Goal: Information Seeking & Learning: Learn about a topic

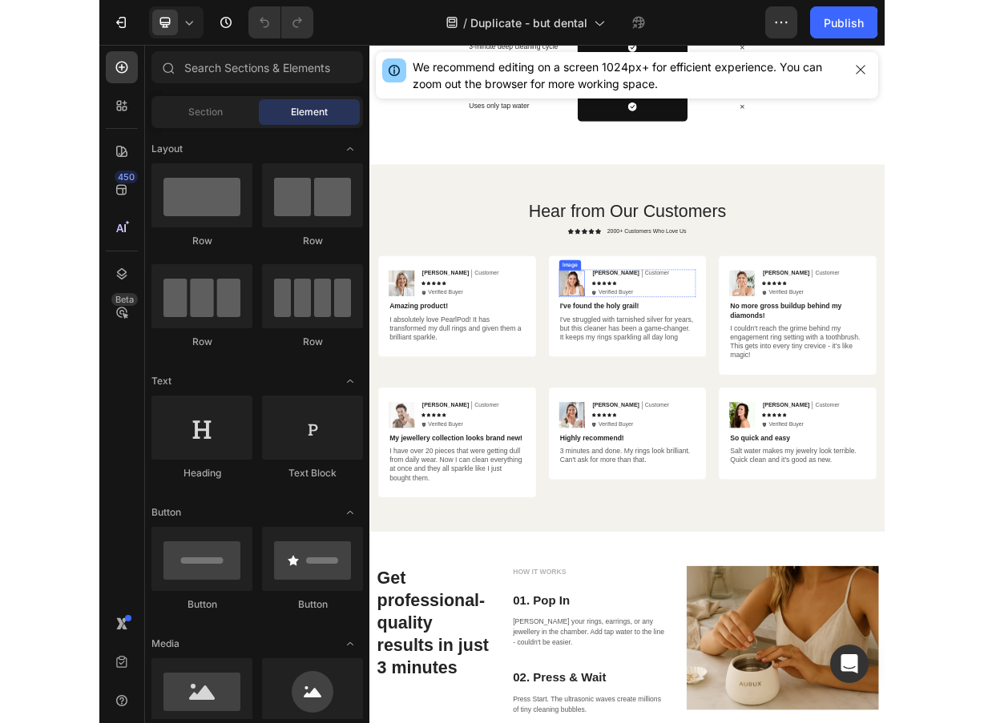
scroll to position [3729, 0]
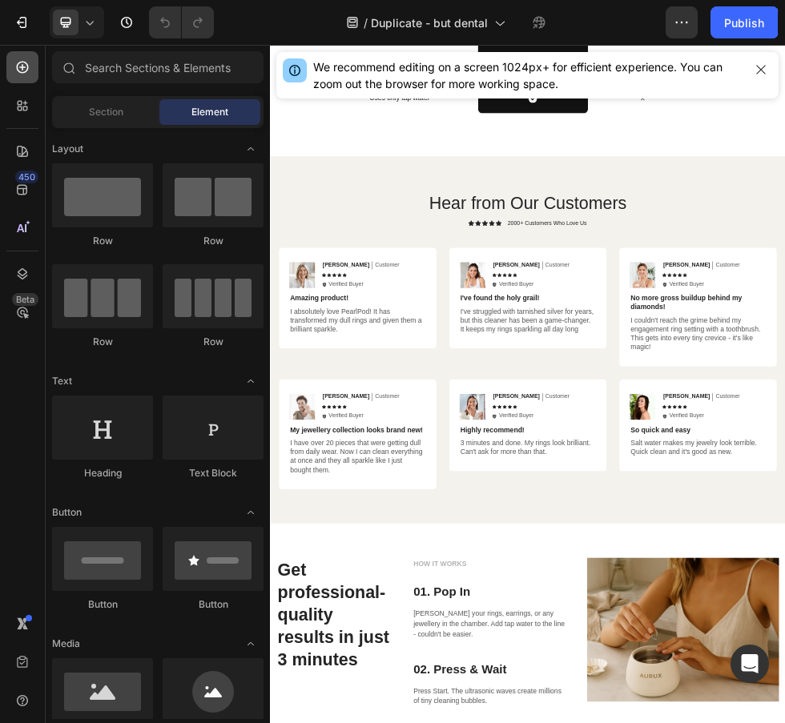
click at [19, 54] on div at bounding box center [22, 67] width 32 height 32
click at [22, 74] on icon at bounding box center [22, 67] width 16 height 16
click at [417, 480] on div "[PERSON_NAME] Text Block Customer Text Block Row Icon Icon Icon Icon Icon Icon …" at bounding box center [463, 474] width 195 height 51
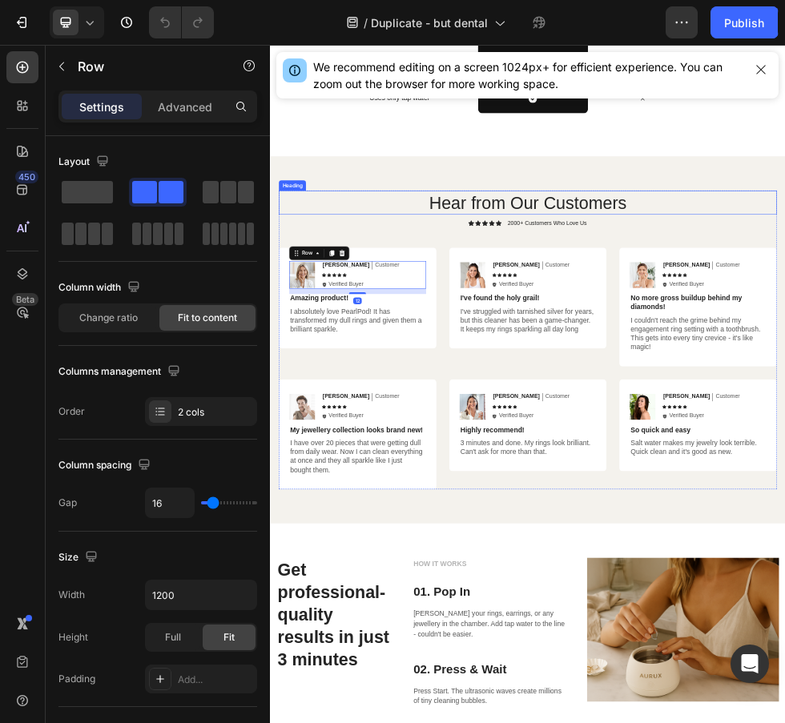
click at [385, 352] on h2 "Hear from Our Customers" at bounding box center [750, 339] width 929 height 45
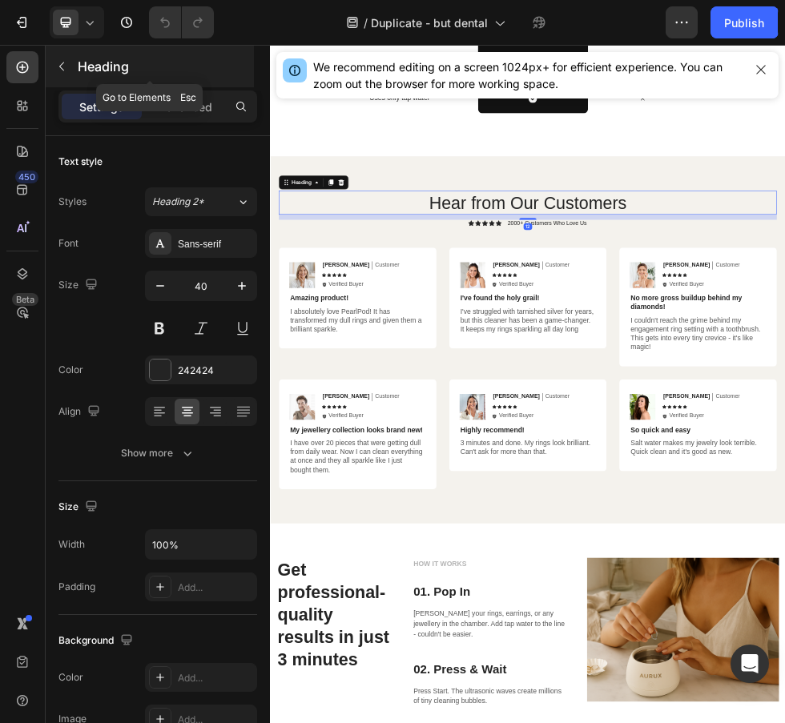
click at [67, 66] on icon "button" at bounding box center [61, 66] width 13 height 13
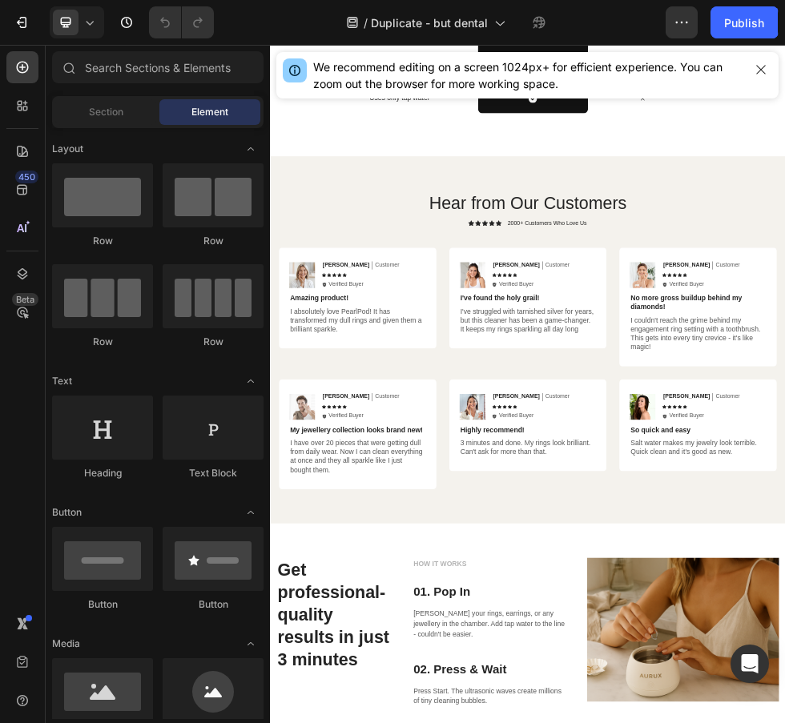
click at [18, 425] on div "450 Beta" at bounding box center [22, 329] width 32 height 557
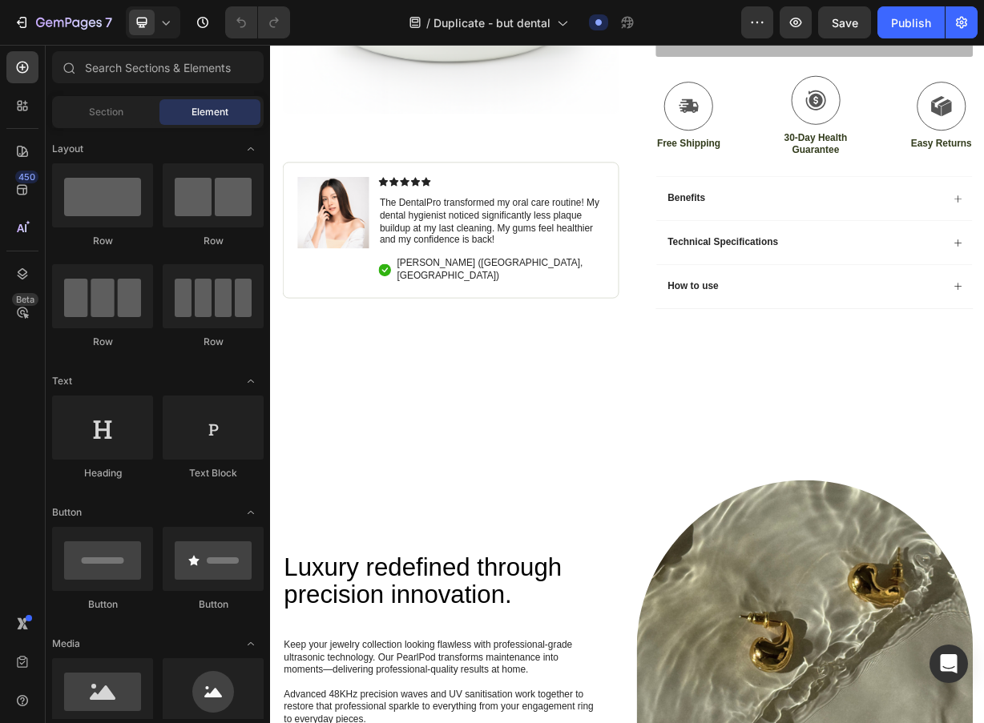
scroll to position [0, 0]
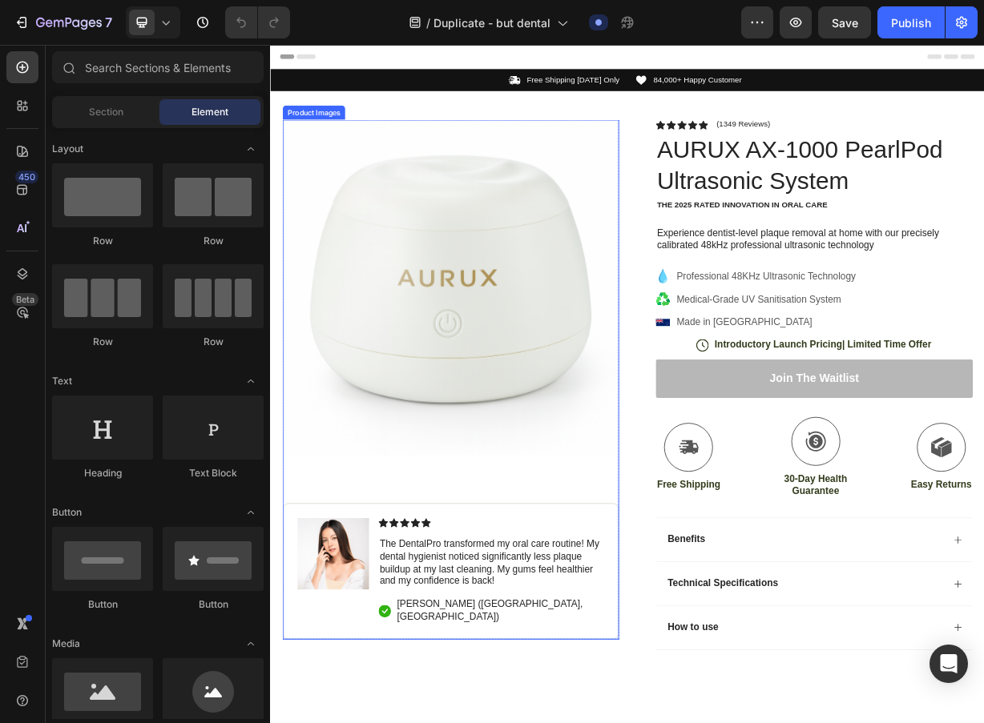
click at [395, 308] on img at bounding box center [512, 372] width 453 height 453
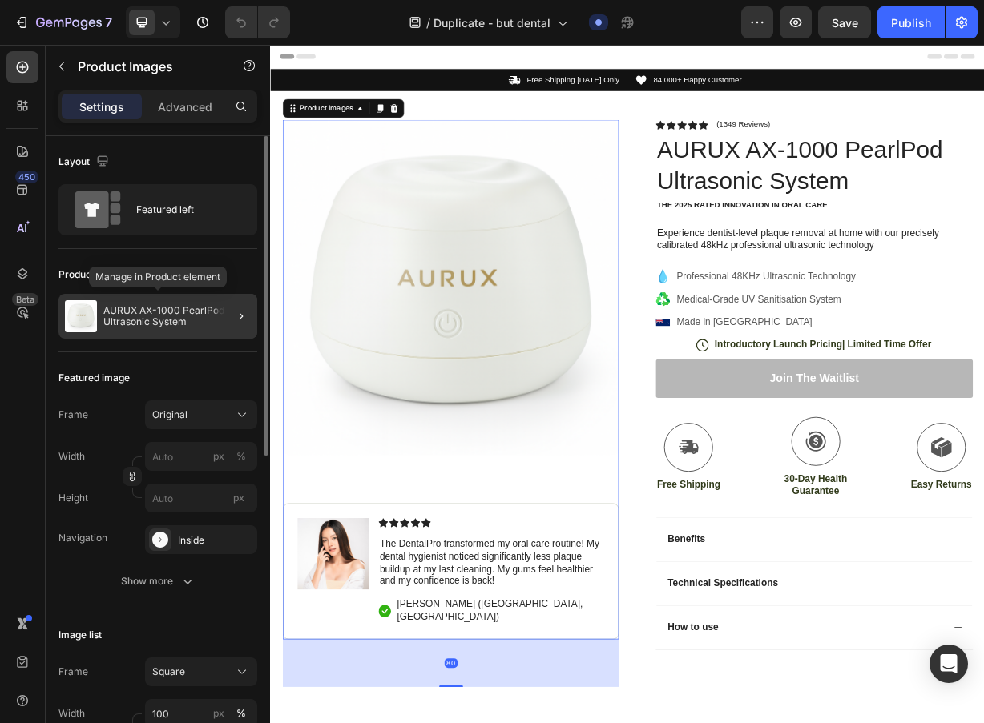
click at [83, 316] on img at bounding box center [81, 316] width 32 height 32
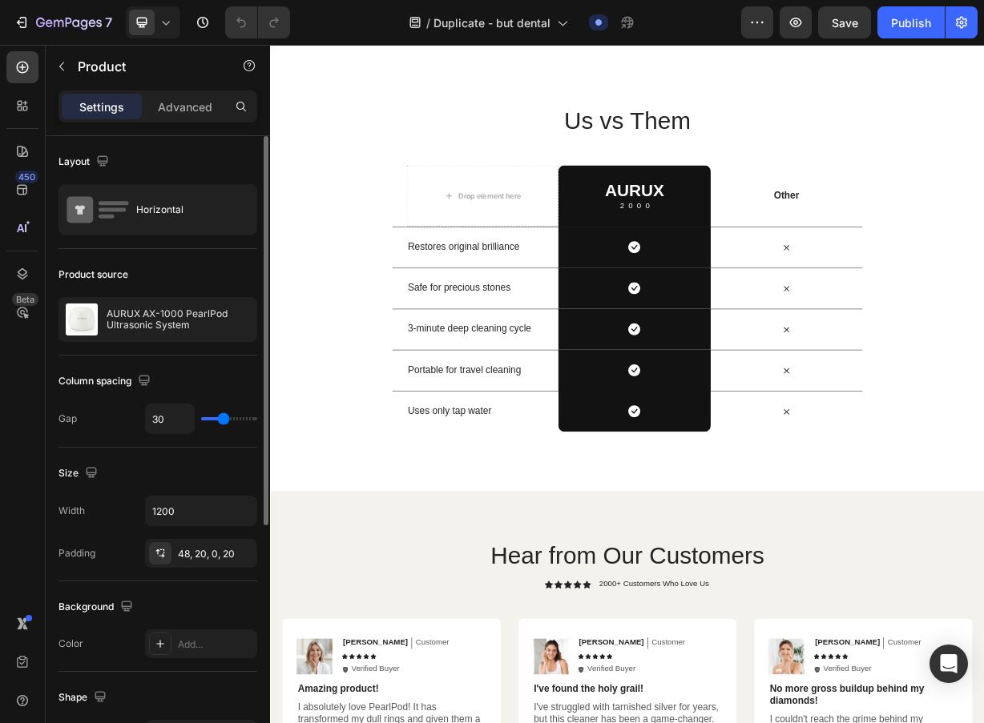
scroll to position [3978, 0]
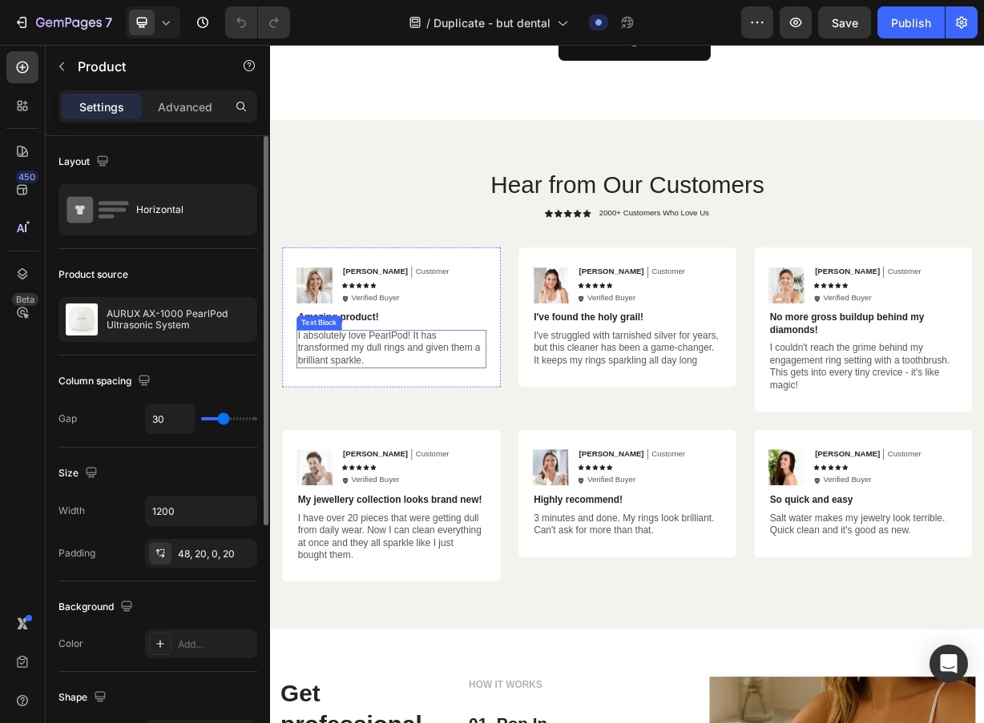
click at [431, 441] on p "I absolutely love PearlPod! It has transformed my dull rings and given them a b…" at bounding box center [433, 454] width 252 height 50
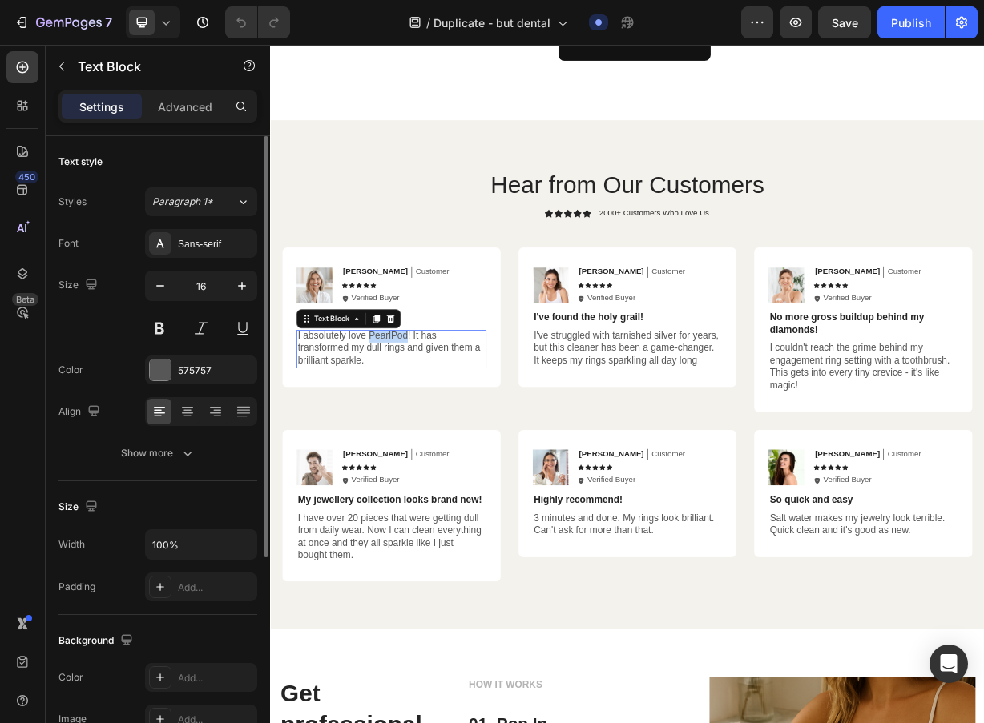
click at [431, 441] on p "I absolutely love PearlPod! It has transformed my dull rings and given them a b…" at bounding box center [433, 454] width 252 height 50
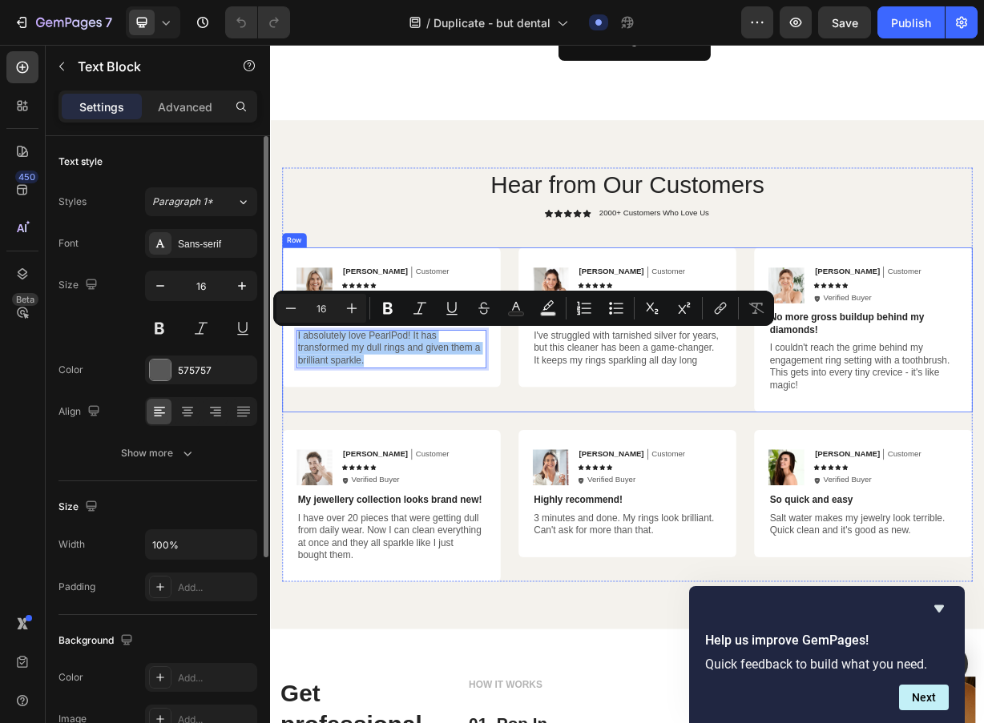
click at [634, 513] on div "Image [PERSON_NAME] Text Block Customer Text Block Row Icon Icon Icon Icon Icon…" at bounding box center [751, 429] width 294 height 222
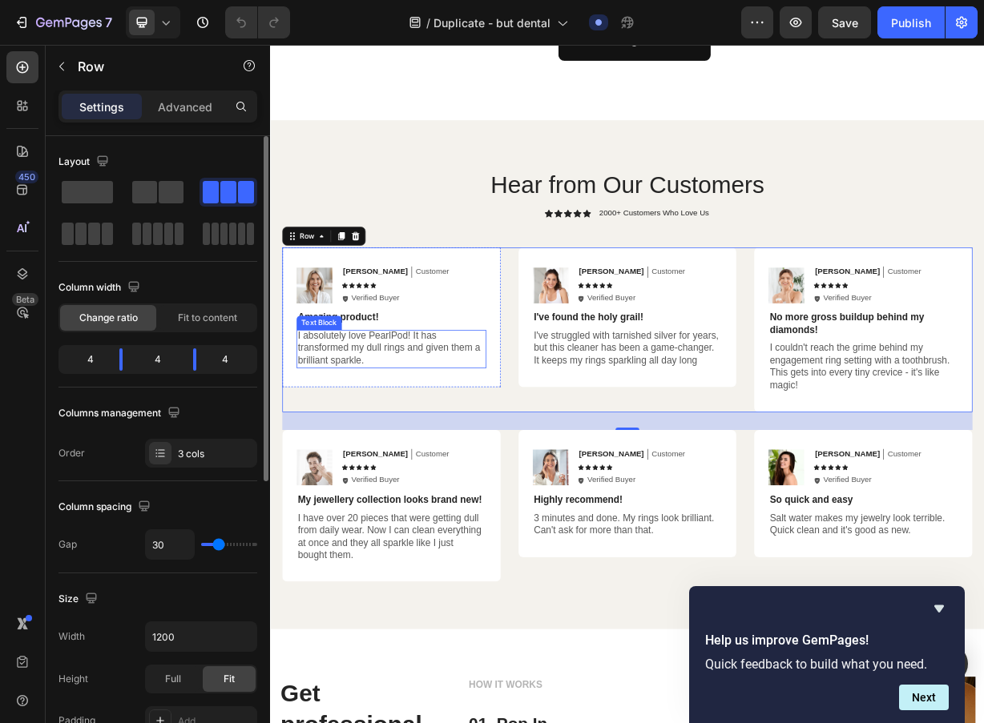
click at [464, 432] on p "I absolutely love PearlPod! It has transformed my dull rings and given them a b…" at bounding box center [433, 454] width 252 height 50
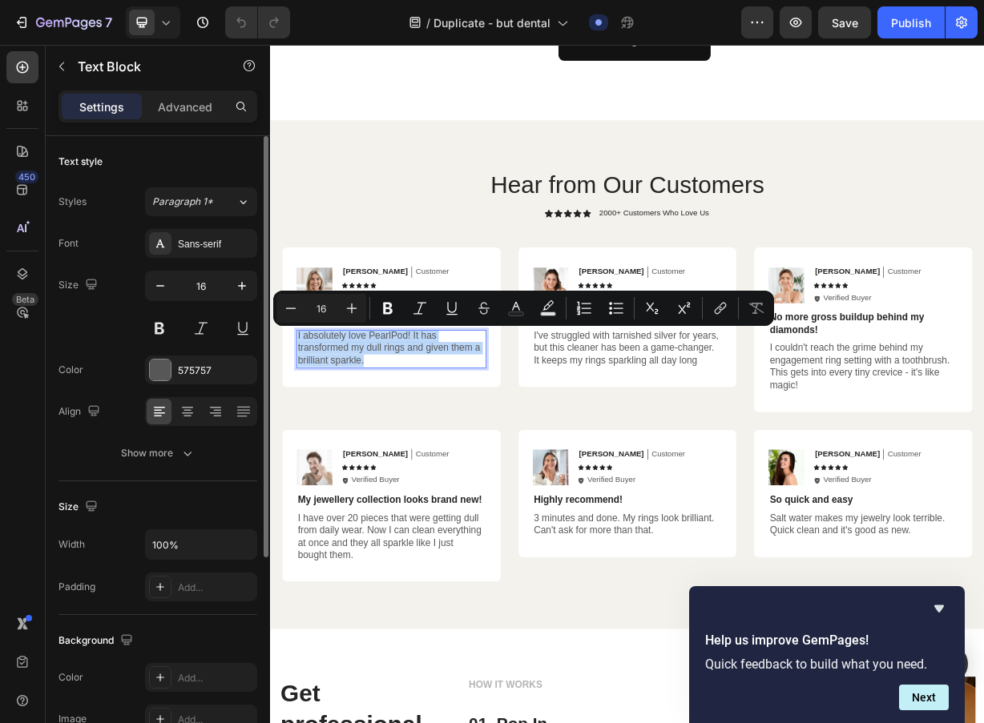
click at [421, 449] on p "I absolutely love PearlPod! It has transformed my dull rings and given them a b…" at bounding box center [433, 454] width 252 height 50
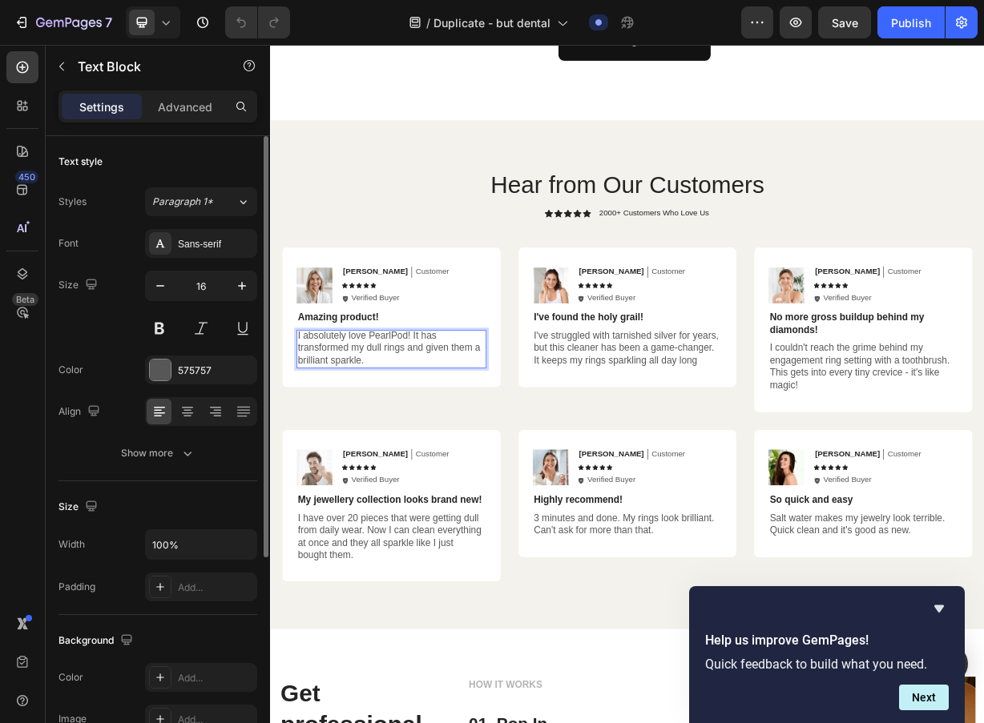
click at [432, 453] on p "I absolutely love PearlPod! It has transformed my dull rings and given them a b…" at bounding box center [433, 454] width 252 height 50
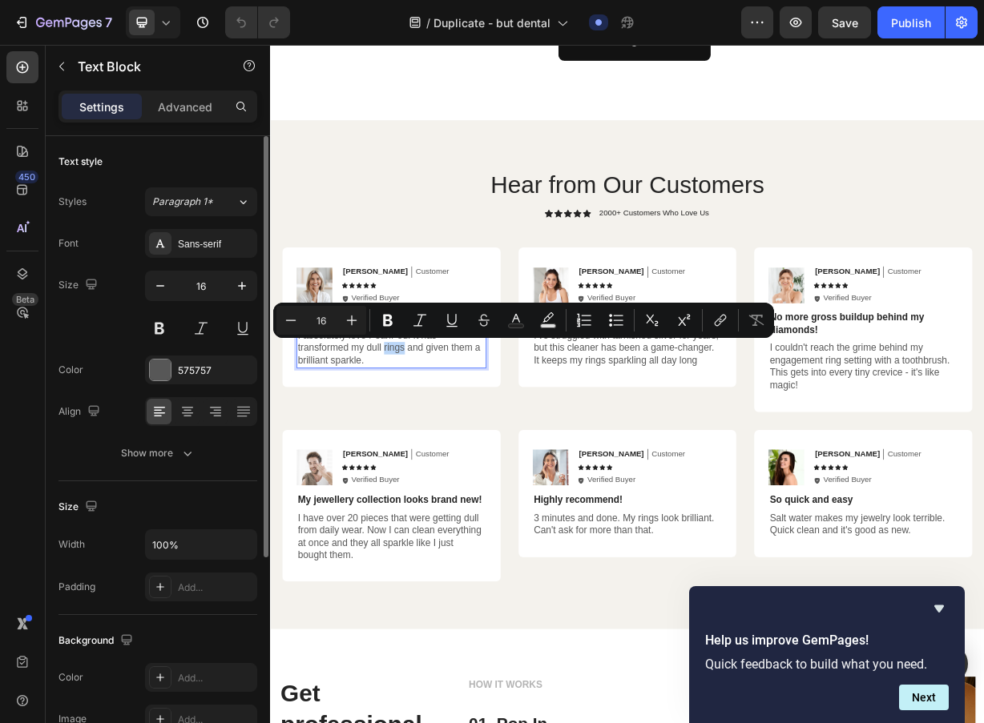
click at [421, 466] on p "I absolutely love PearlPod! It has transformed my dull rings and given them a b…" at bounding box center [433, 454] width 252 height 50
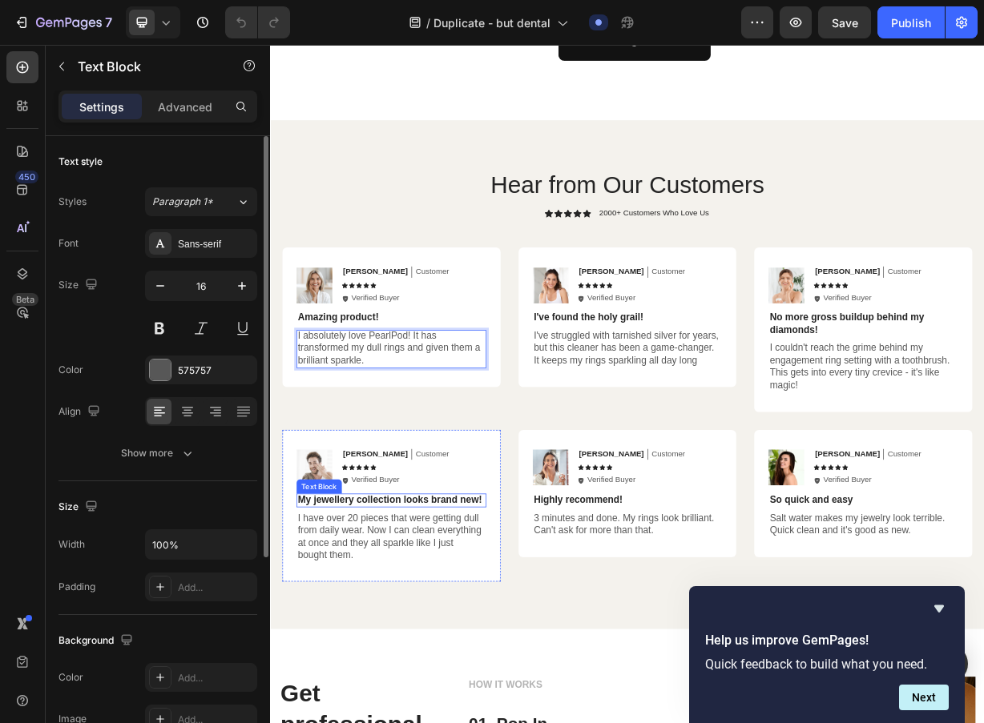
click at [424, 655] on p "My jewellery collection looks brand new!" at bounding box center [433, 658] width 252 height 17
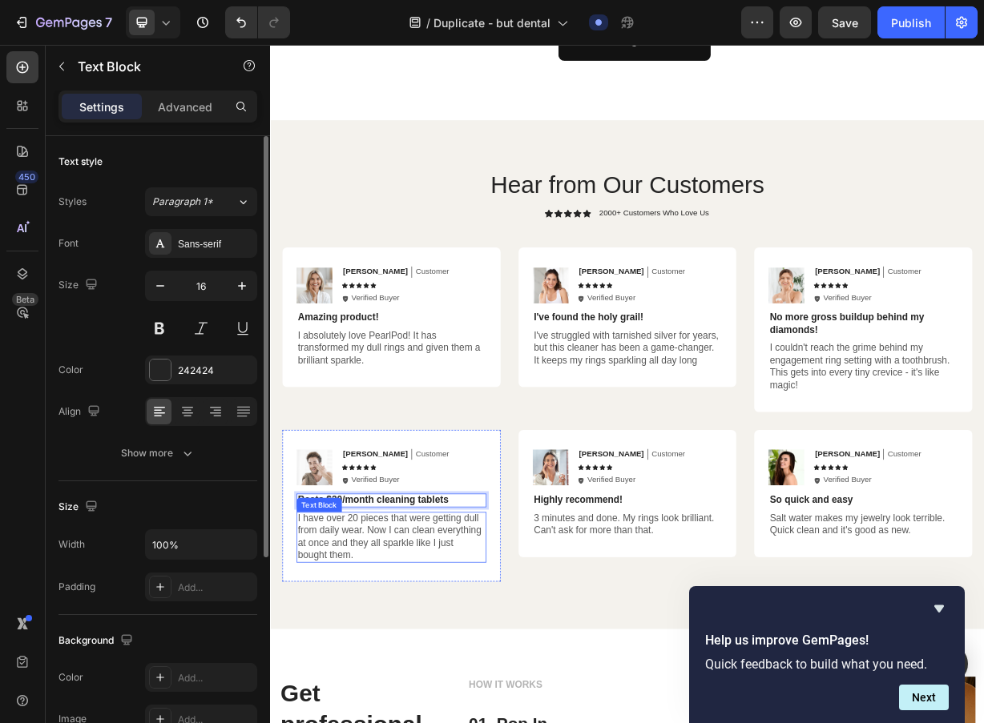
click at [484, 691] on p "I have over 20 pieces that were getting dull from daily wear. Now I can clean e…" at bounding box center [433, 708] width 252 height 66
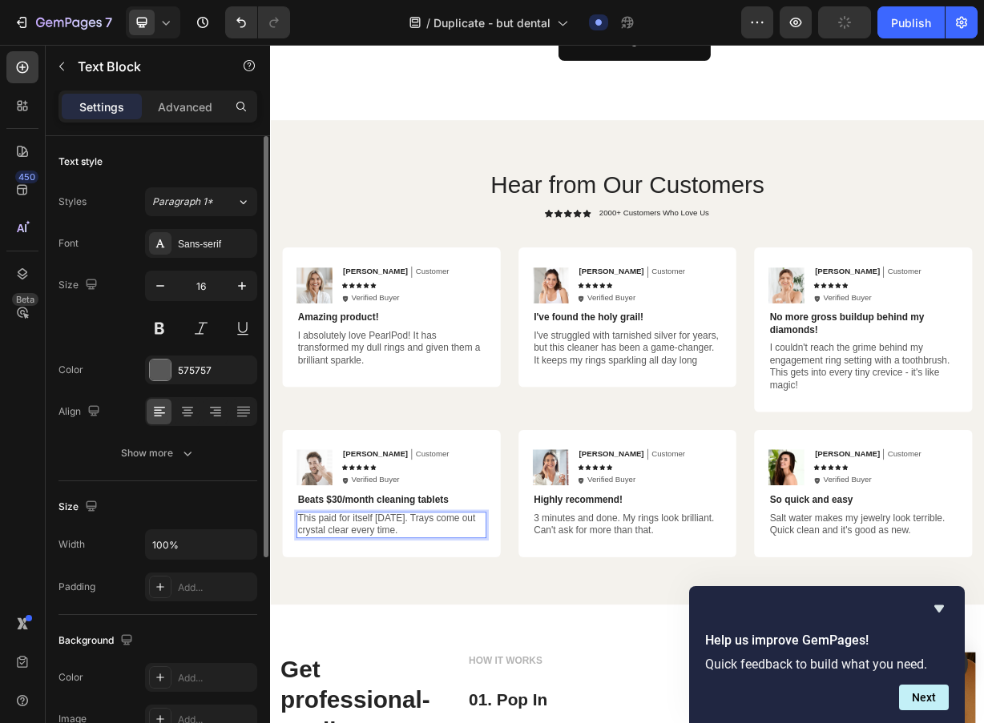
click at [739, 662] on p "Highly recommend!" at bounding box center [751, 658] width 252 height 17
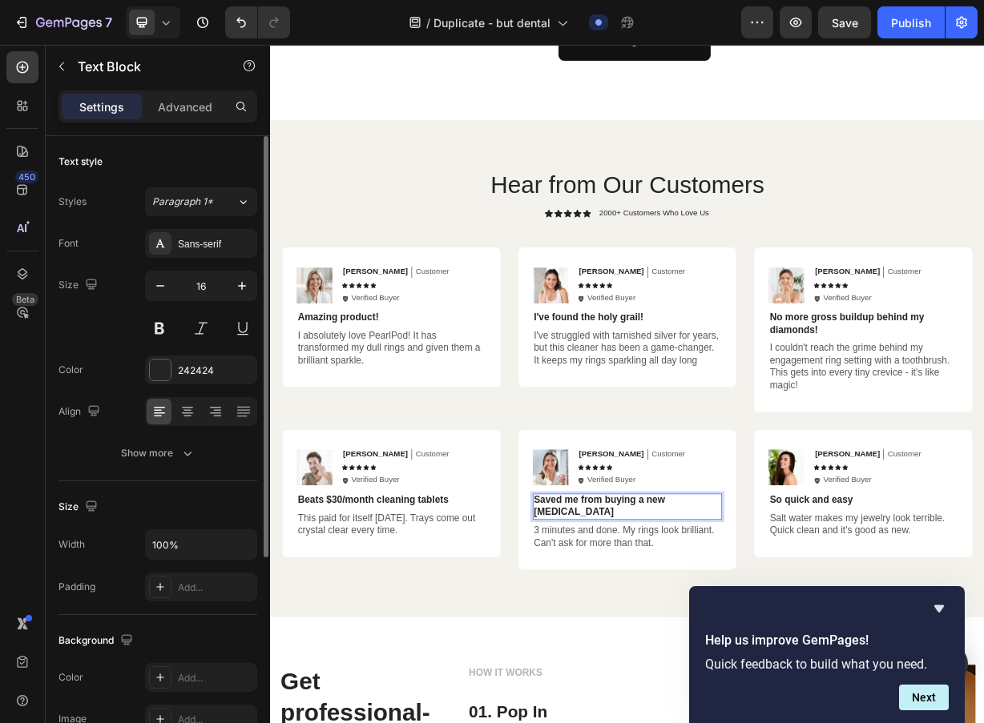
click at [27, 394] on div "450 Beta" at bounding box center [22, 329] width 32 height 557
click at [806, 708] on div "3 minutes and done. My rings look brilliant. Can't ask for more than that." at bounding box center [751, 708] width 256 height 35
click at [765, 691] on p "3 minutes and done. My rings look brilliant. Can't ask for more than that." at bounding box center [751, 708] width 252 height 34
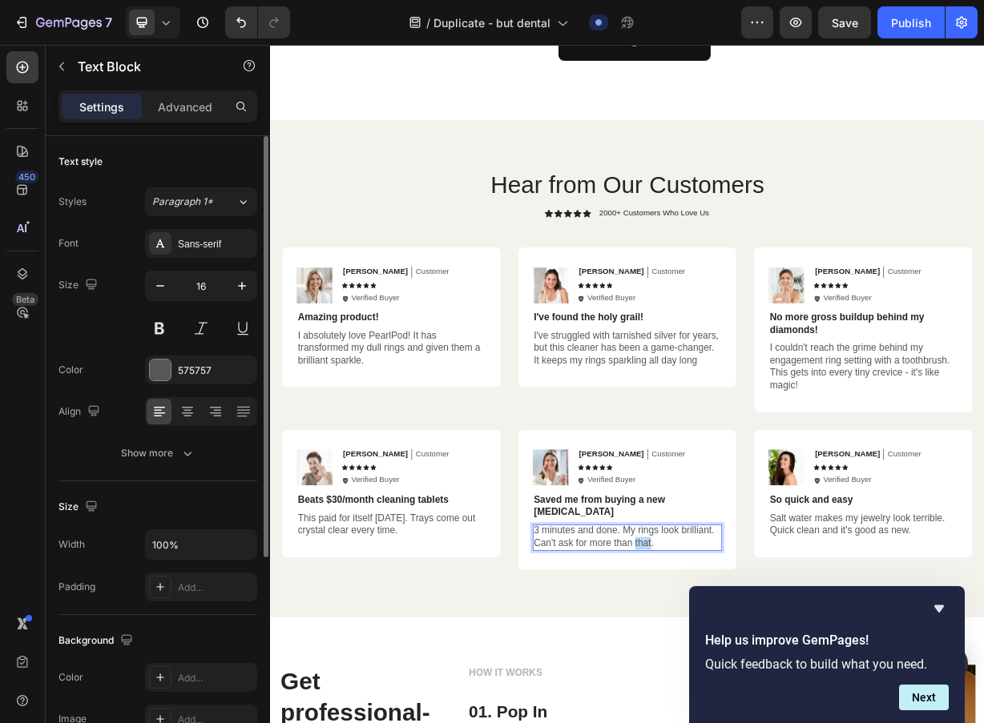
click at [765, 691] on p "3 minutes and done. My rings look brilliant. Can't ask for more than that." at bounding box center [751, 708] width 252 height 34
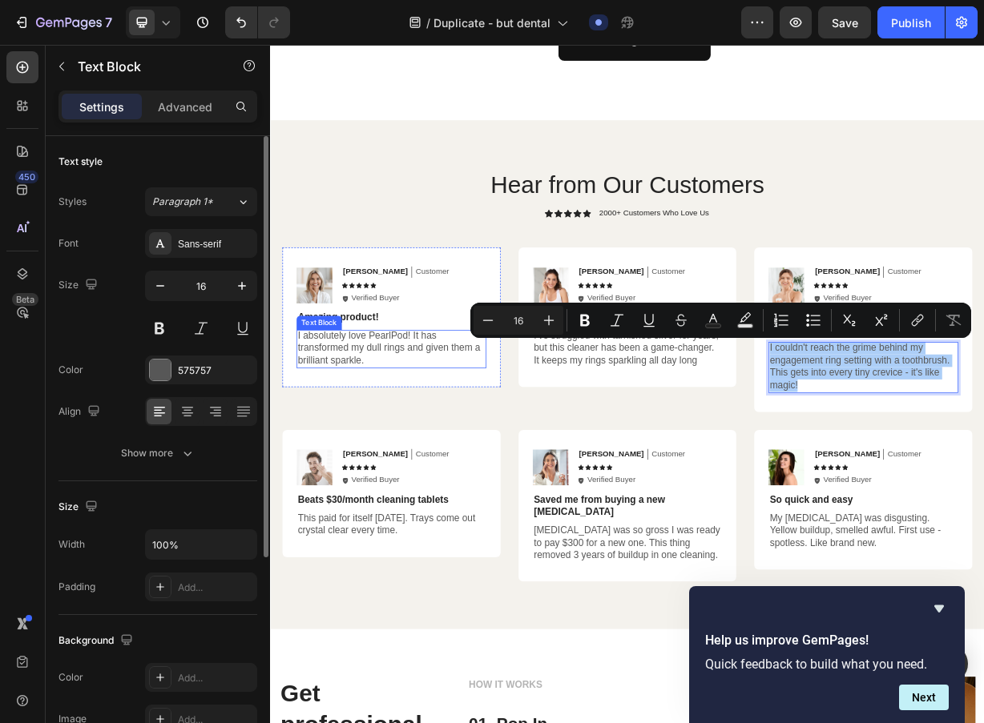
click at [411, 457] on p "I absolutely love PearlPod! It has transformed my dull rings and given them a b…" at bounding box center [433, 454] width 252 height 50
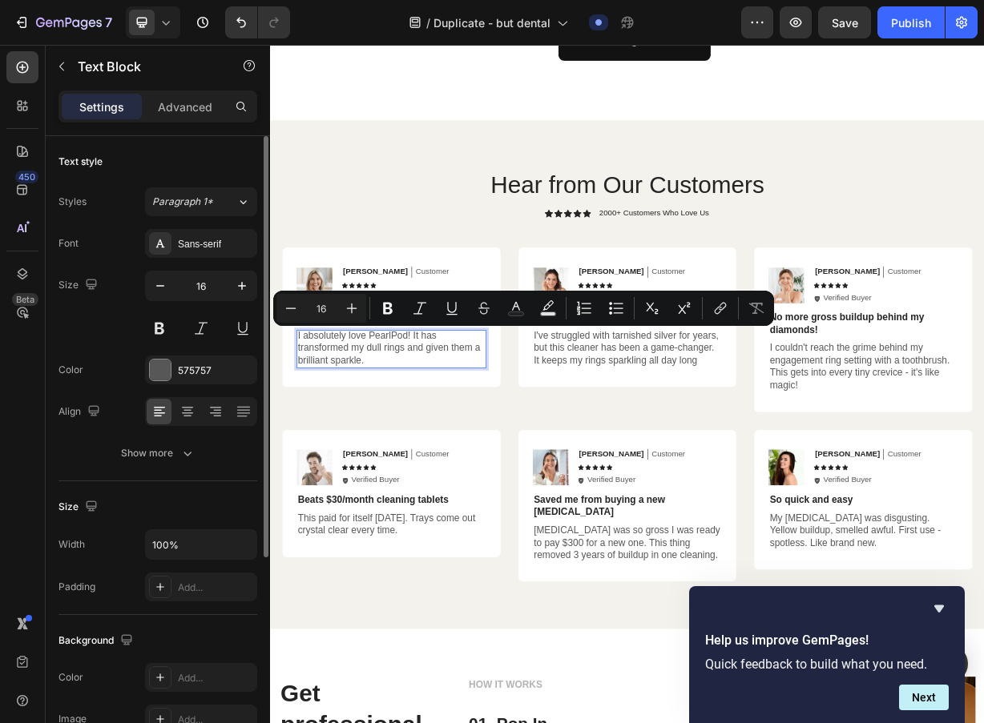
click at [453, 470] on p "I absolutely love PearlPod! It has transformed my dull rings and given them a b…" at bounding box center [433, 454] width 252 height 50
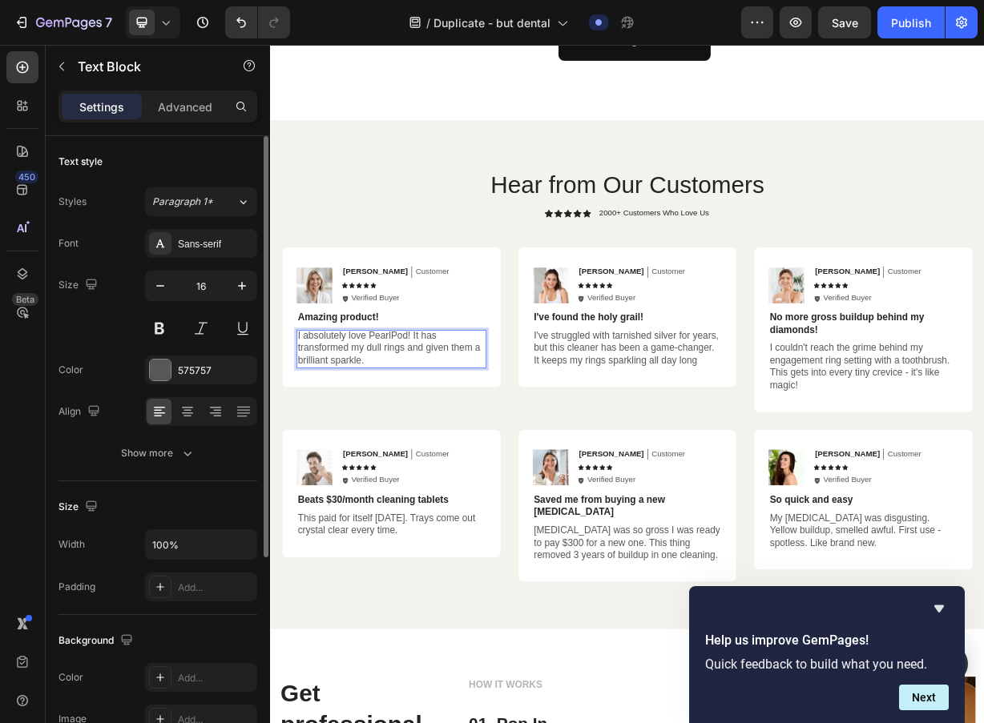
click at [453, 470] on p "I absolutely love PearlPod! It has transformed my dull rings and given them a b…" at bounding box center [433, 454] width 252 height 50
click at [475, 455] on p "I absolutely love PearlPod! It has transformed my dull rings and given them a b…" at bounding box center [433, 454] width 252 height 50
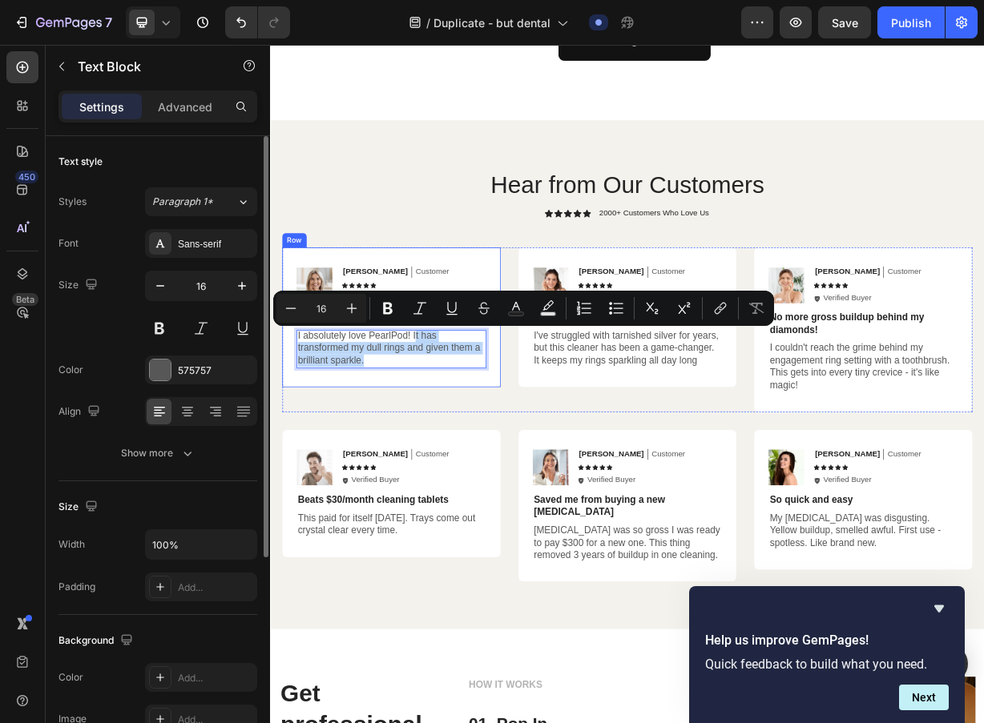
drag, startPoint x: 465, startPoint y: 440, endPoint x: 508, endPoint y: 487, distance: 63.5
click at [508, 487] on div "Image [PERSON_NAME] Text Block Customer Text Block Row Icon Icon Icon Icon Icon…" at bounding box center [433, 412] width 294 height 188
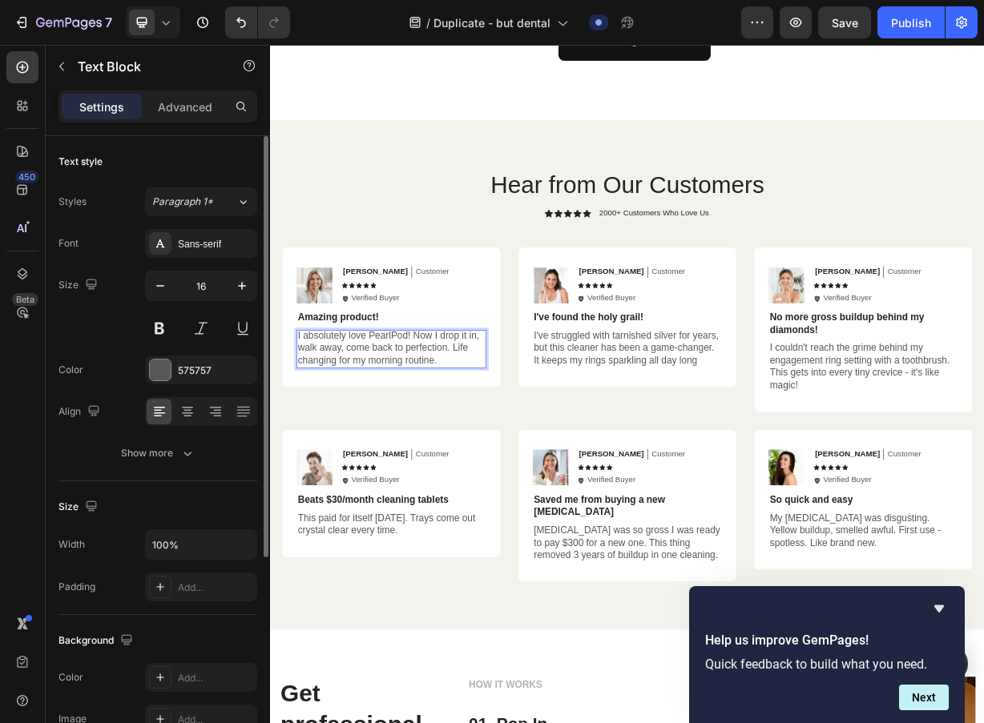
click at [518, 440] on p "I absolutely love PearlPod! Now I drop it in, walk away, come back to perfectio…" at bounding box center [433, 454] width 252 height 50
click at [528, 440] on p "I absolutely love PearlPod! Now I drop it in, walk away, come back to perfectio…" at bounding box center [433, 454] width 252 height 50
drag, startPoint x: 365, startPoint y: 469, endPoint x: 417, endPoint y: 480, distance: 52.3
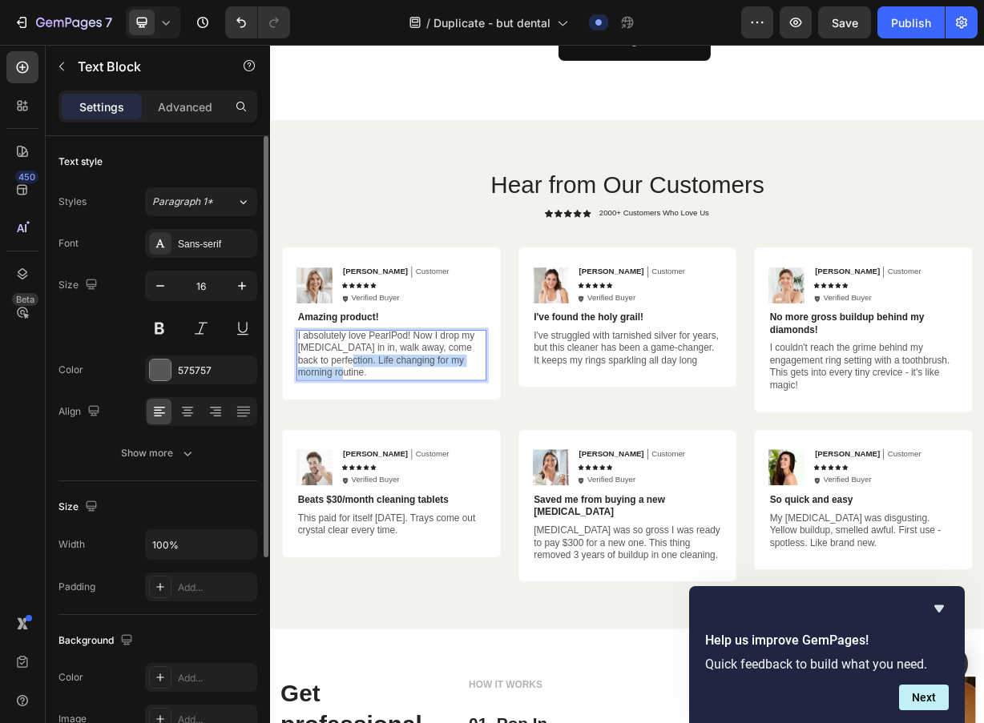
click at [417, 480] on p "I absolutely love PearlPod! Now I drop my [MEDICAL_DATA] in in, walk away, come…" at bounding box center [433, 462] width 252 height 66
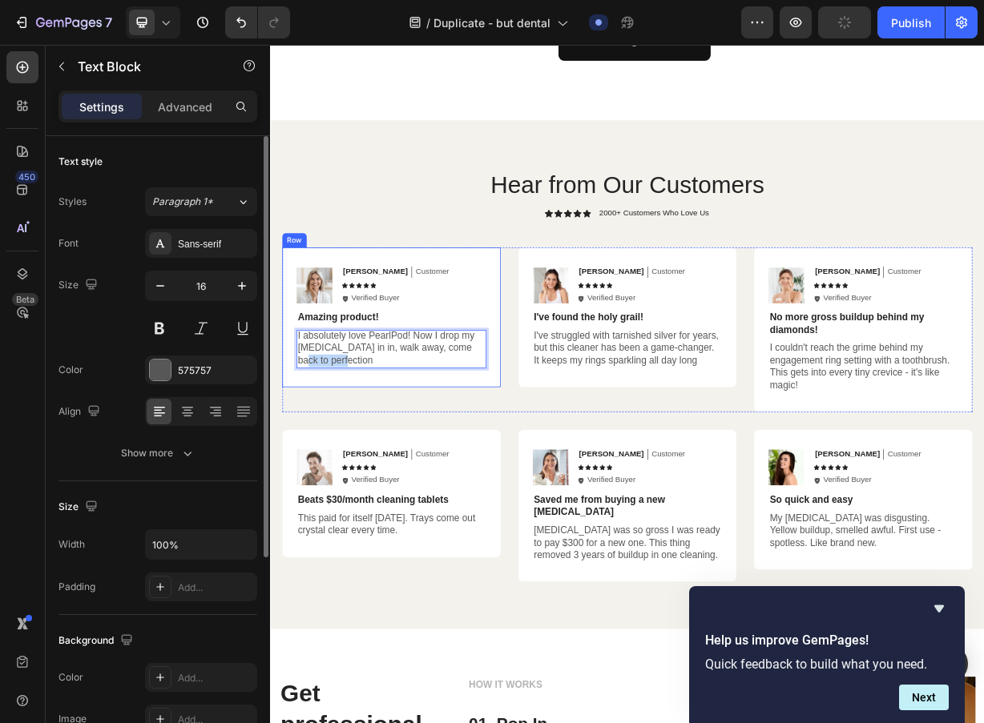
drag, startPoint x: 405, startPoint y: 469, endPoint x: 304, endPoint y: 470, distance: 100.9
click at [304, 470] on div "Image [PERSON_NAME] Text Block Customer Text Block Row Icon Icon Icon Icon Icon…" at bounding box center [433, 412] width 294 height 188
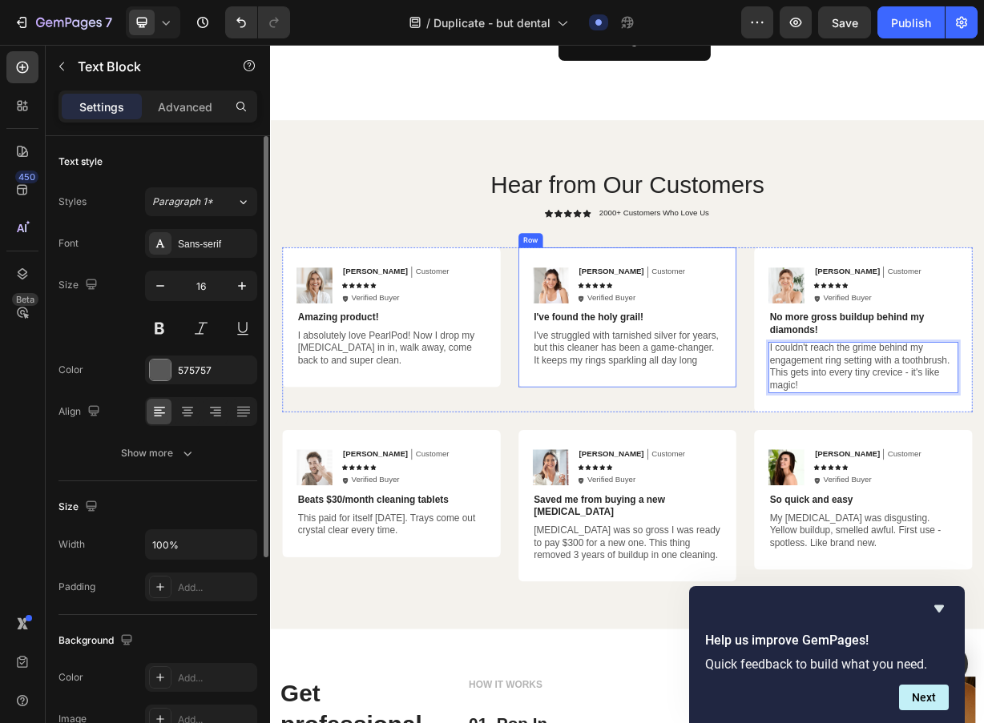
click at [816, 489] on div "Image [PERSON_NAME] Text Block Customer Text Block Row Icon Icon Icon Icon Icon…" at bounding box center [751, 412] width 294 height 188
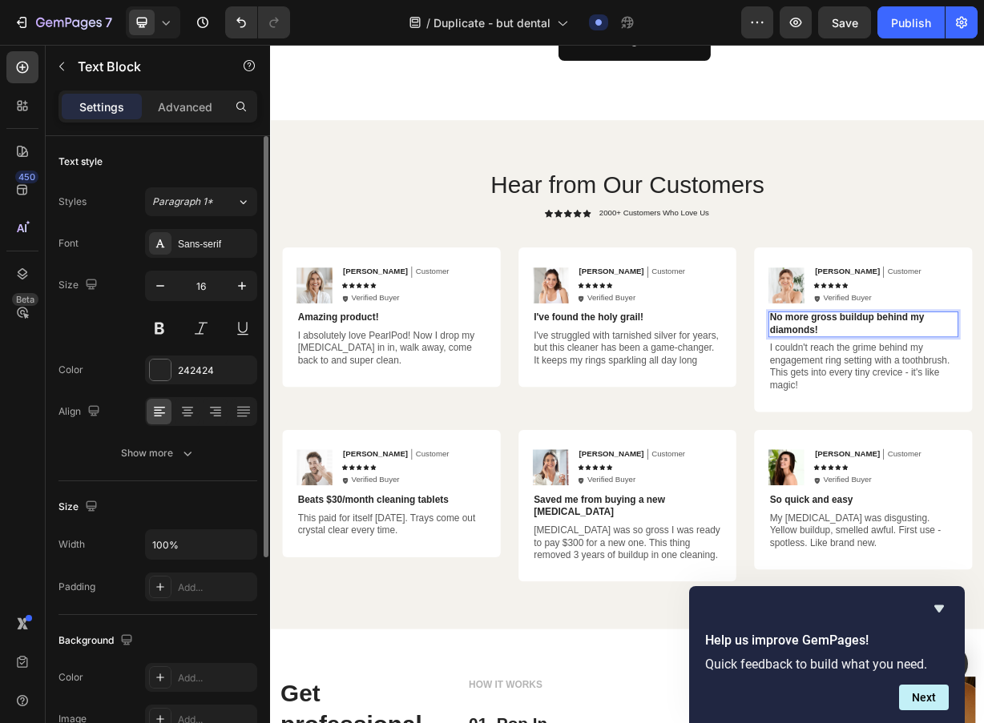
drag, startPoint x: 1086, startPoint y: 416, endPoint x: 1106, endPoint y: 428, distance: 23.4
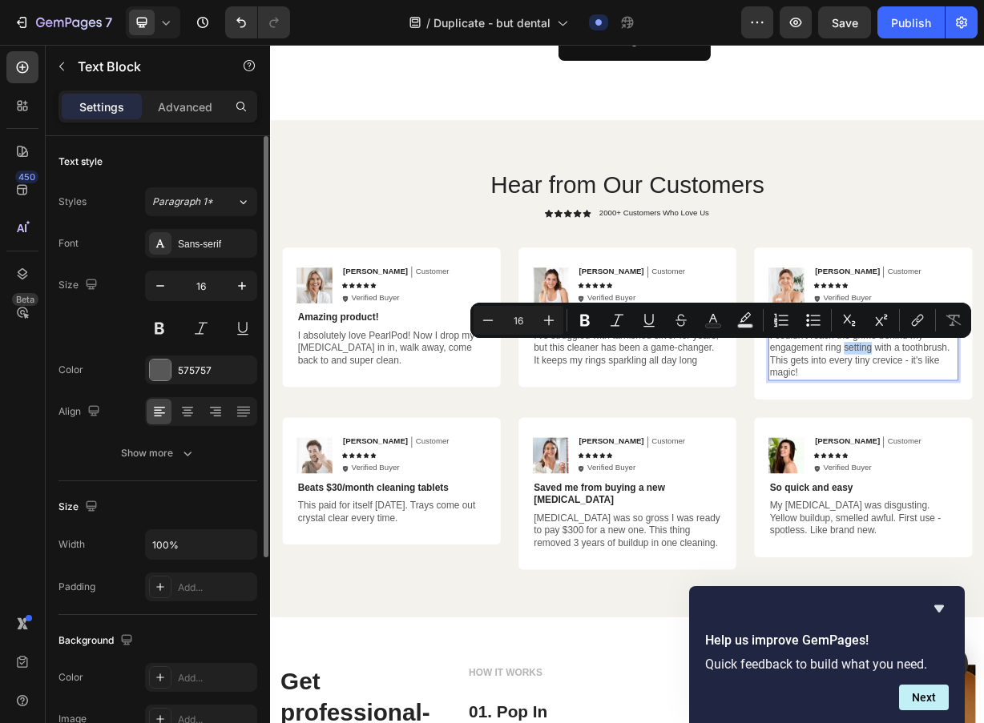
drag, startPoint x: 1044, startPoint y: 457, endPoint x: 976, endPoint y: 457, distance: 68.1
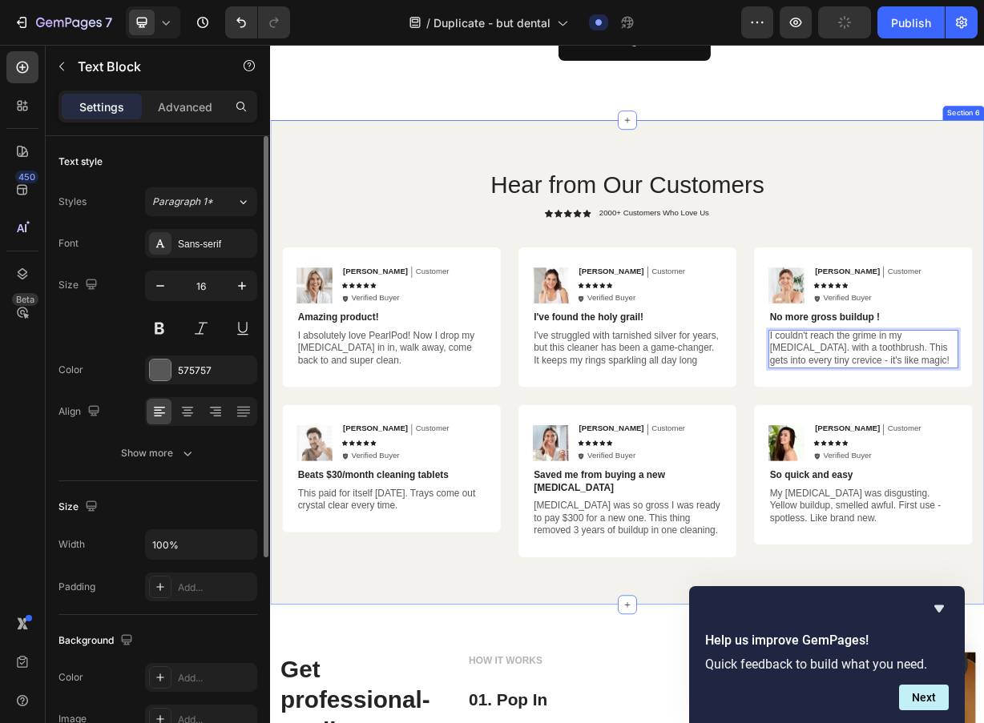
click at [741, 754] on div "Hear from Our Customers Heading Icon Icon Icon Icon Icon Icon List 2000+ Custom…" at bounding box center [750, 473] width 961 height 652
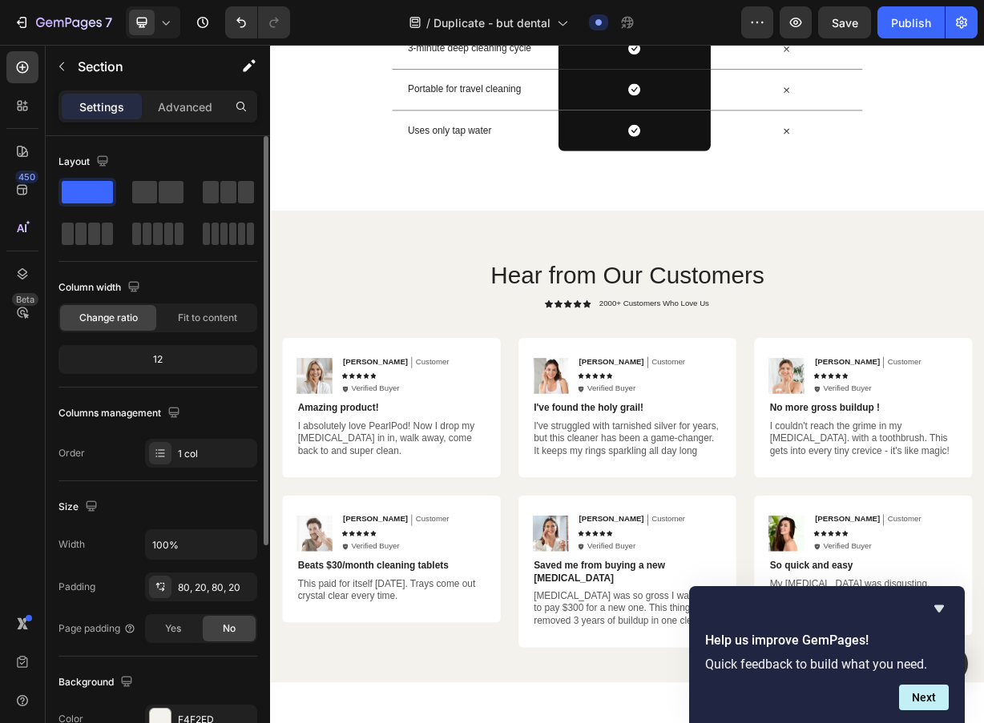
scroll to position [3940, 0]
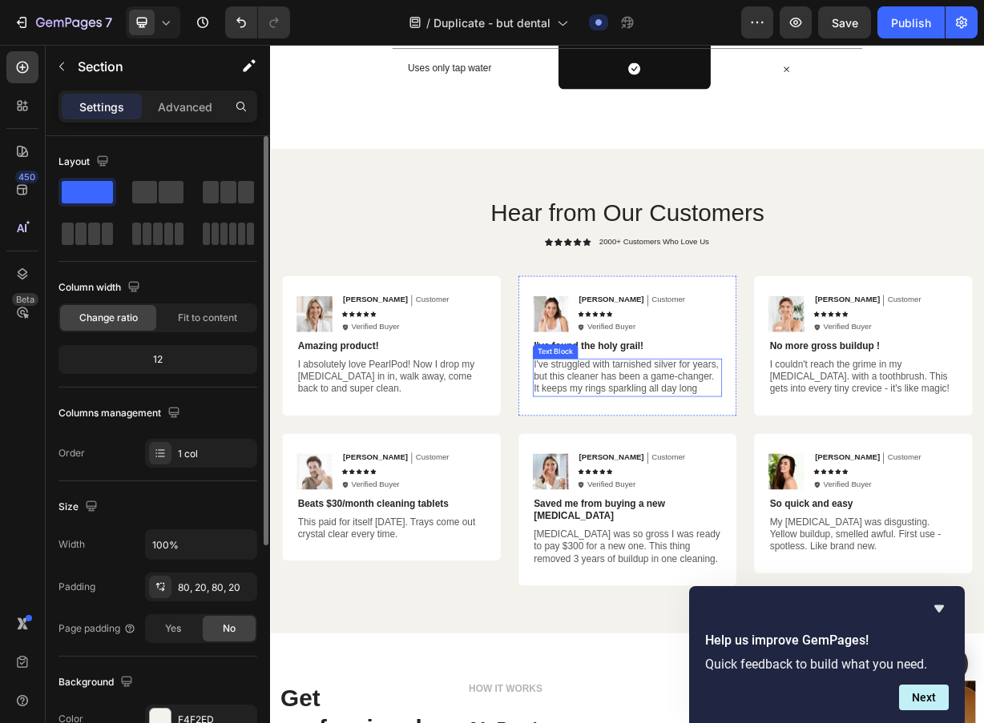
click at [715, 510] on p "I've struggled with tarnished silver for years, but this cleaner has been a gam…" at bounding box center [751, 493] width 252 height 50
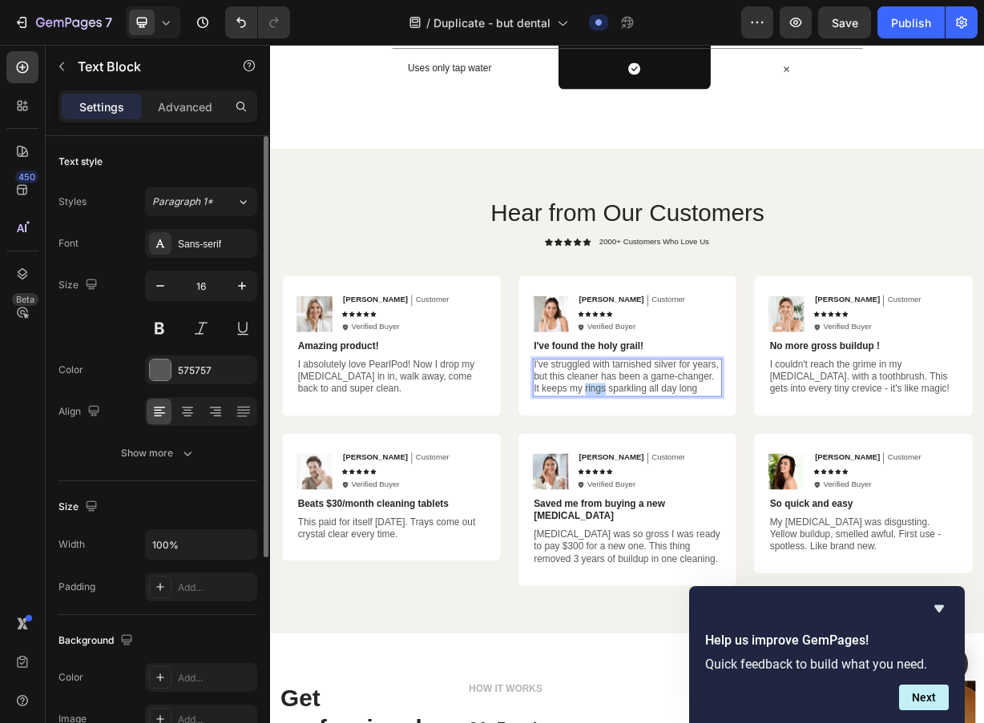
click at [715, 510] on p "I've struggled with tarnished silver for years, but this cleaner has been a gam…" at bounding box center [751, 493] width 252 height 50
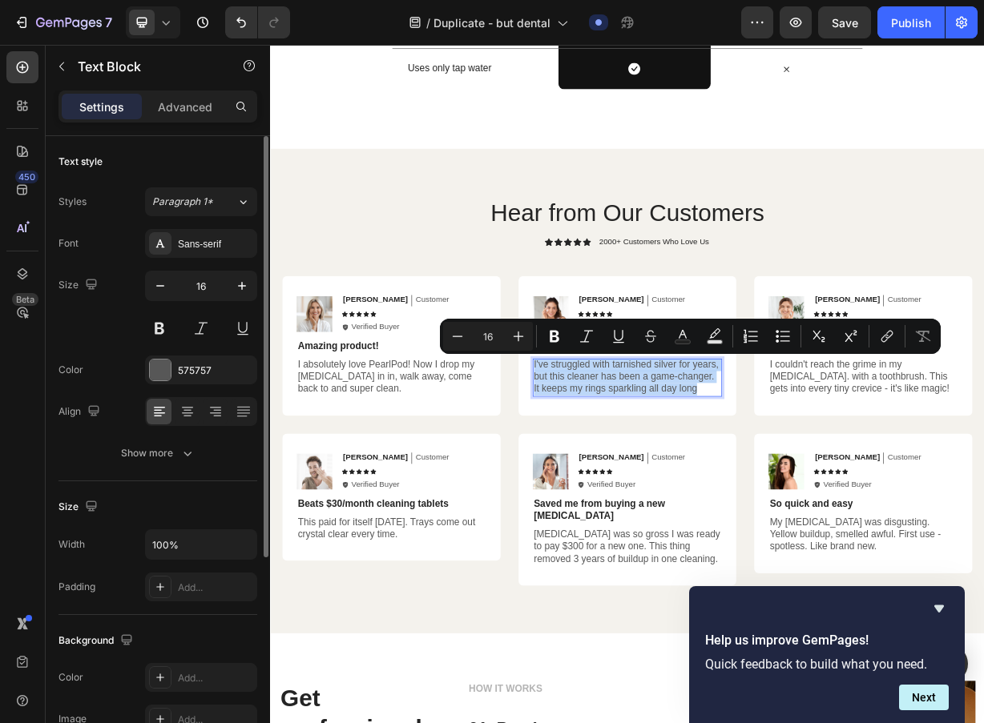
click at [760, 502] on p "I've struggled with tarnished silver for years, but this cleaner has been a gam…" at bounding box center [751, 493] width 252 height 50
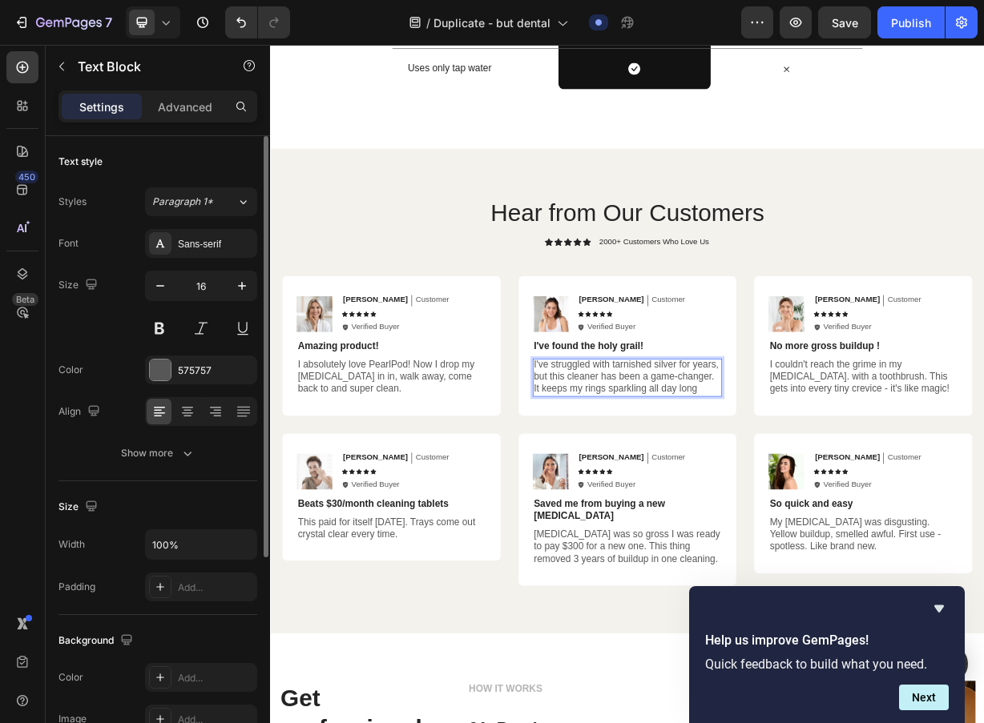
click at [812, 473] on p "I've struggled with tarnished silver for years, but this cleaner has been a gam…" at bounding box center [751, 493] width 252 height 50
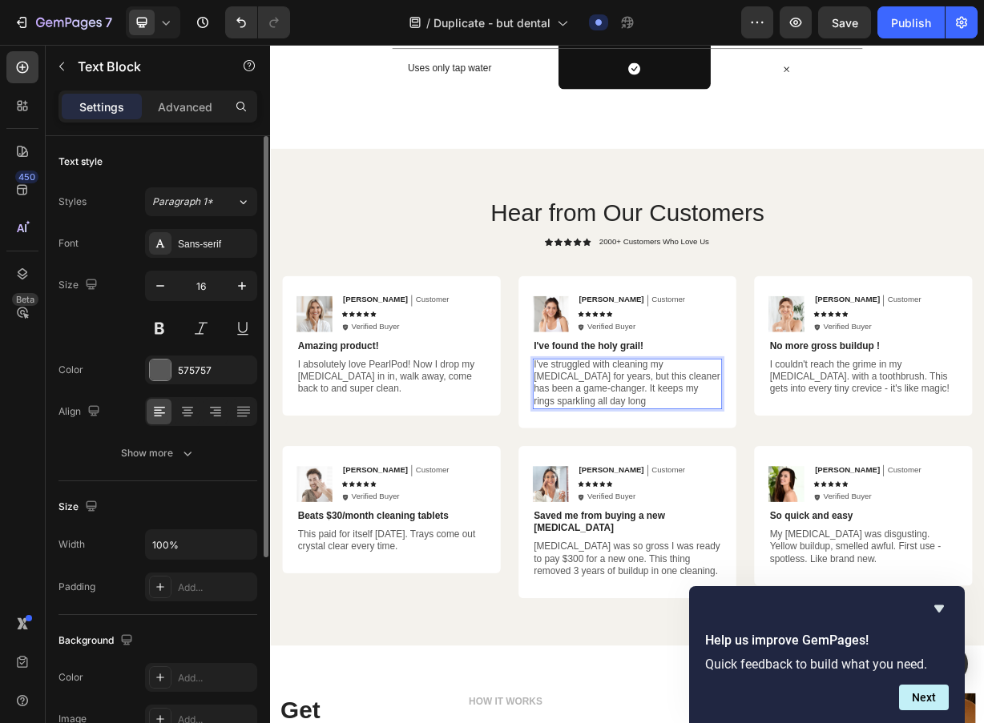
click at [760, 510] on p "I've struggled with cleaning my [MEDICAL_DATA] for years, but this cleaner has …" at bounding box center [751, 501] width 252 height 66
drag, startPoint x: 676, startPoint y: 508, endPoint x: 731, endPoint y: 530, distance: 58.6
click at [731, 530] on p "I've struggled with cleaning my [MEDICAL_DATA] for years, but this cleaner has …" at bounding box center [751, 501] width 252 height 66
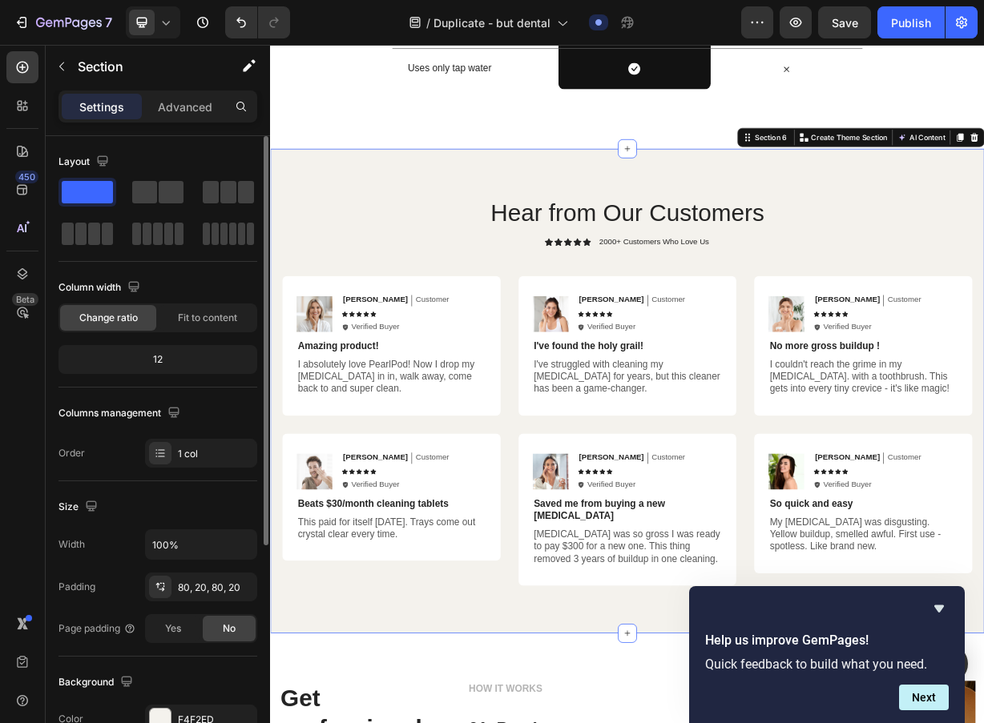
click at [595, 785] on div "Hear from Our Customers Heading Icon Icon Icon Icon Icon Icon List 2000+ Custom…" at bounding box center [750, 511] width 961 height 652
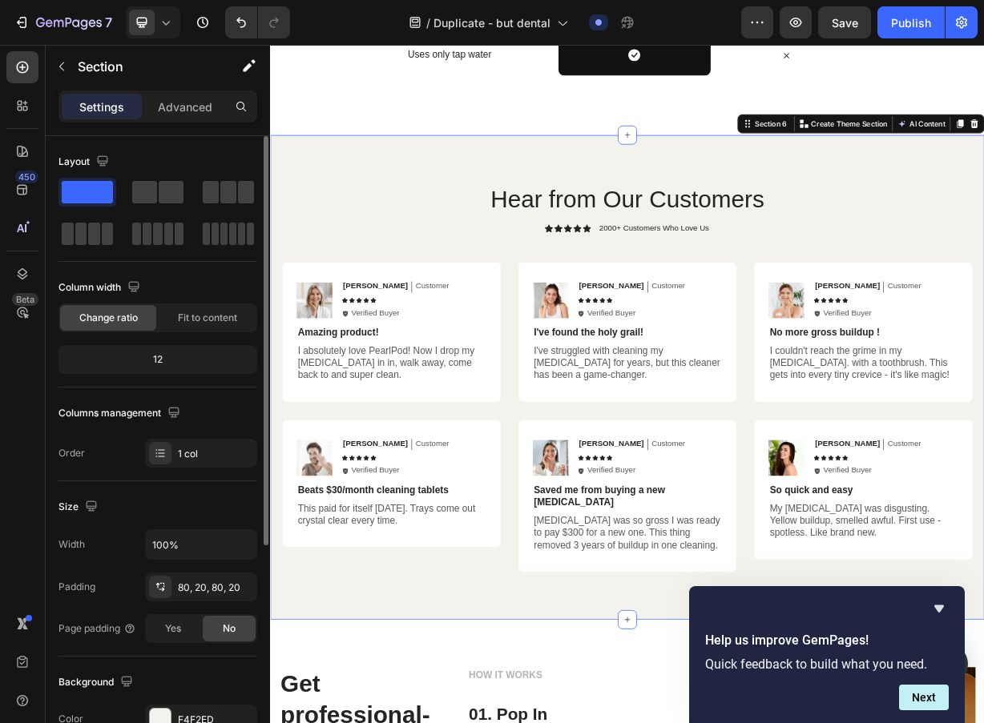
scroll to position [3966, 0]
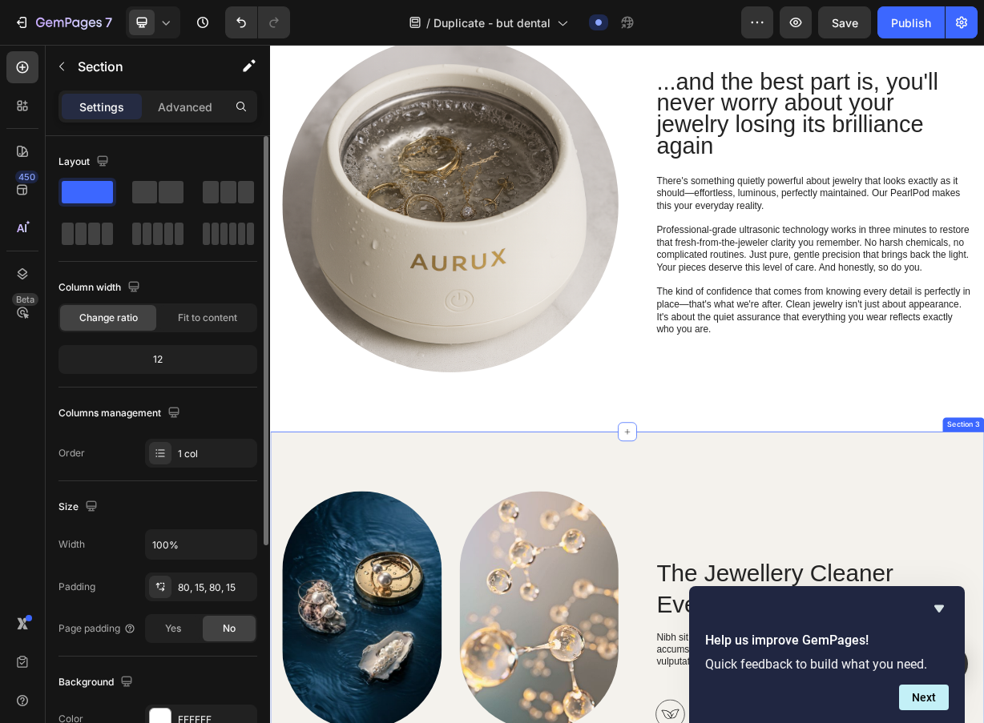
scroll to position [1510, 0]
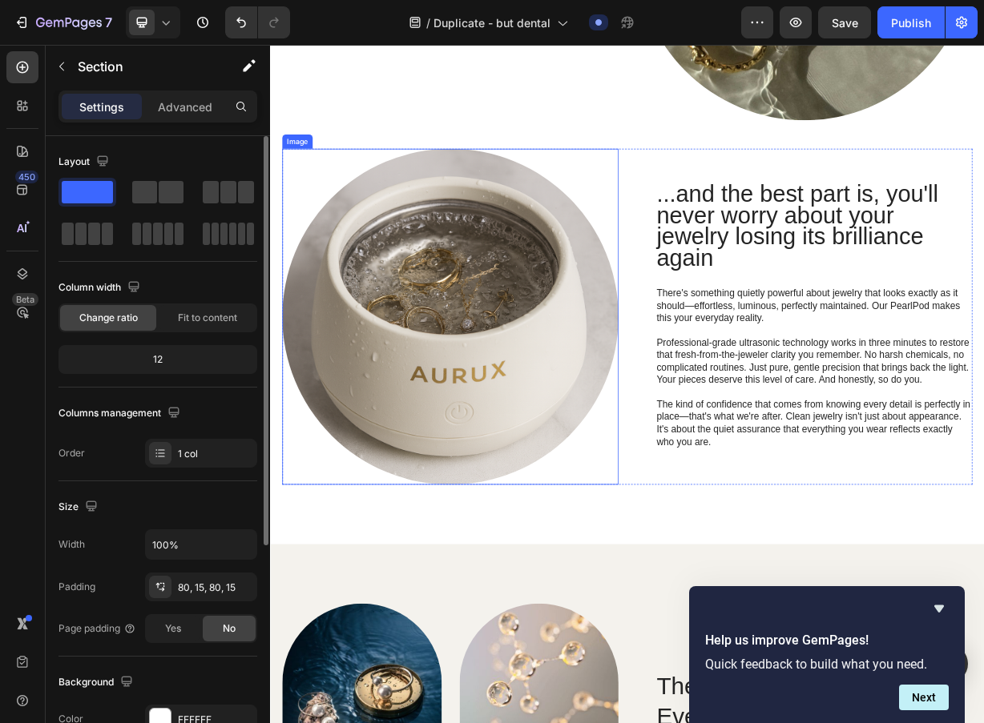
click at [472, 467] on img at bounding box center [512, 411] width 453 height 453
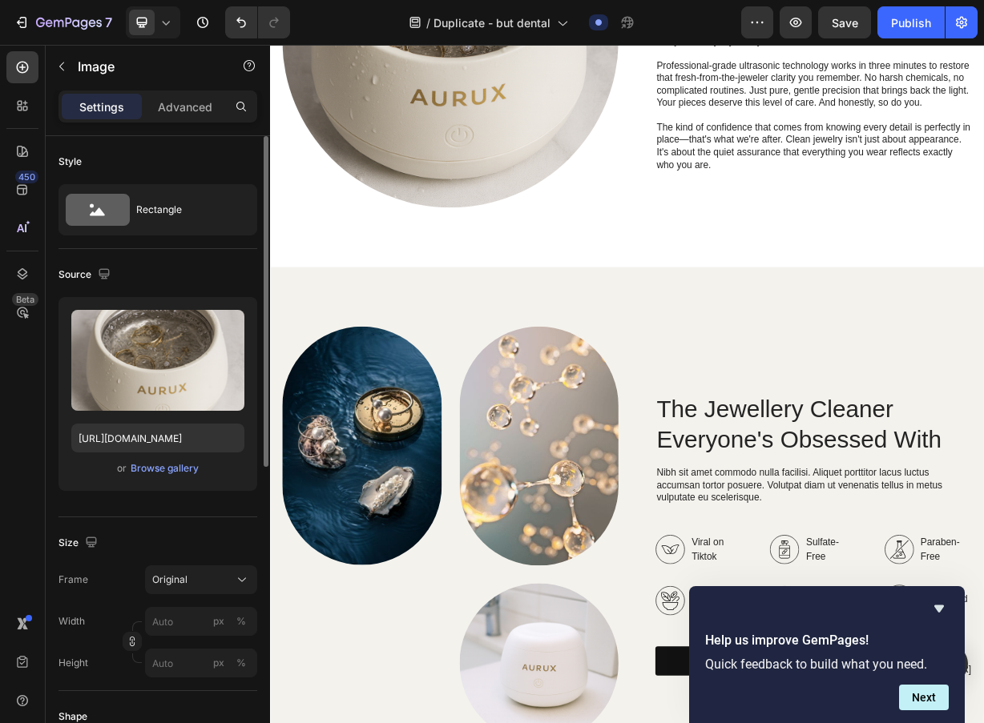
scroll to position [1648, 0]
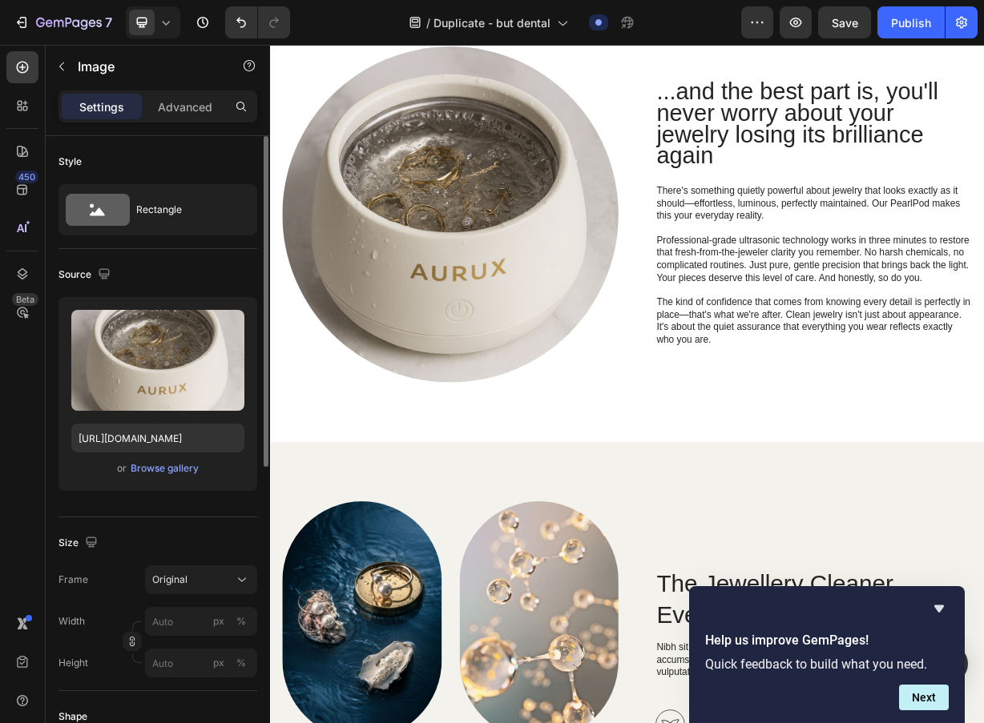
click at [341, 254] on img at bounding box center [512, 273] width 453 height 453
click at [196, 434] on input "[URL][DOMAIN_NAME]" at bounding box center [157, 438] width 173 height 29
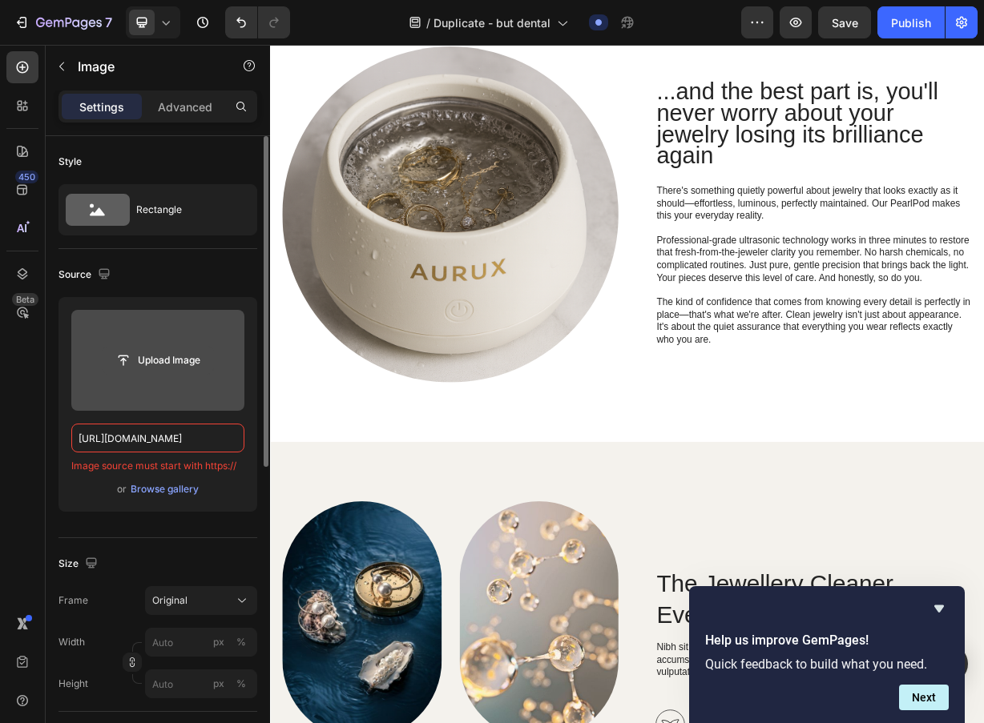
click at [146, 362] on input "file" at bounding box center [158, 360] width 111 height 27
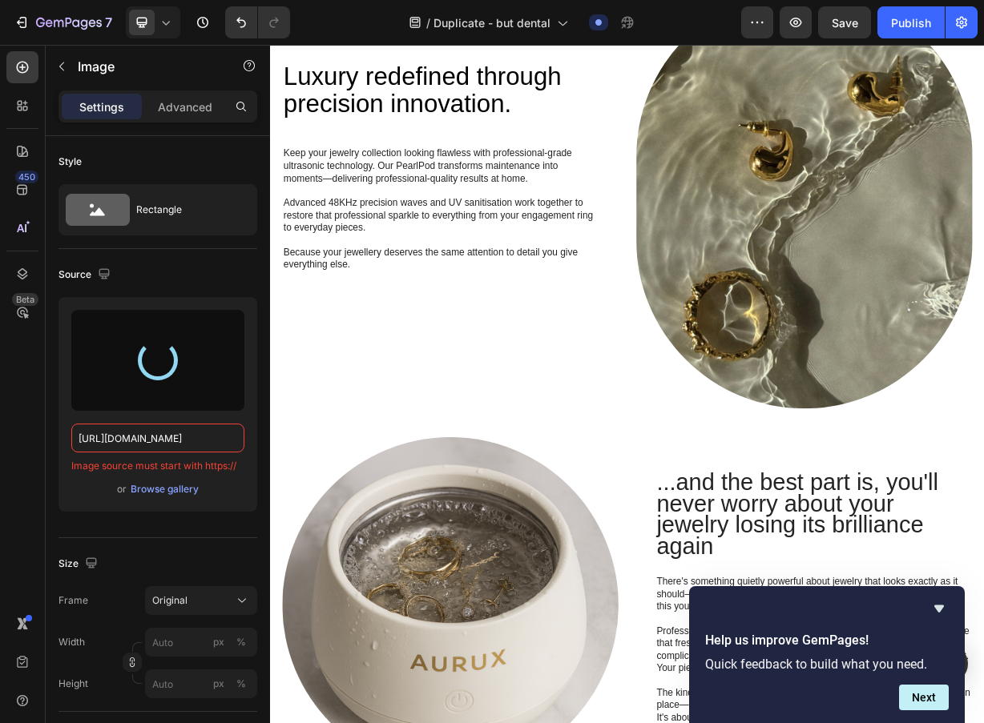
scroll to position [1127, 0]
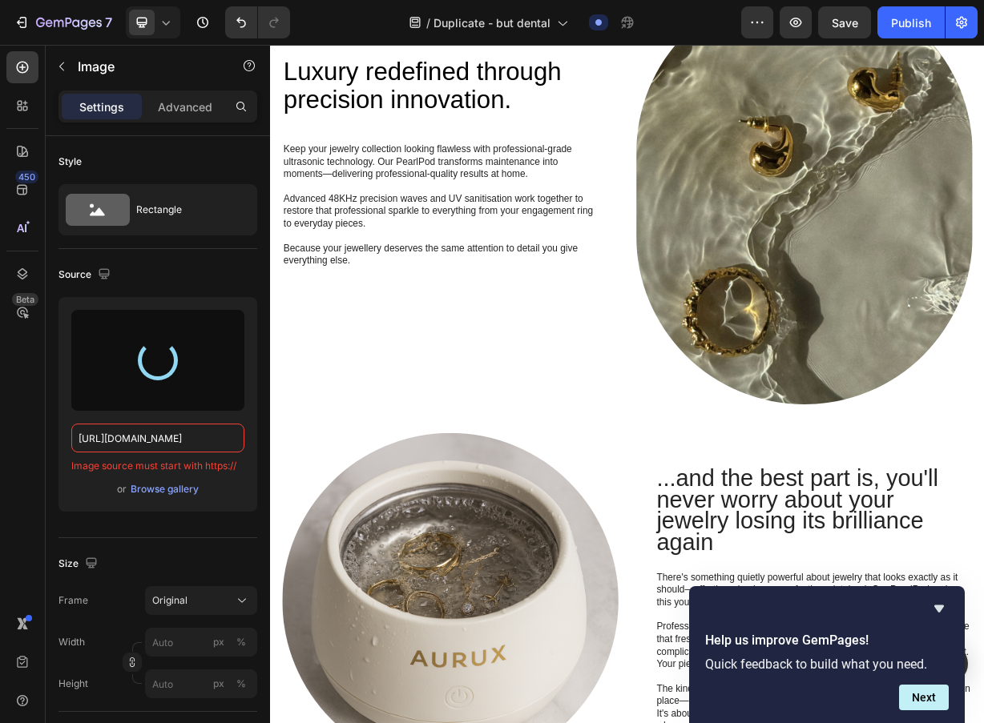
type input "[URL][DOMAIN_NAME]"
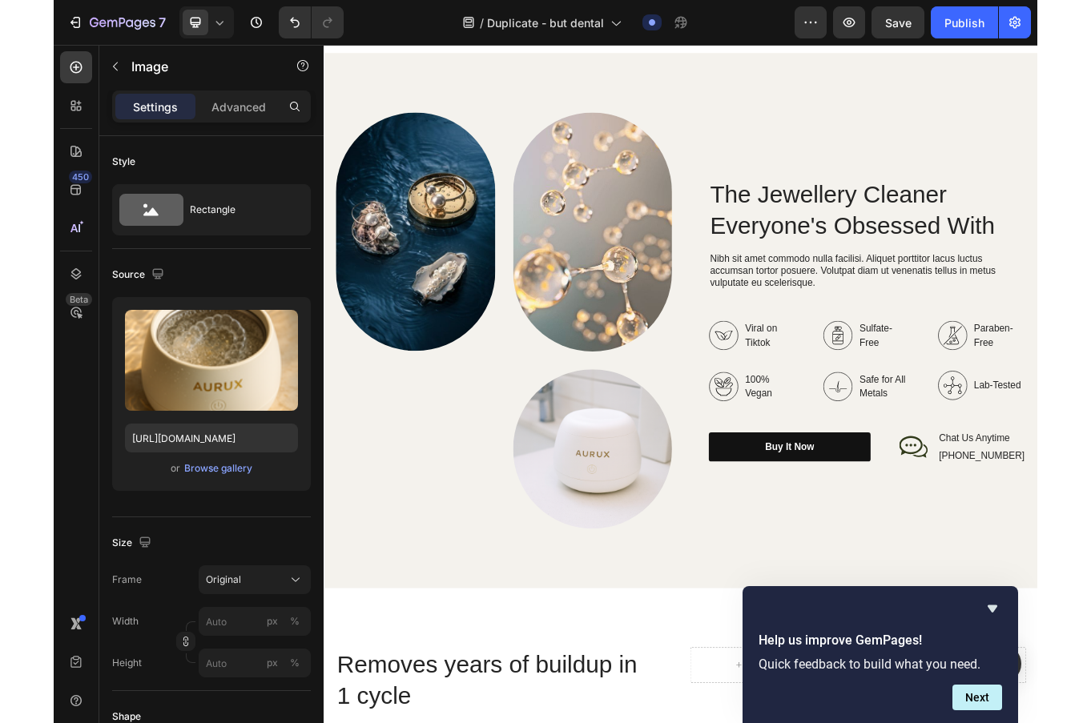
scroll to position [2321, 0]
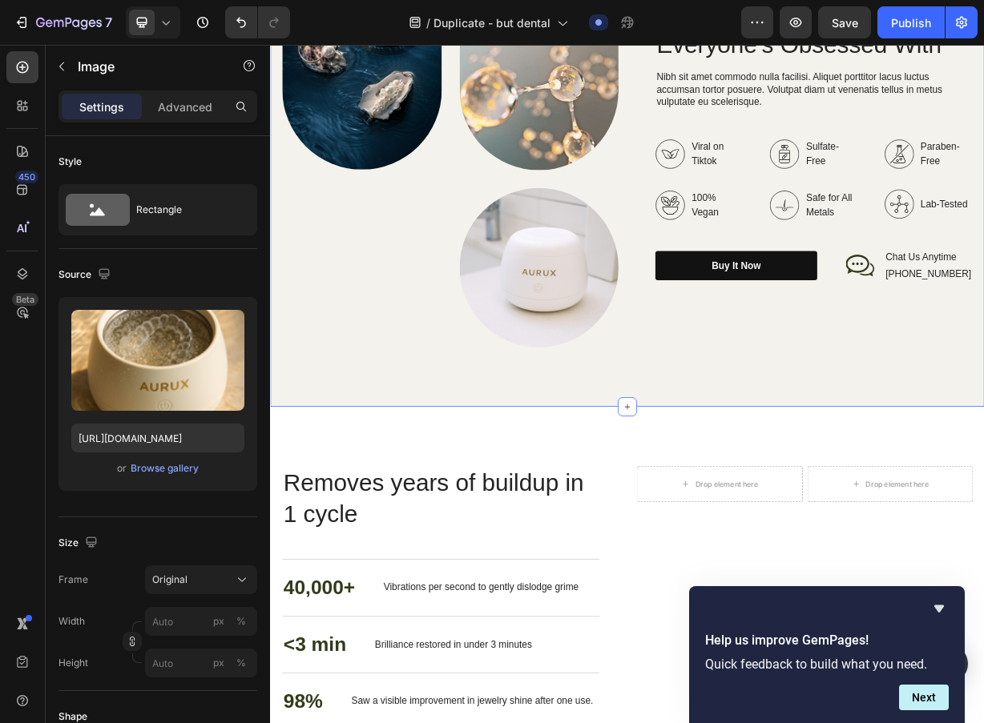
click at [917, 145] on div "Image Image Image Row The Jewellery Cleaner Everyone's Obsessed With Heading Ni…" at bounding box center [750, 172] width 961 height 721
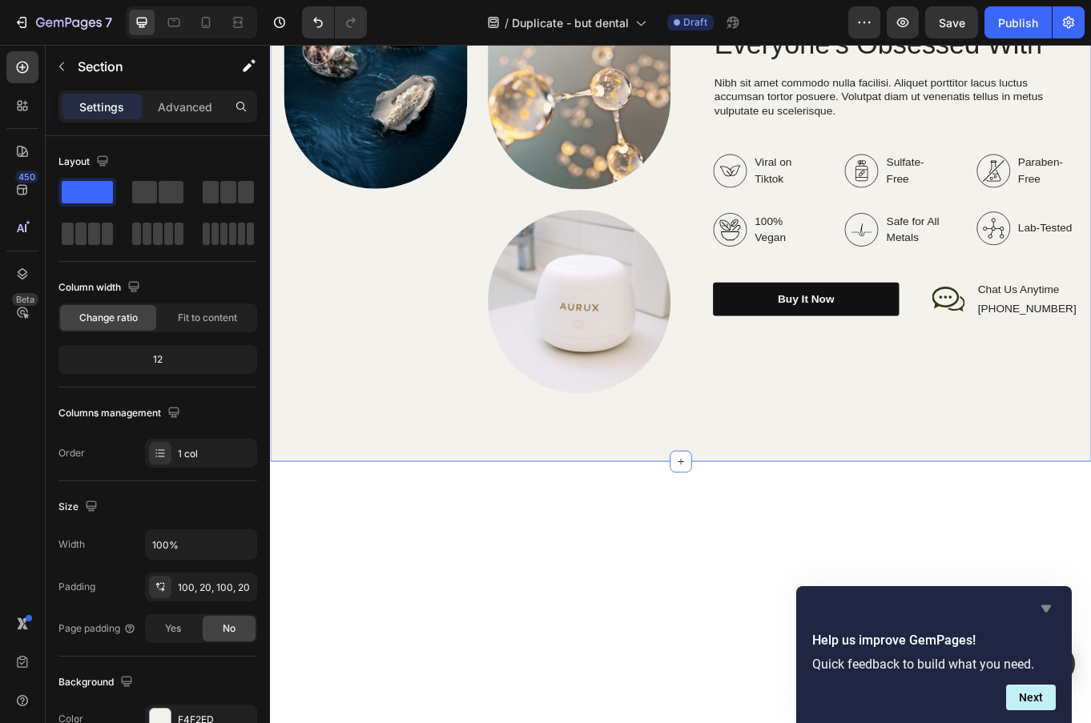
click at [1050, 603] on icon "Hide survey" at bounding box center [1046, 608] width 19 height 19
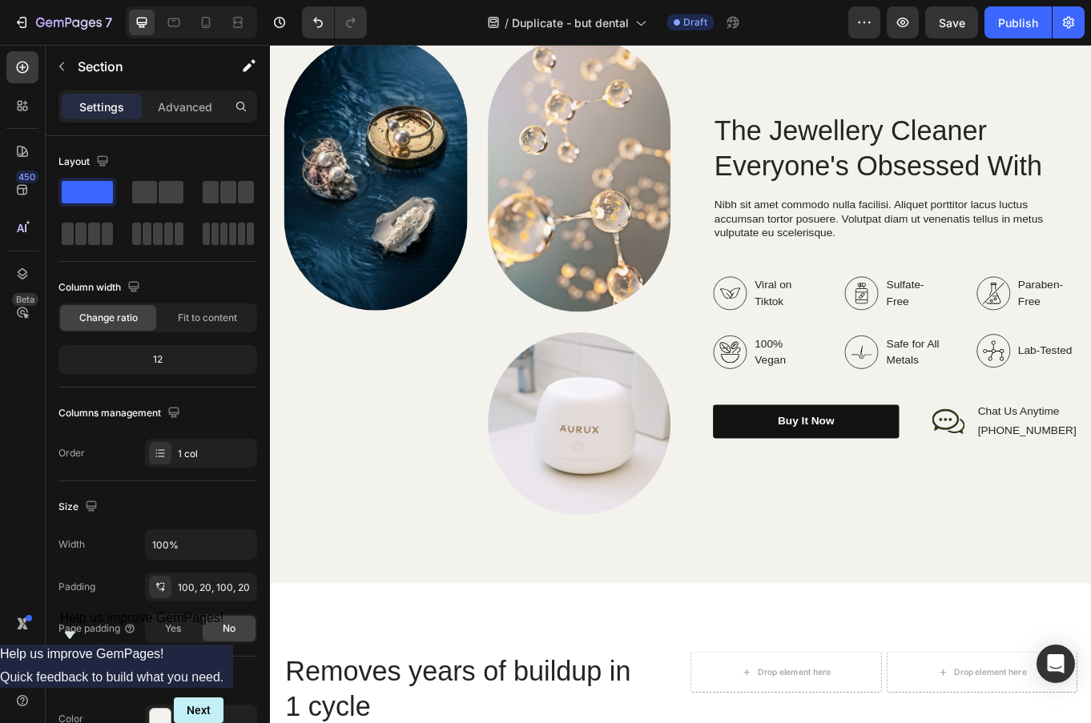
scroll to position [2531, 0]
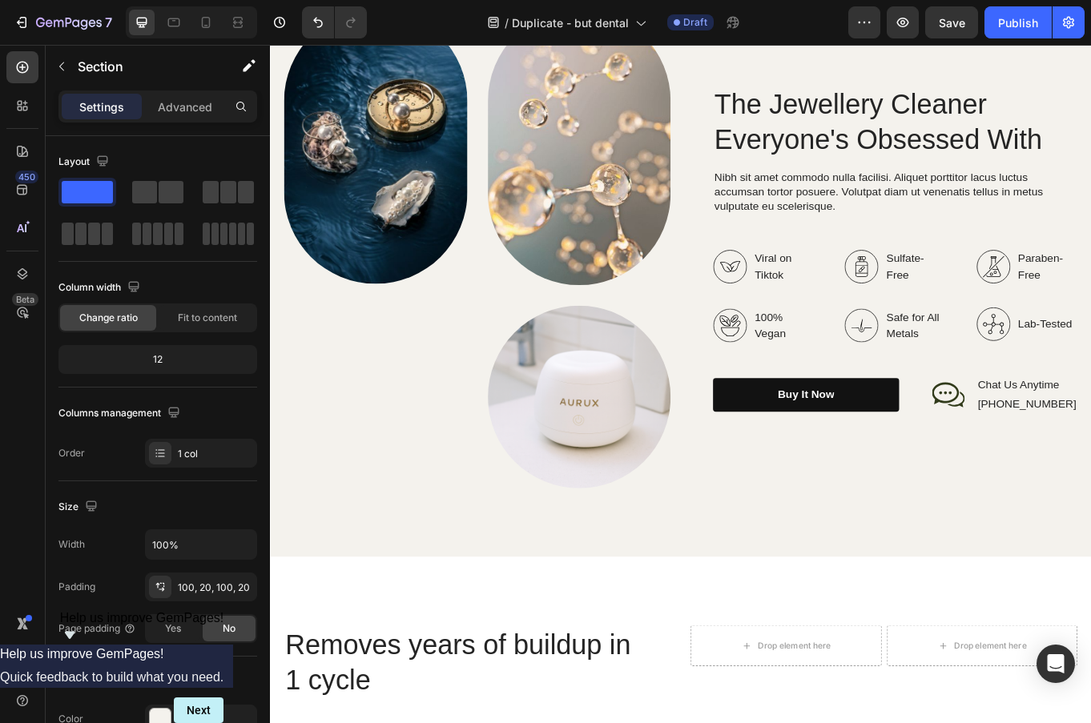
click at [960, 324] on div "Sulfate-Free" at bounding box center [1001, 304] width 119 height 43
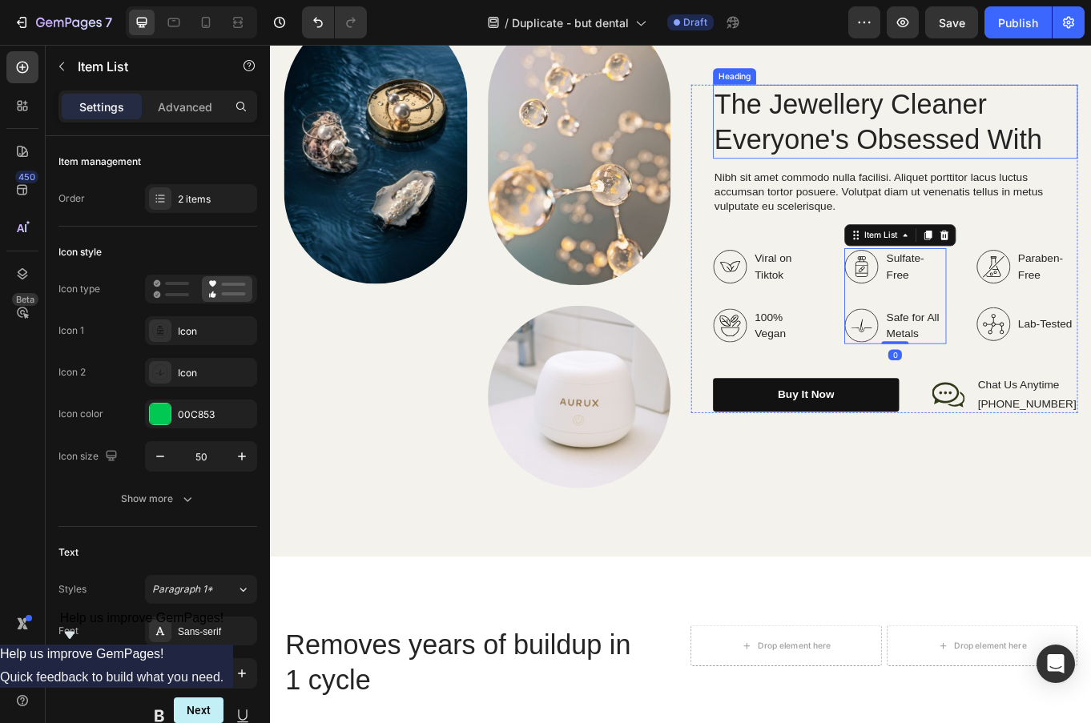
click at [936, 124] on h2 "The Jewellery Cleaner Everyone's Obsessed With" at bounding box center [1001, 134] width 427 height 87
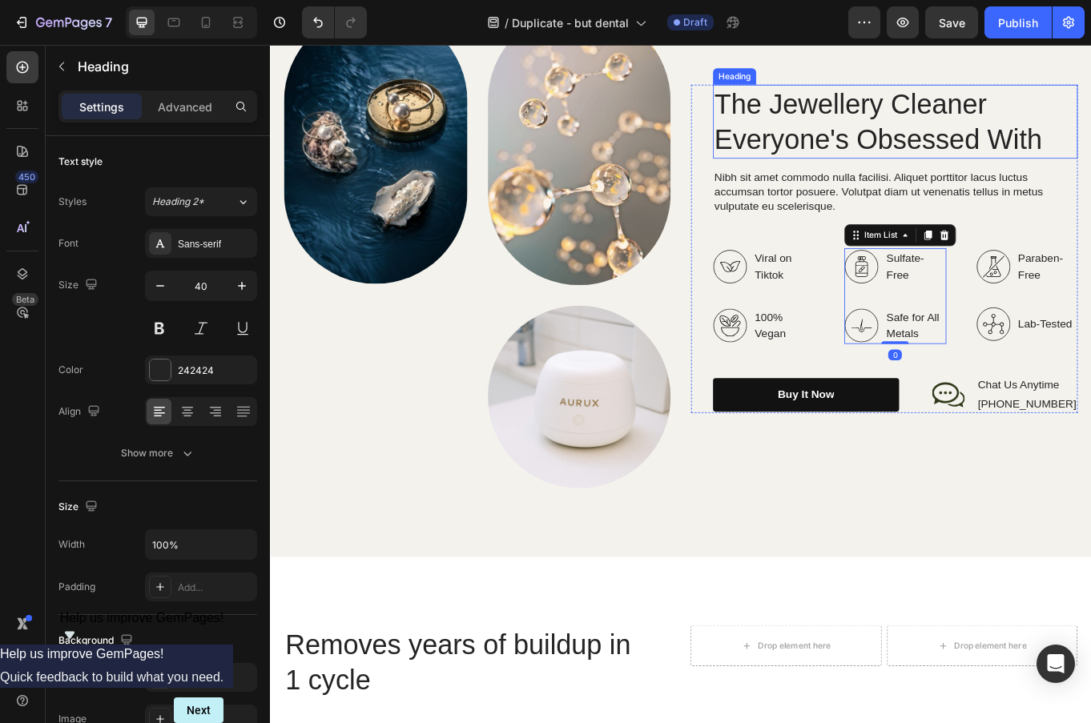
click at [936, 124] on h2 "The Jewellery Cleaner Everyone's Obsessed With" at bounding box center [1001, 134] width 427 height 87
click at [936, 124] on p "The Jewellery Cleaner Everyone's Obsessed With" at bounding box center [1002, 134] width 424 height 83
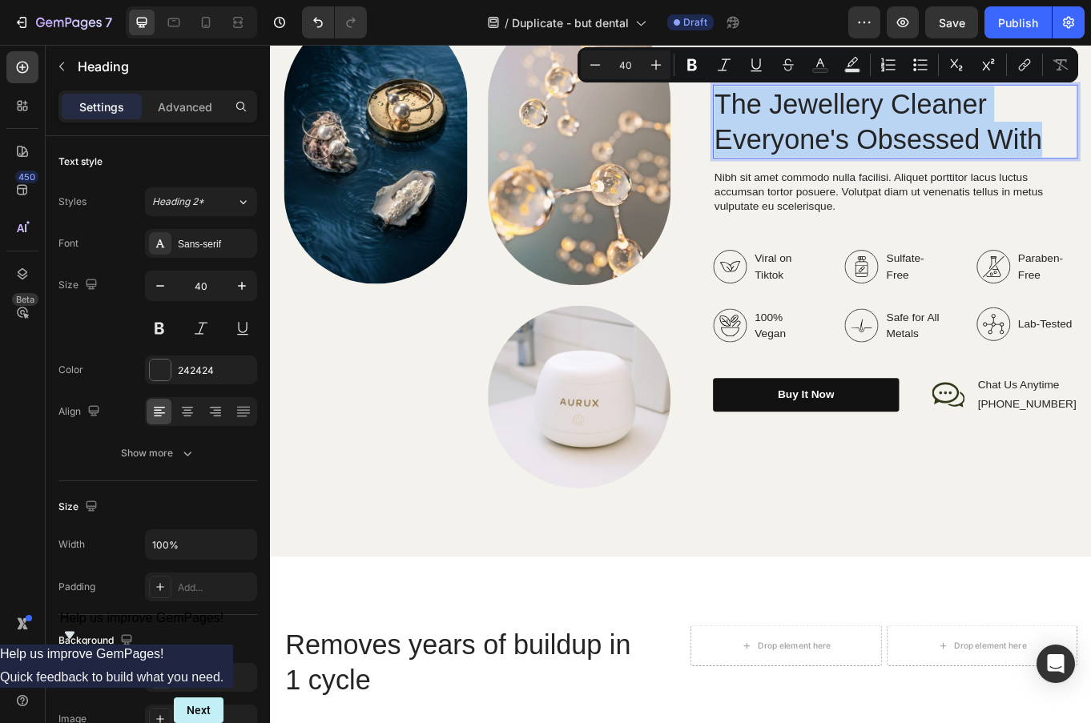
click at [908, 111] on p "The Jewellery Cleaner Everyone's Obsessed With" at bounding box center [1002, 134] width 424 height 83
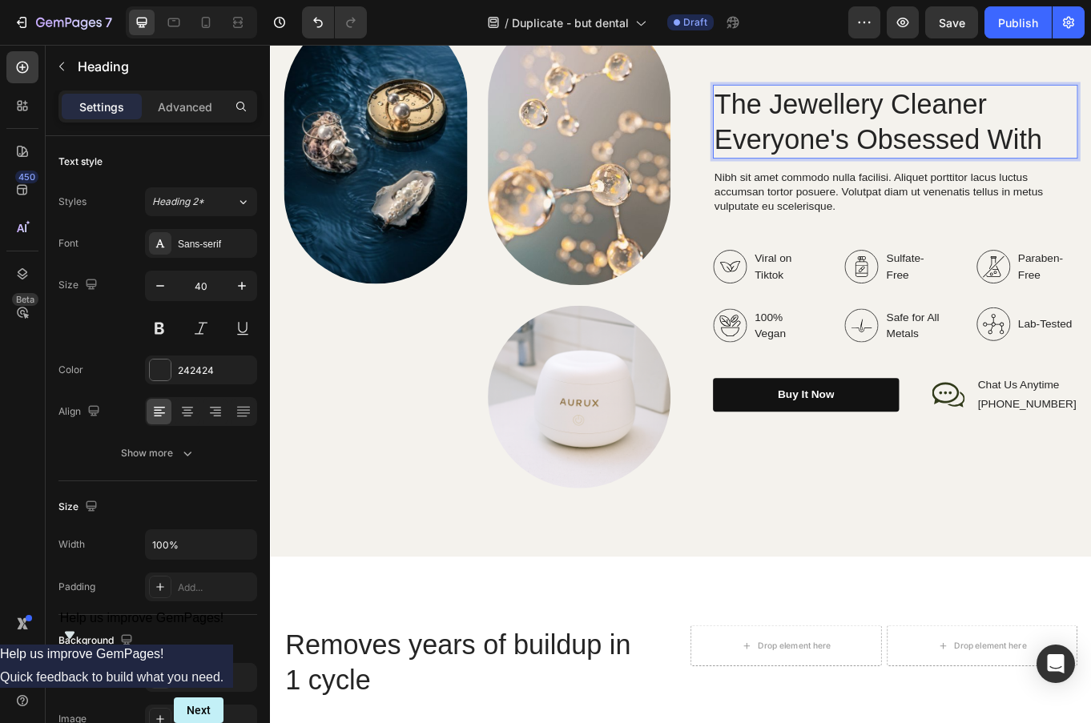
click at [908, 111] on p "The Jewellery Cleaner Everyone's Obsessed With" at bounding box center [1002, 134] width 424 height 83
click at [908, 111] on p "The Ultrasonic Cleaner Everyone's Obsessed With" at bounding box center [1002, 134] width 424 height 83
drag, startPoint x: 856, startPoint y: 115, endPoint x: 1114, endPoint y: 117, distance: 258.8
click at [1114, 117] on p "The Ultrasonic Cleaner Everyone's Obsessed With" at bounding box center [1002, 134] width 424 height 83
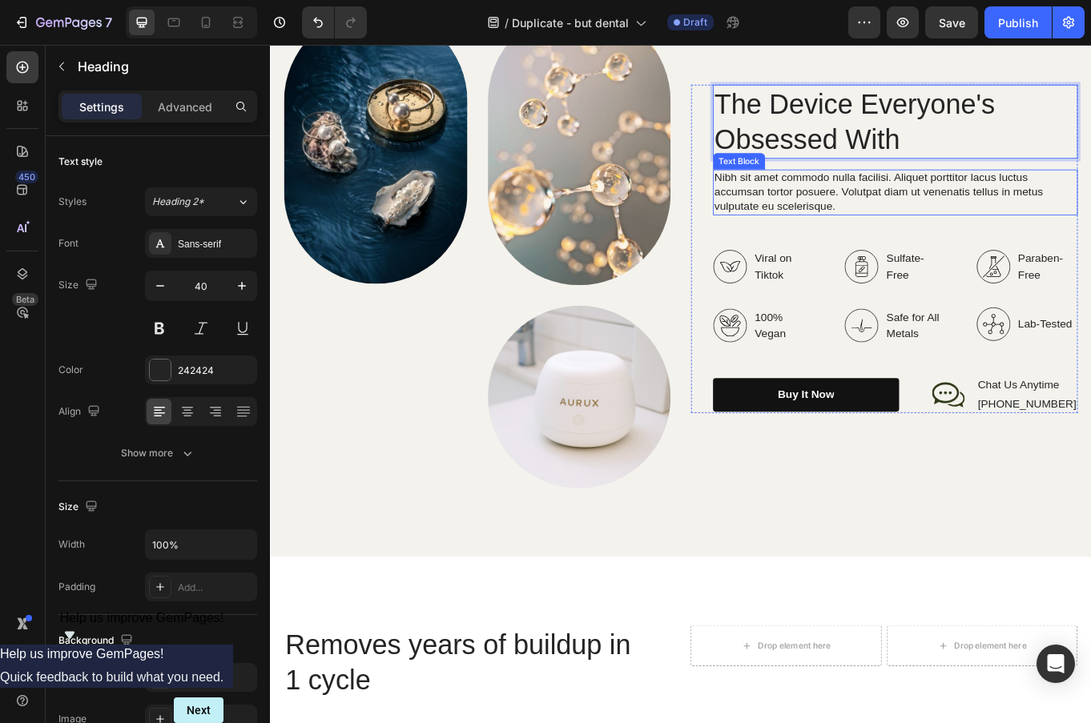
click at [804, 215] on p "Nibh sit amet commodo nulla facilisi. Aliquet porttitor lacus luctus accumsan t…" at bounding box center [1002, 217] width 424 height 50
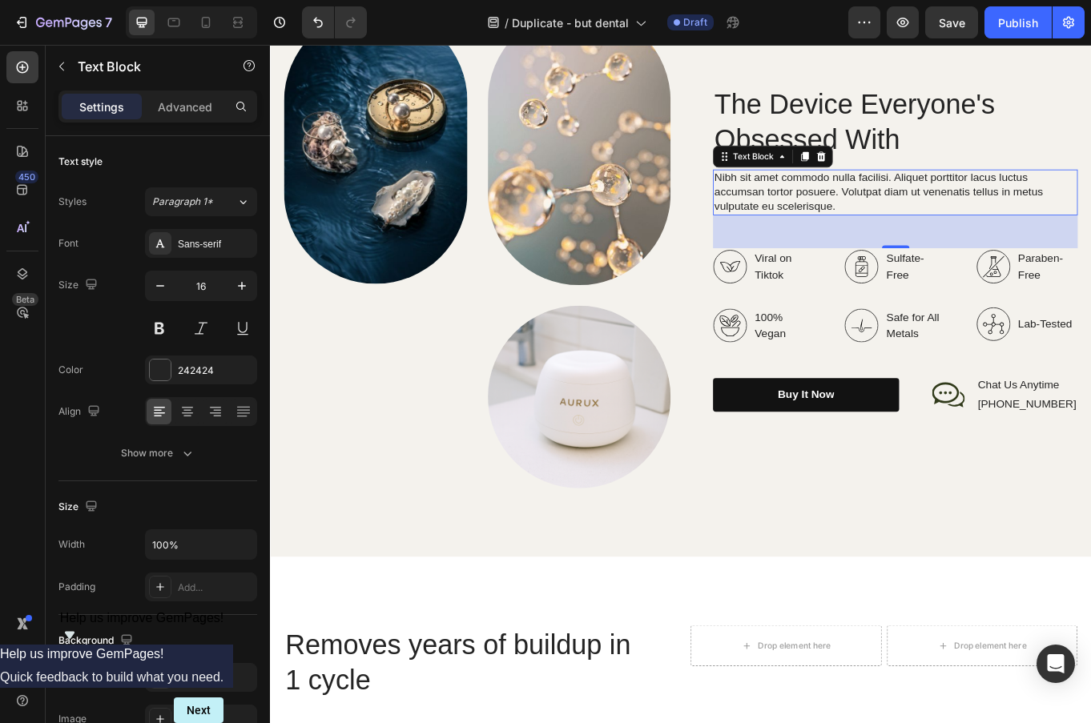
click at [954, 234] on p "Nibh sit amet commodo nulla facilisi. Aliquet porttitor lacus luctus accumsan t…" at bounding box center [1002, 217] width 424 height 50
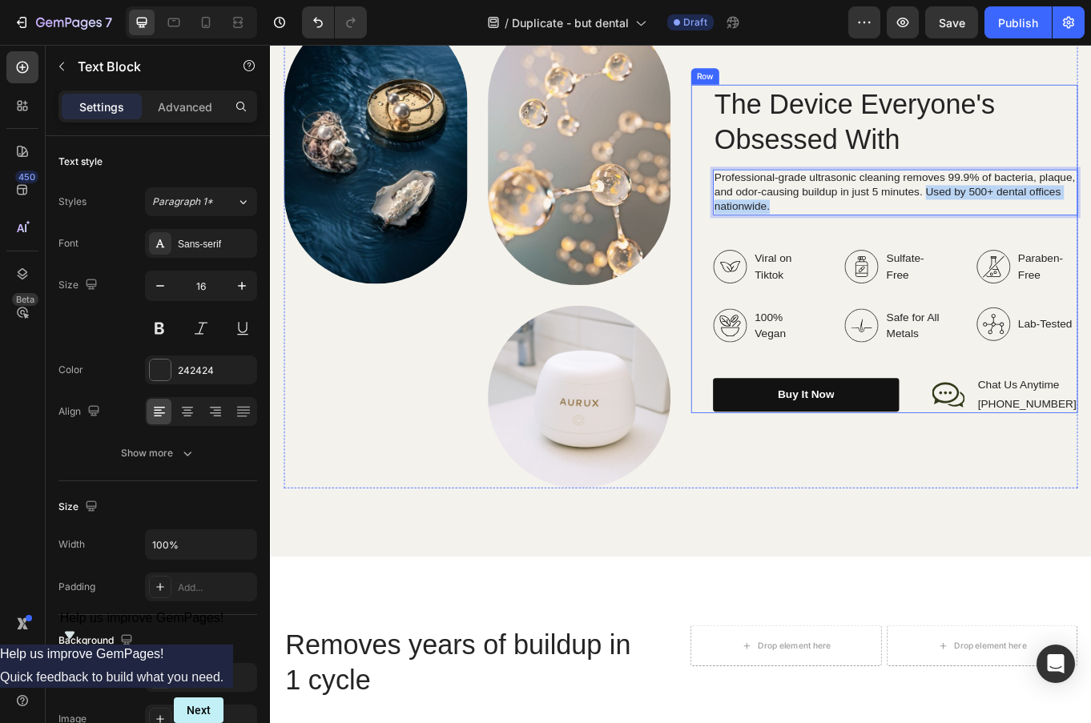
drag, startPoint x: 1037, startPoint y: 222, endPoint x: 1093, endPoint y: 248, distance: 60.9
click at [1093, 248] on div "The Device Everyone's Obsessed With Heading Professional-grade ultrasonic clean…" at bounding box center [1001, 283] width 427 height 385
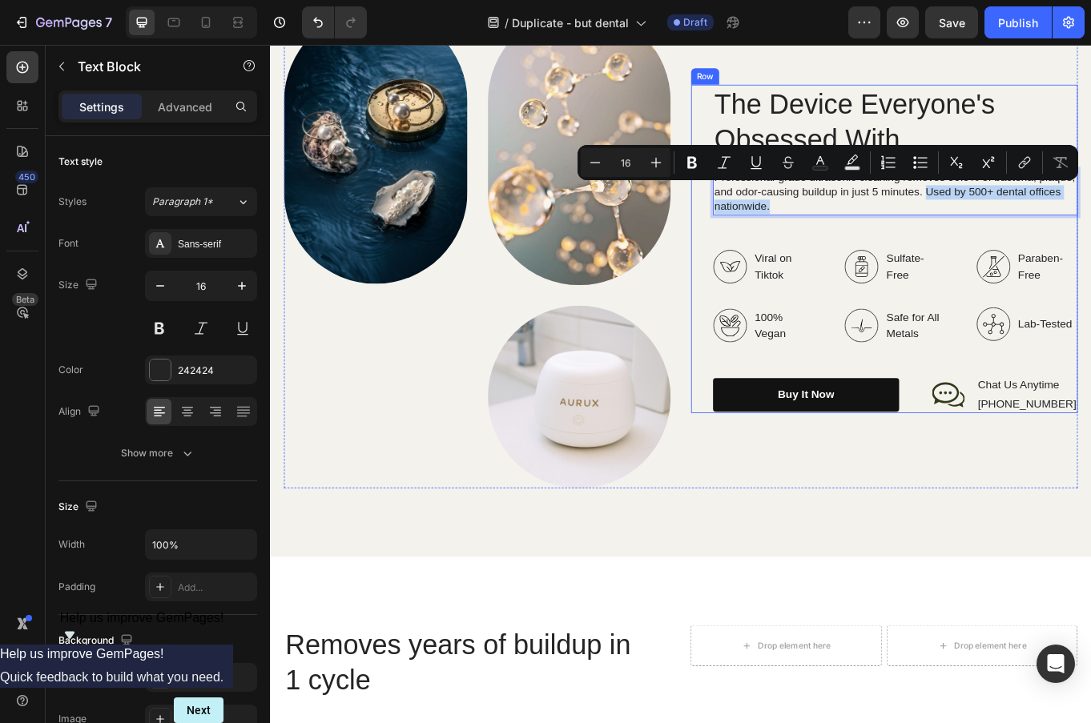
scroll to position [2539, 0]
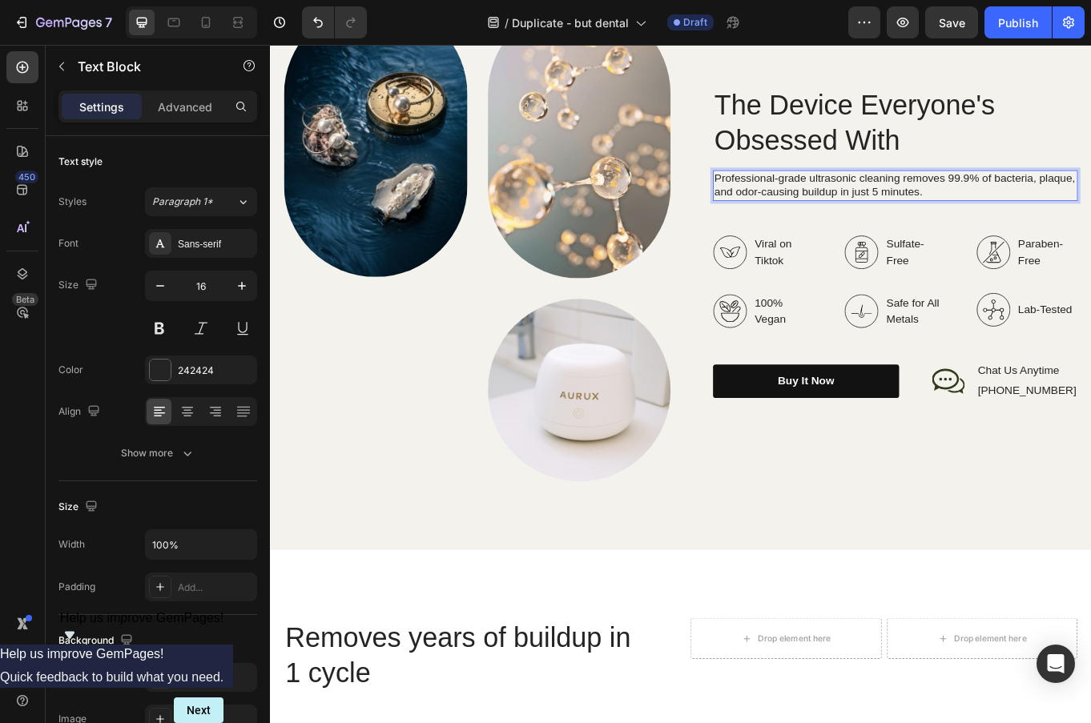
click at [832, 218] on p "Professional-grade ultrasonic cleaning removes 99.9% of bacteria, plaque, and o…" at bounding box center [1002, 210] width 424 height 34
click at [1023, 353] on p "Safe for All Metals" at bounding box center [1024, 356] width 67 height 38
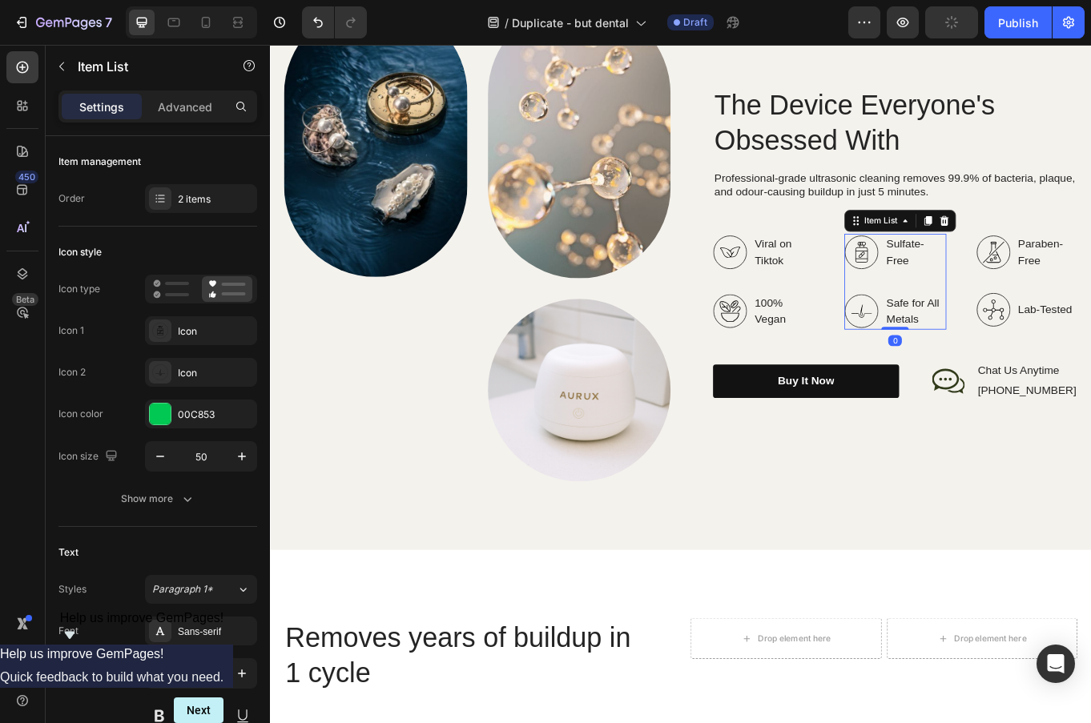
click at [1023, 353] on p "Safe for All Metals" at bounding box center [1024, 356] width 67 height 38
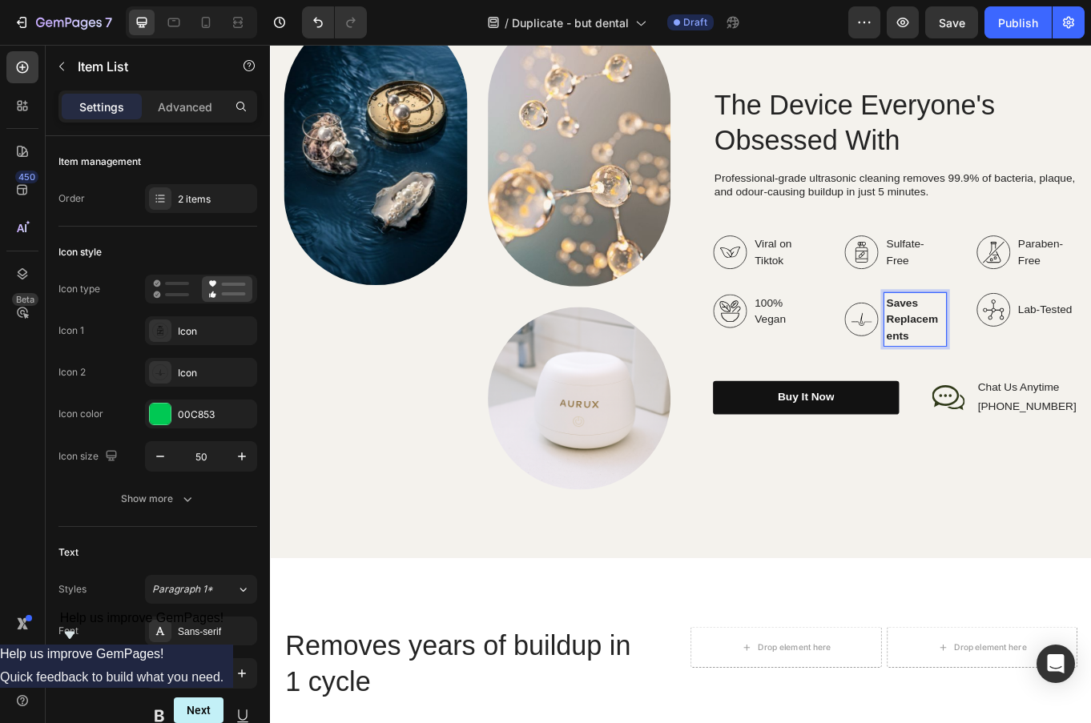
click at [1030, 359] on strong "Saves Replacements" at bounding box center [1021, 366] width 61 height 52
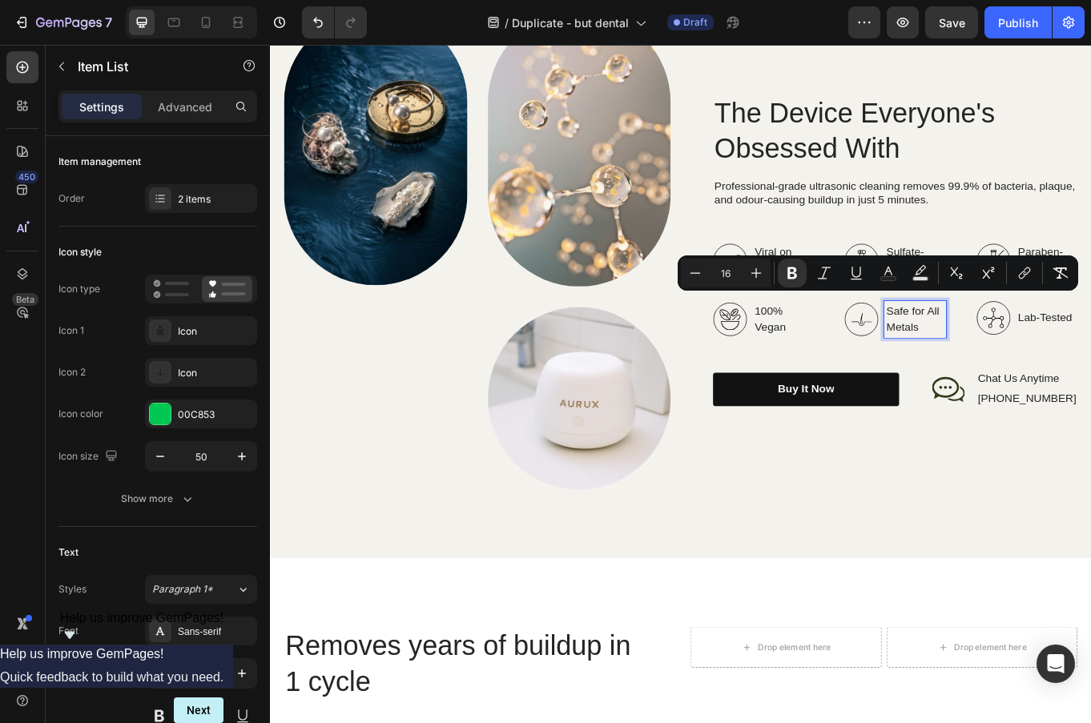
scroll to position [2539, 0]
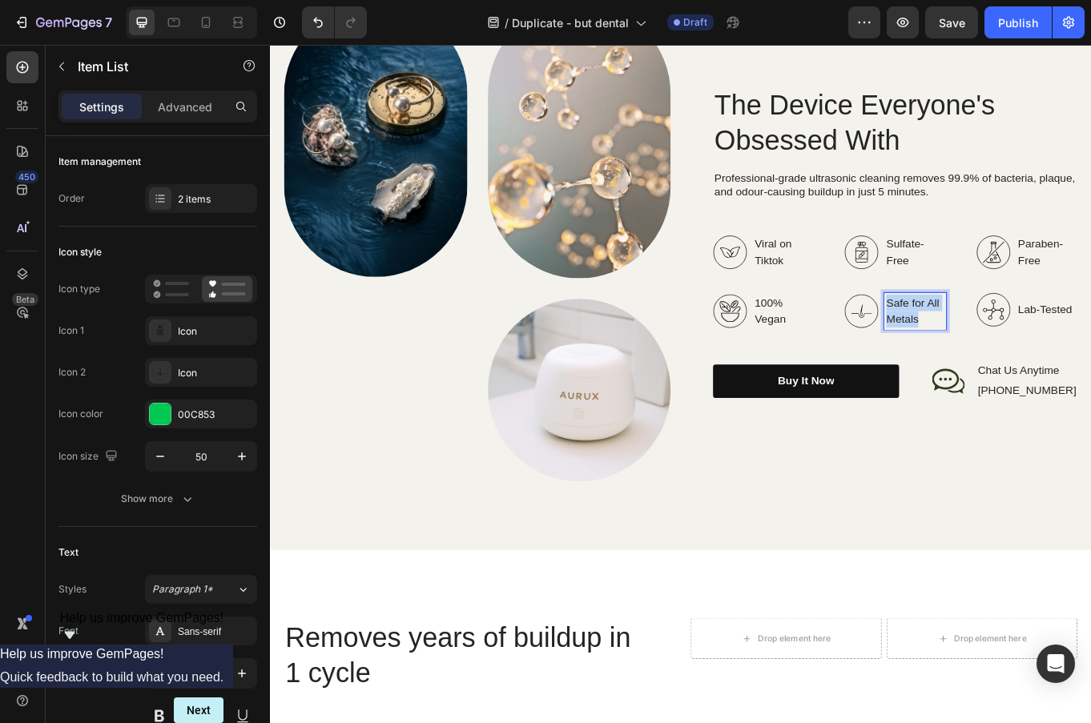
click at [1038, 357] on p "Safe for All Metals" at bounding box center [1024, 356] width 67 height 38
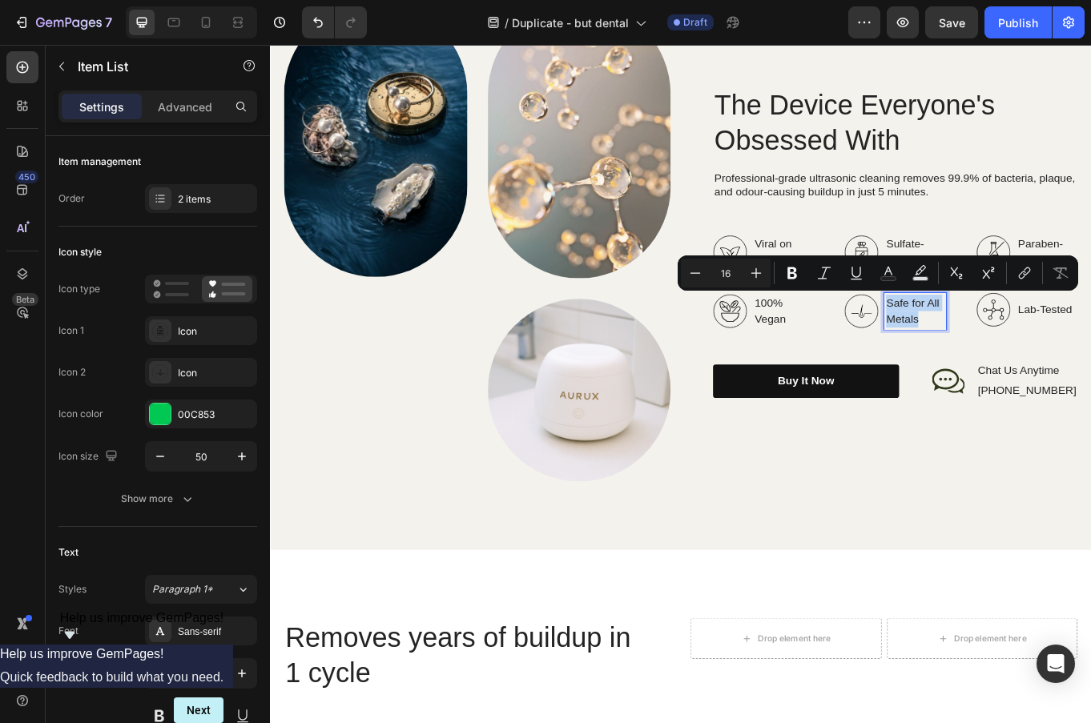
scroll to position [2529, 0]
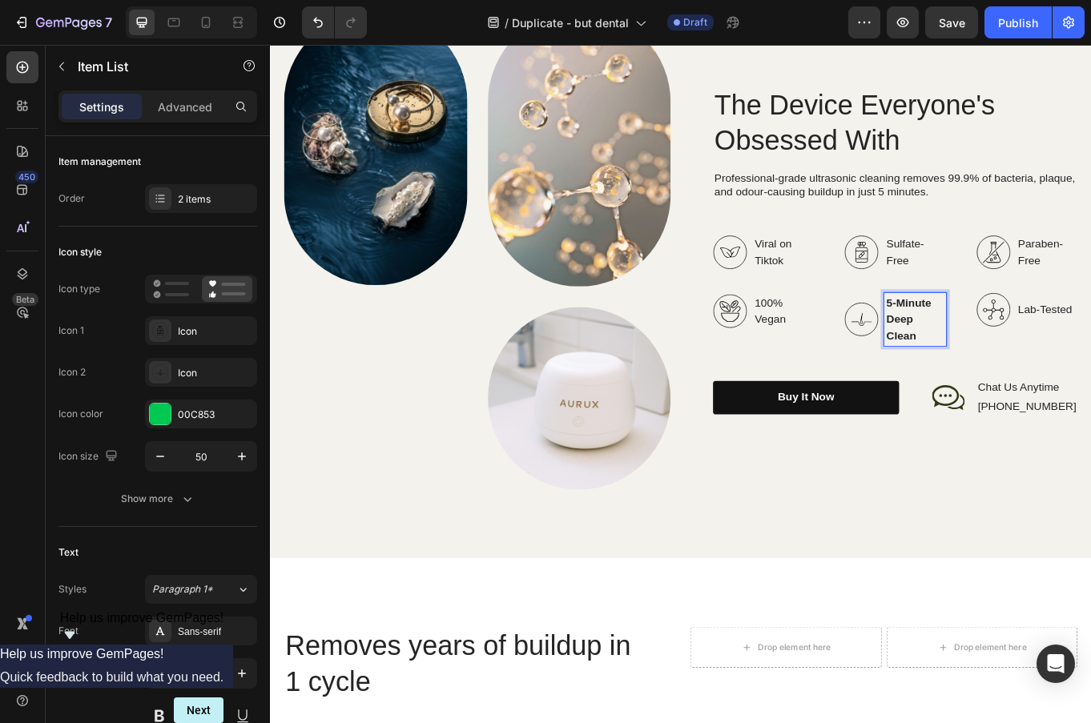
click at [1009, 361] on strong "5-Minute Deep Clean" at bounding box center [1017, 366] width 53 height 52
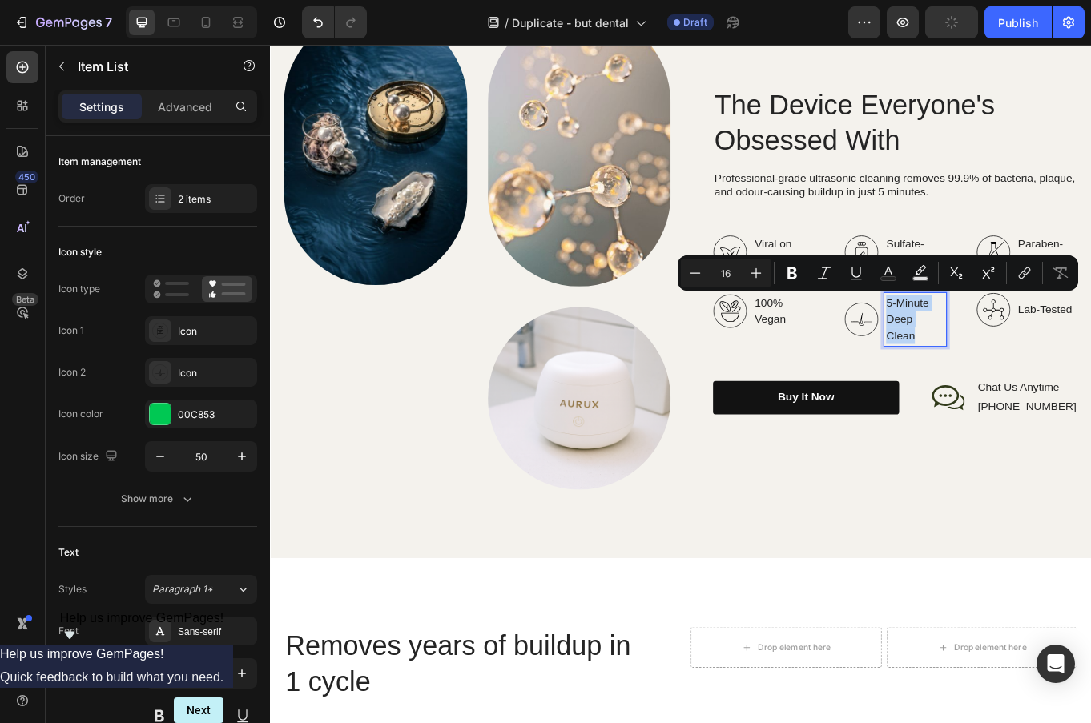
click at [1040, 365] on p "5-Minute Deep Clean" at bounding box center [1024, 366] width 67 height 58
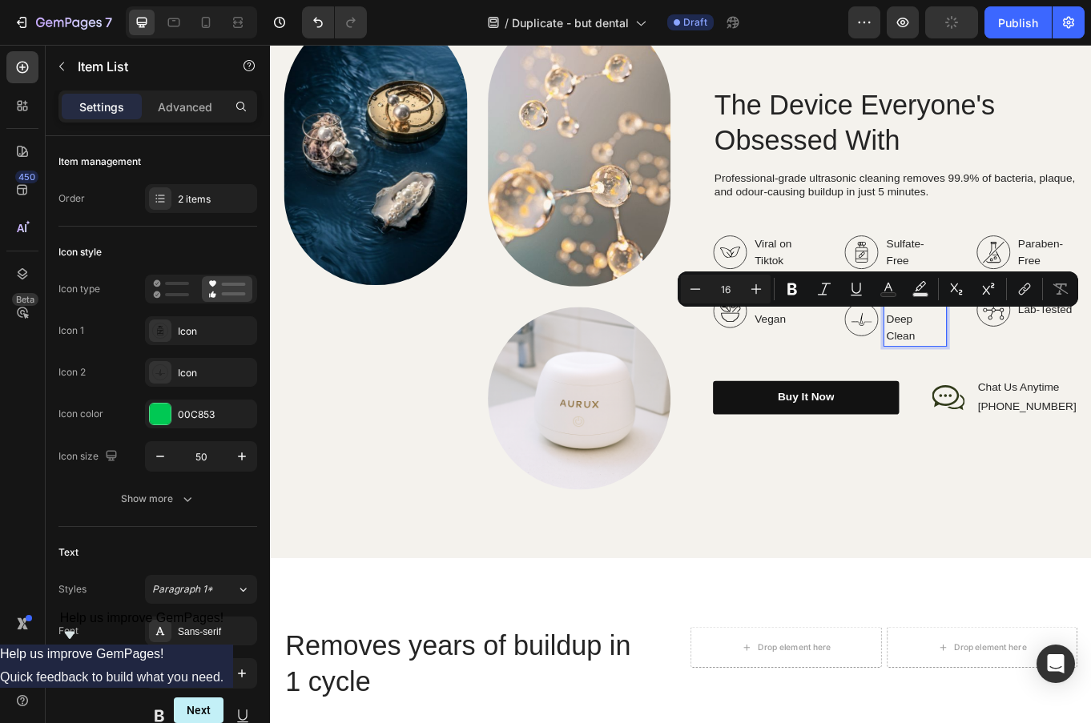
click at [1027, 368] on p "5-Minute Deep Clean" at bounding box center [1024, 366] width 67 height 58
click at [1021, 367] on p "5-Minute Deep Clean" at bounding box center [1024, 366] width 67 height 58
click at [1023, 368] on p "5-Minute Deep Clean" at bounding box center [1024, 366] width 67 height 58
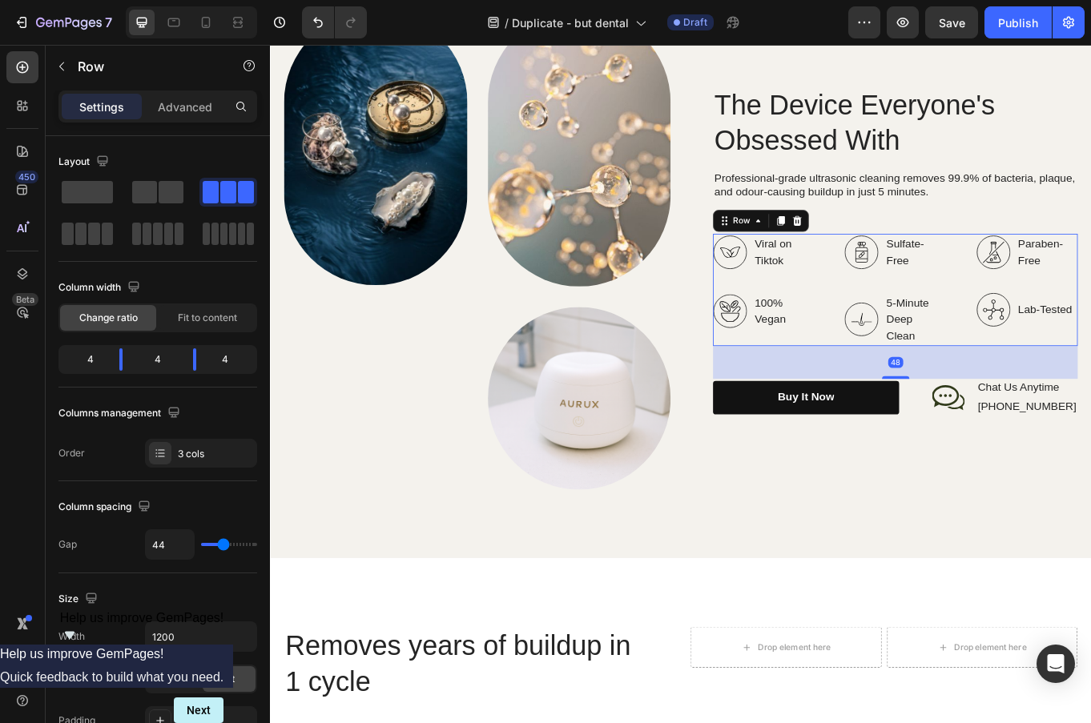
click at [1085, 375] on div "Viral on Tiktok 100% Vegan Item List Sulfate-Free 5-Minute Deep Clean Item List…" at bounding box center [1001, 331] width 427 height 131
click at [1040, 364] on p "5-Minute Deep Clean" at bounding box center [1024, 366] width 67 height 58
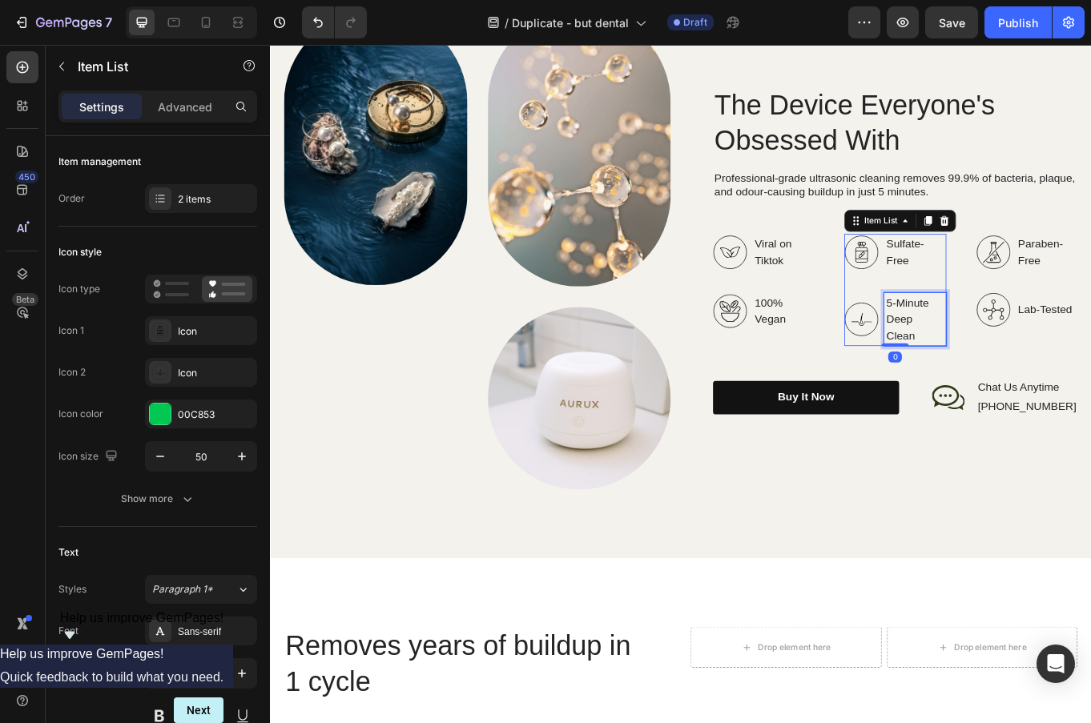
click at [1040, 364] on p "5-Minute Deep Clean" at bounding box center [1024, 366] width 67 height 58
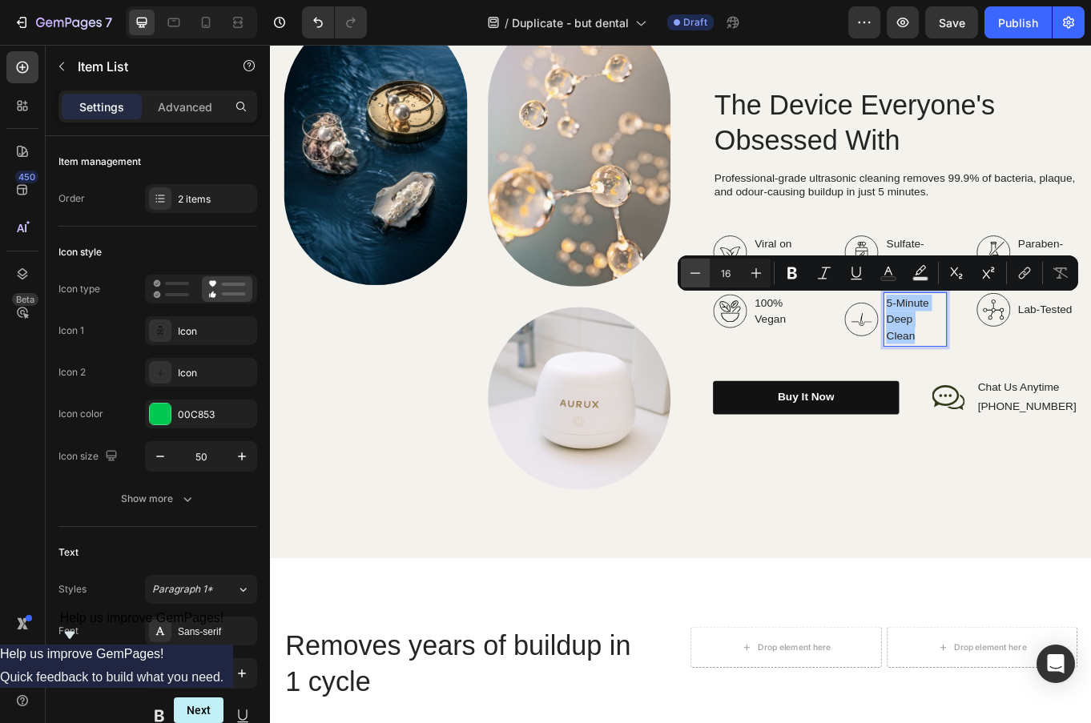
click at [701, 274] on icon "Editor contextual toolbar" at bounding box center [695, 273] width 16 height 16
type input "15"
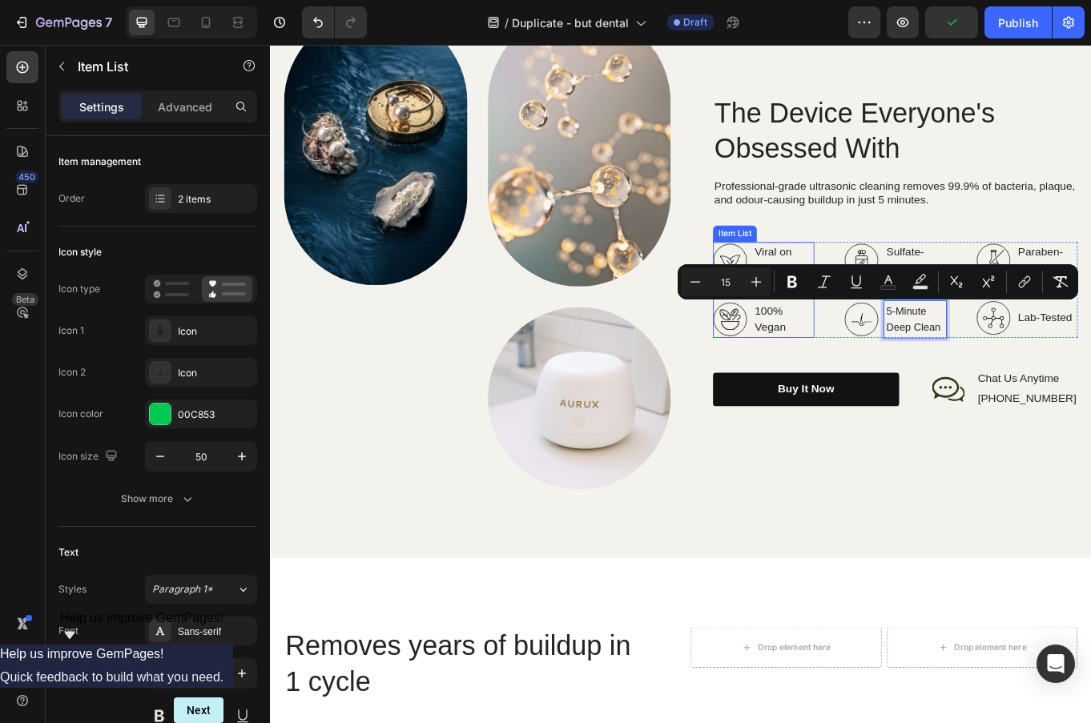
click at [861, 363] on p "100% Vegan" at bounding box center [870, 366] width 67 height 38
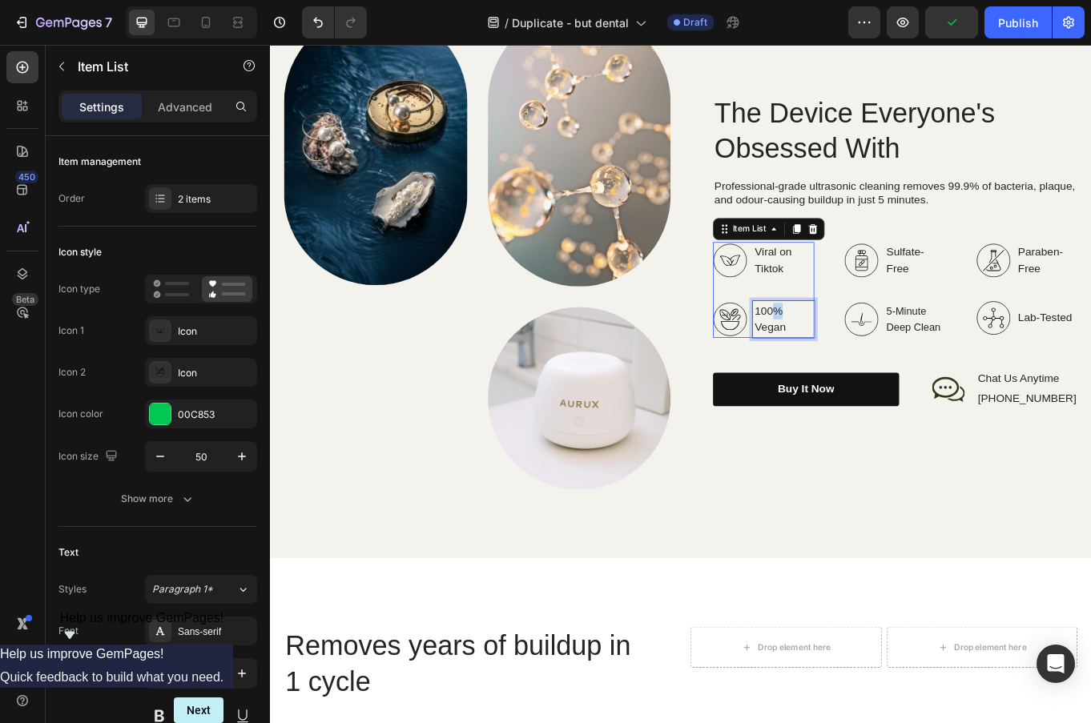
click at [861, 363] on p "100% Vegan" at bounding box center [870, 366] width 67 height 38
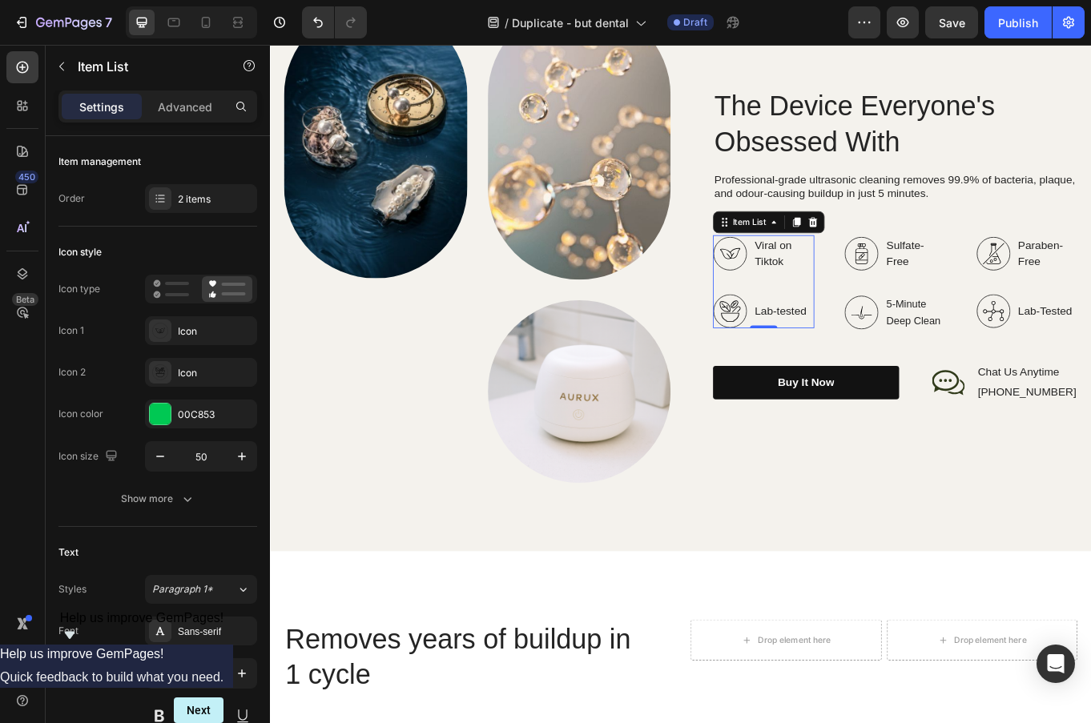
click at [1021, 292] on p "Sulfate-Free" at bounding box center [1024, 289] width 67 height 38
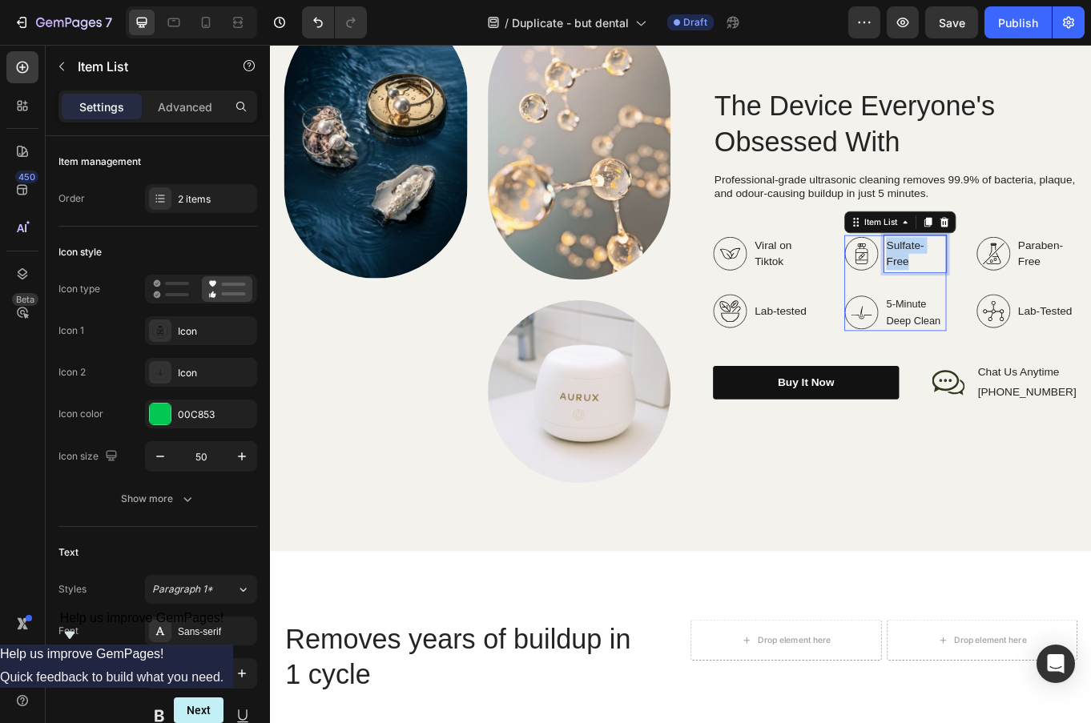
click at [1021, 292] on p "Sulfate-Free" at bounding box center [1024, 289] width 67 height 38
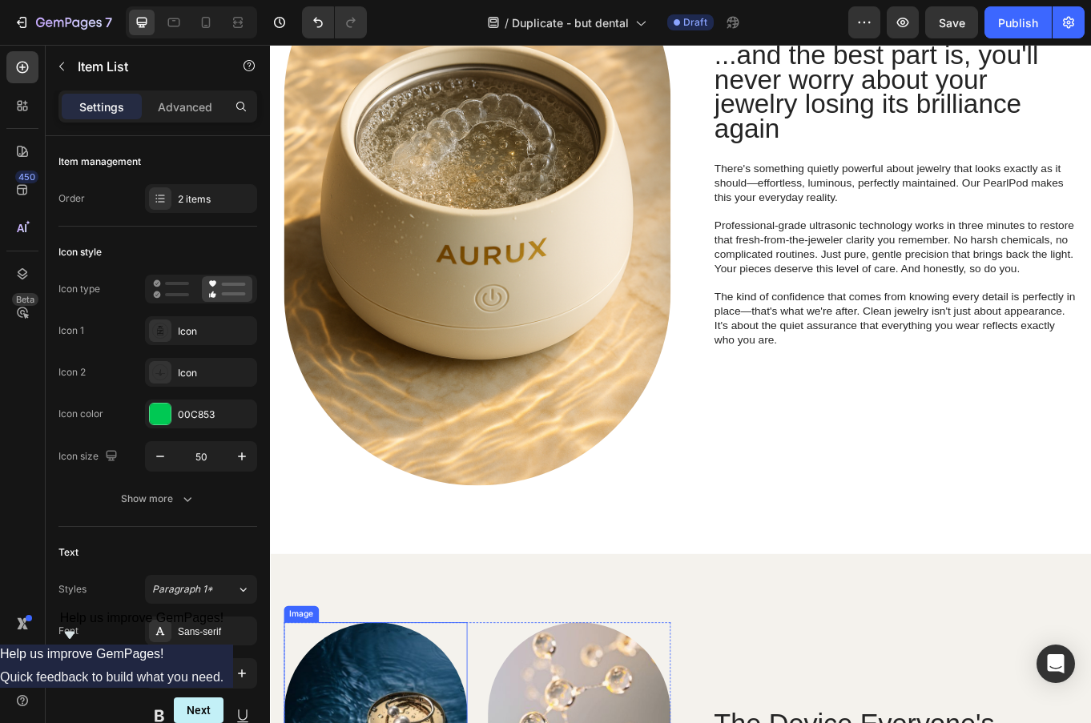
scroll to position [1630, 0]
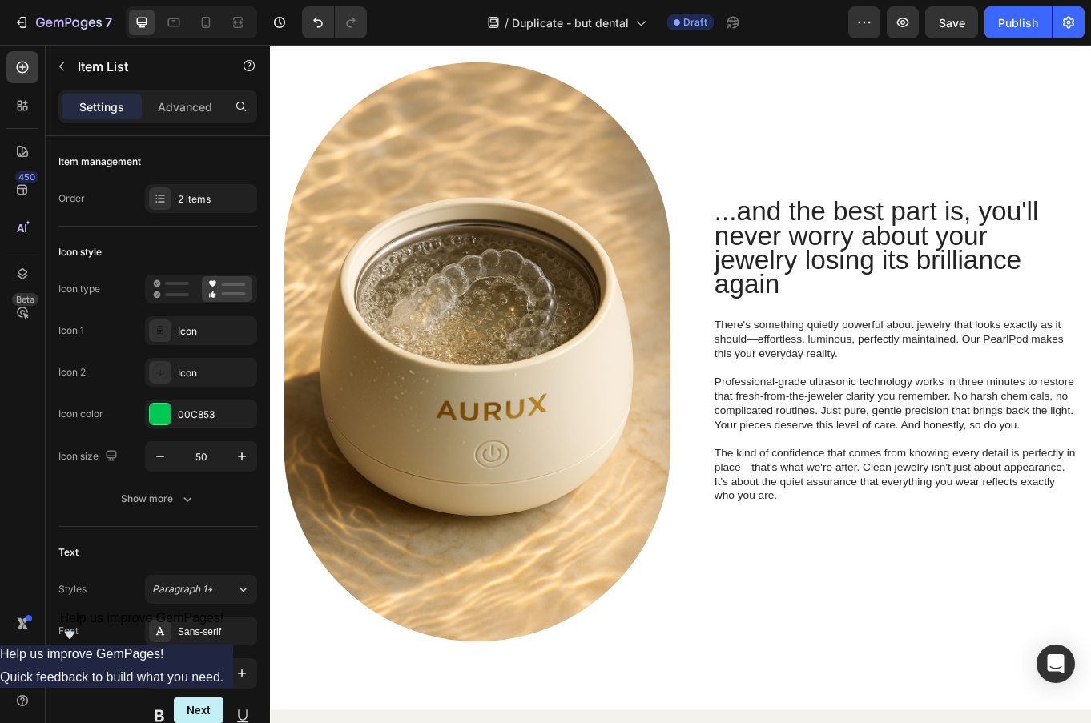
click at [19, 348] on div "450 Beta" at bounding box center [22, 329] width 32 height 557
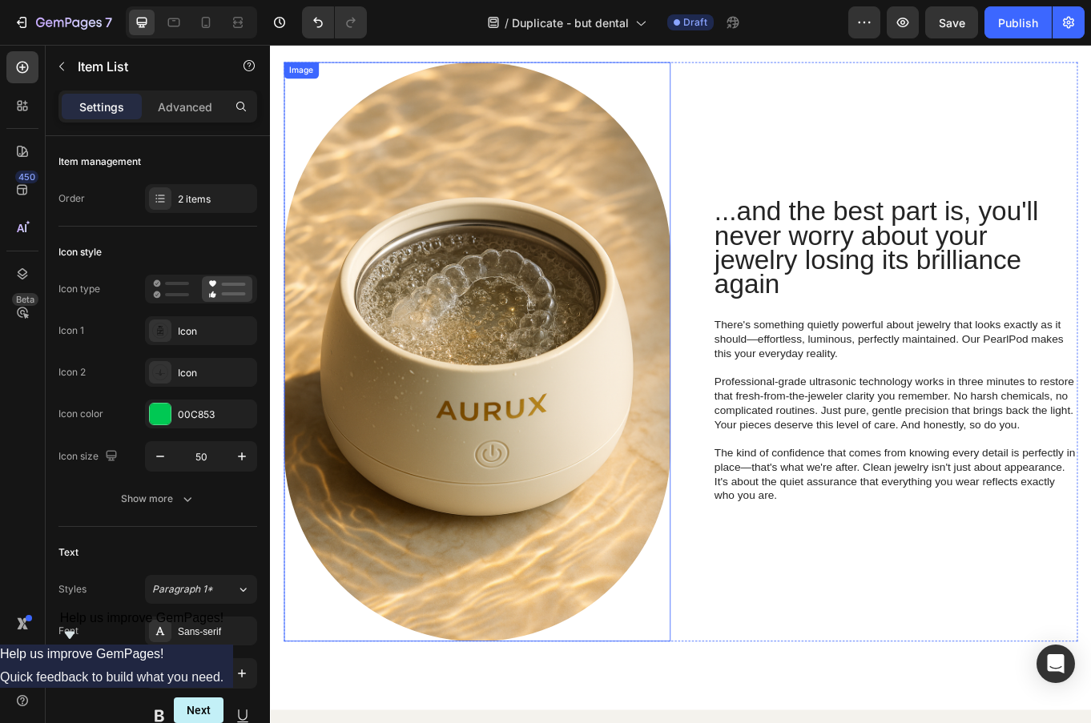
click at [653, 409] on img at bounding box center [512, 404] width 453 height 679
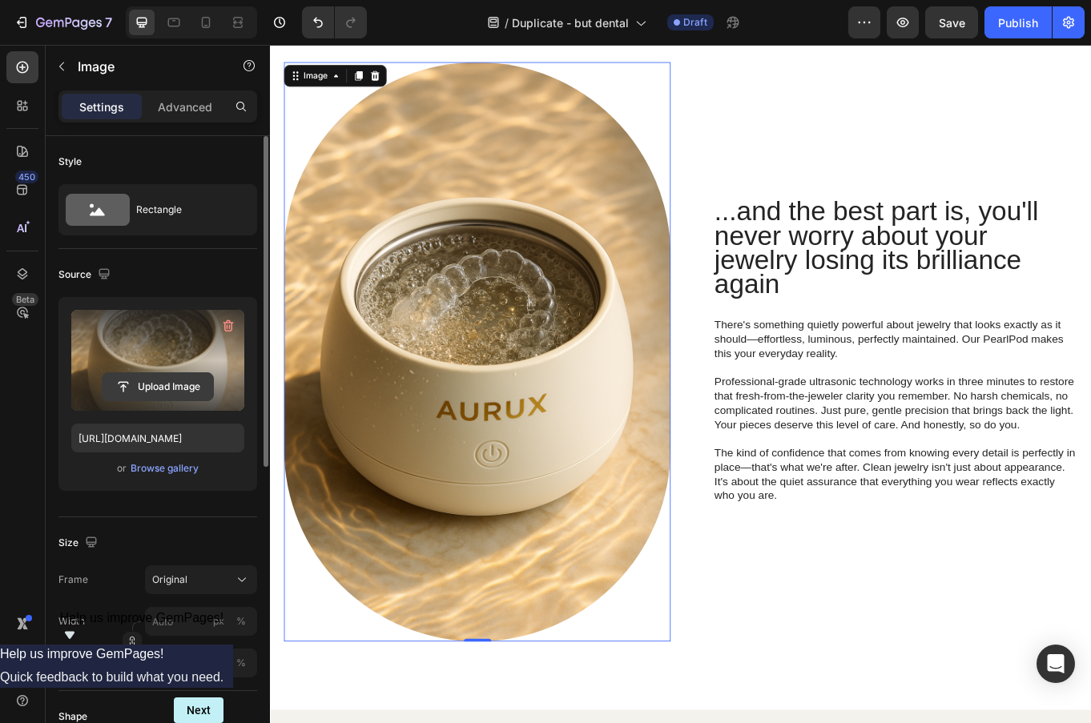
click at [171, 389] on input "file" at bounding box center [158, 386] width 111 height 27
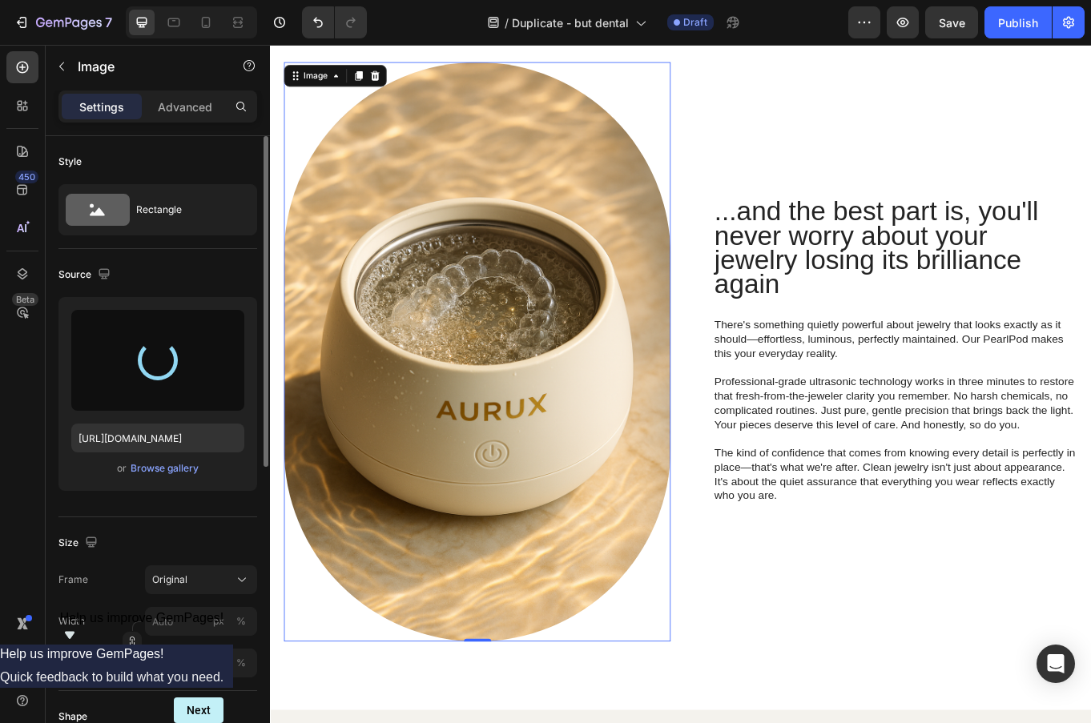
type input "[URL][DOMAIN_NAME]"
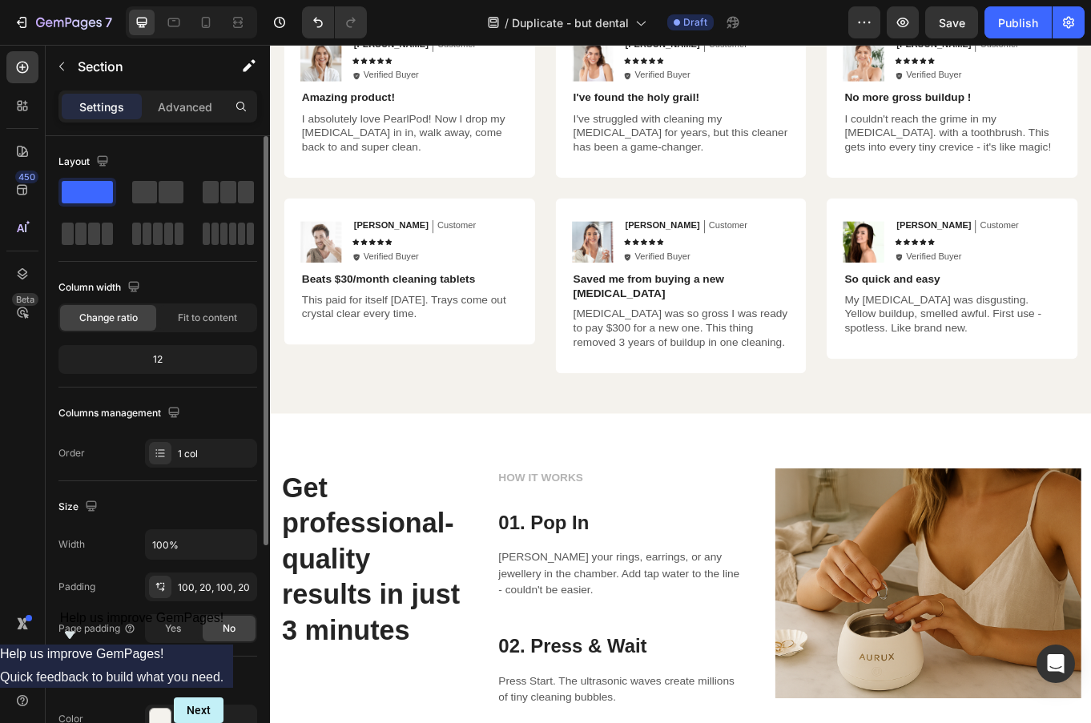
scroll to position [4506, 0]
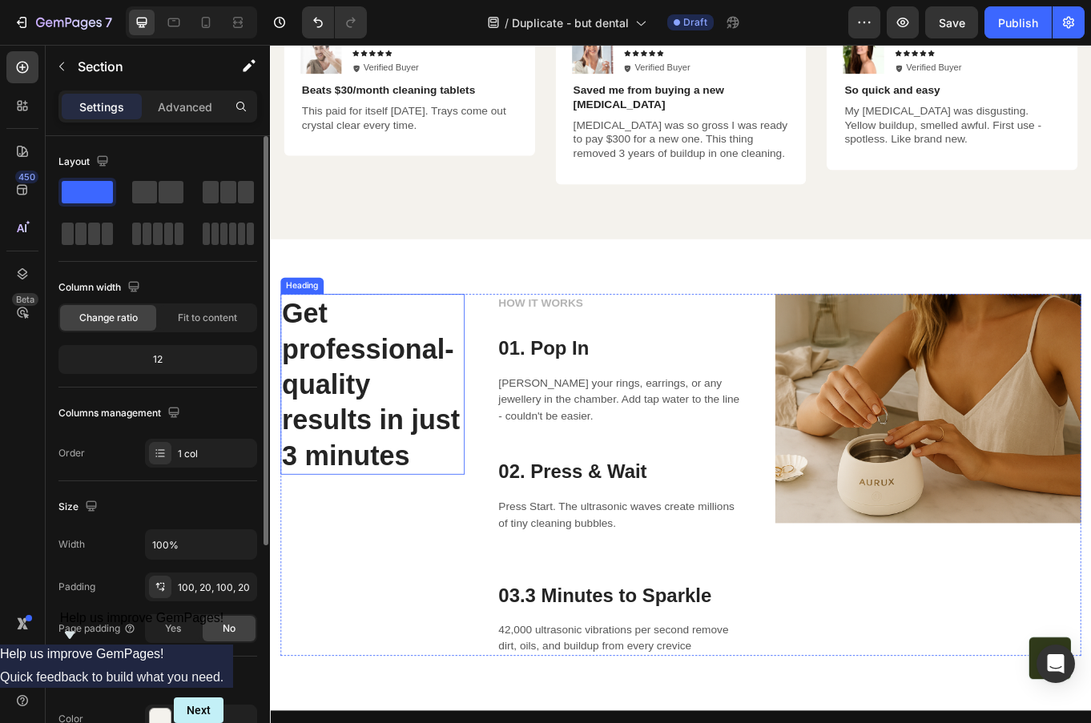
click at [316, 429] on strong "Get professional-quality results in just 3 minutes" at bounding box center [388, 442] width 208 height 202
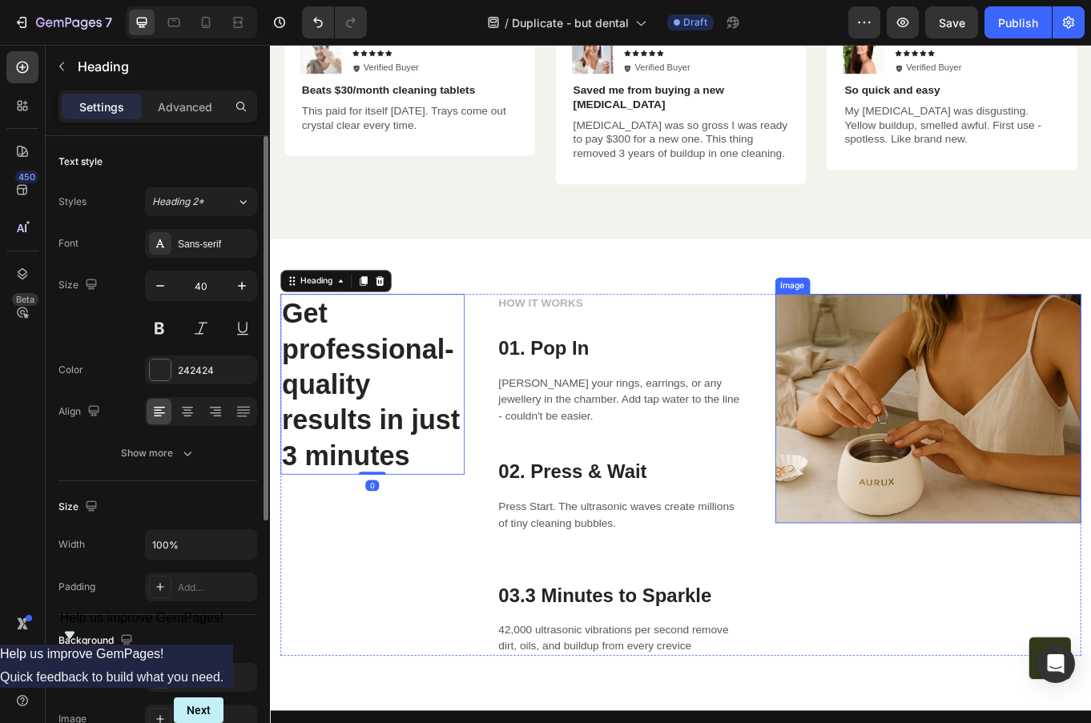
click at [1078, 469] on img at bounding box center [1040, 470] width 359 height 269
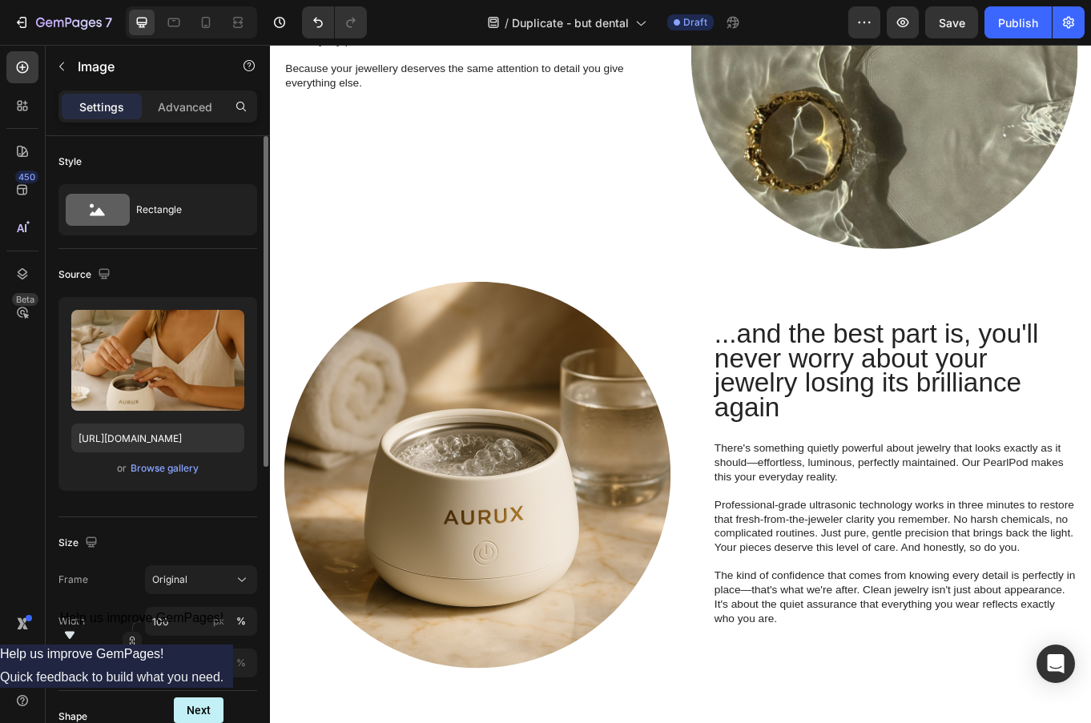
scroll to position [1425, 0]
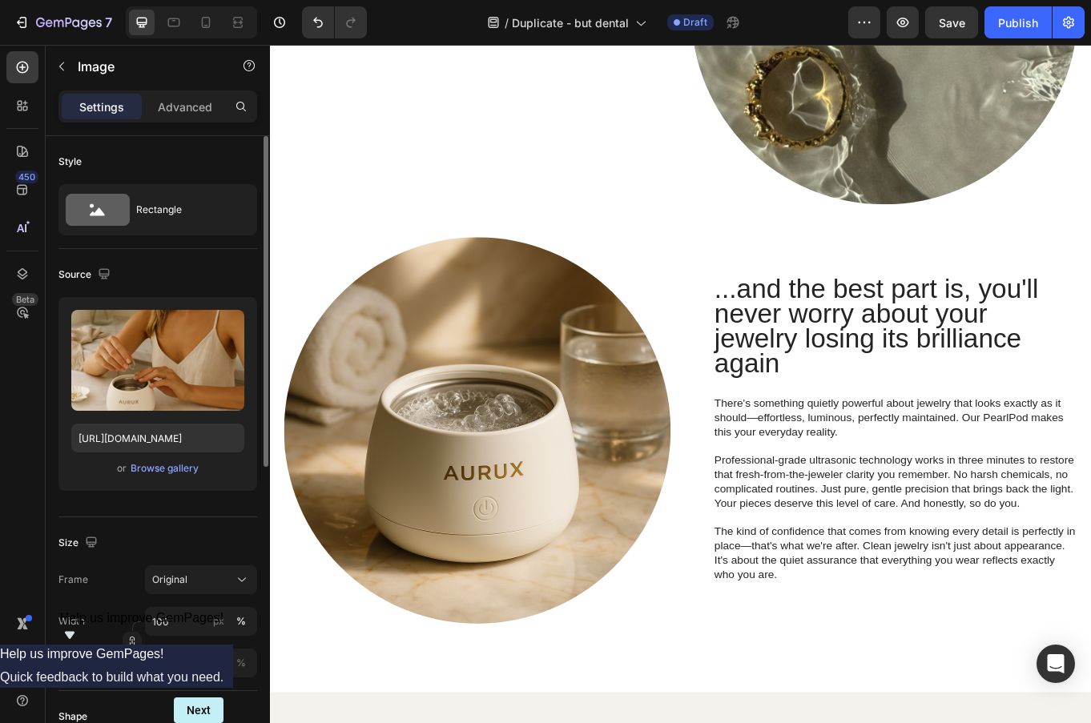
click at [886, 498] on p "There's something quietly powerful about jewelry that looks exactly as it shoul…" at bounding box center [1002, 482] width 424 height 50
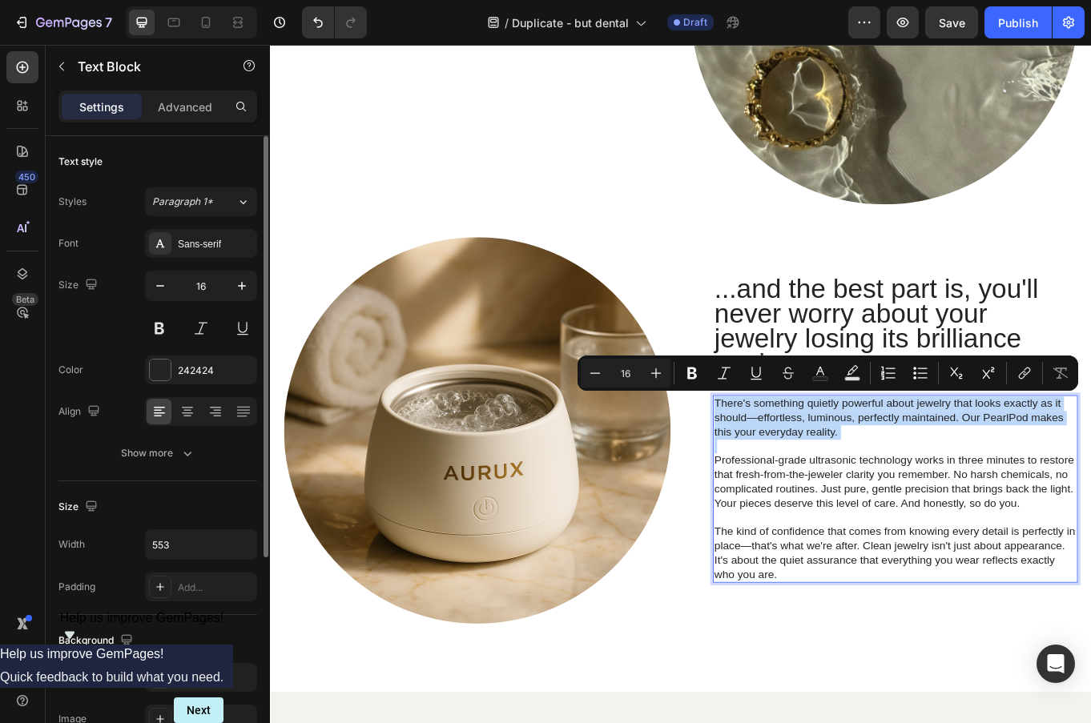
click at [939, 483] on p "There's something quietly powerful about jewelry that looks exactly as it shoul…" at bounding box center [1002, 482] width 424 height 50
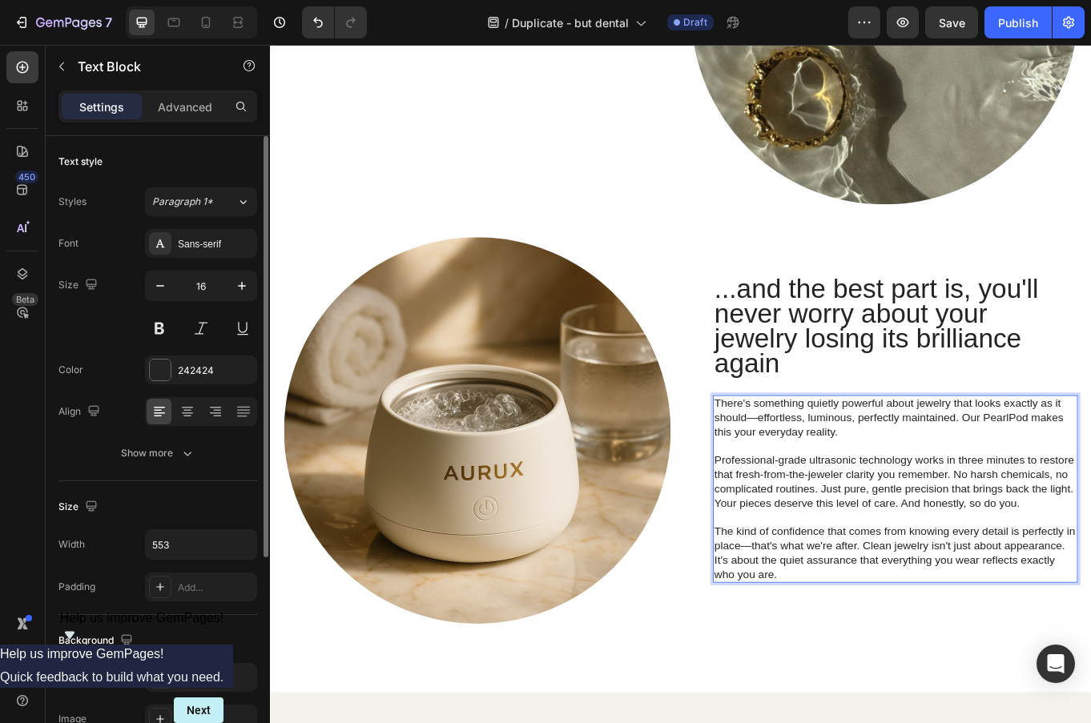
click at [1070, 482] on p "There's something quietly powerful about jewelry that looks exactly as it shoul…" at bounding box center [1002, 482] width 424 height 50
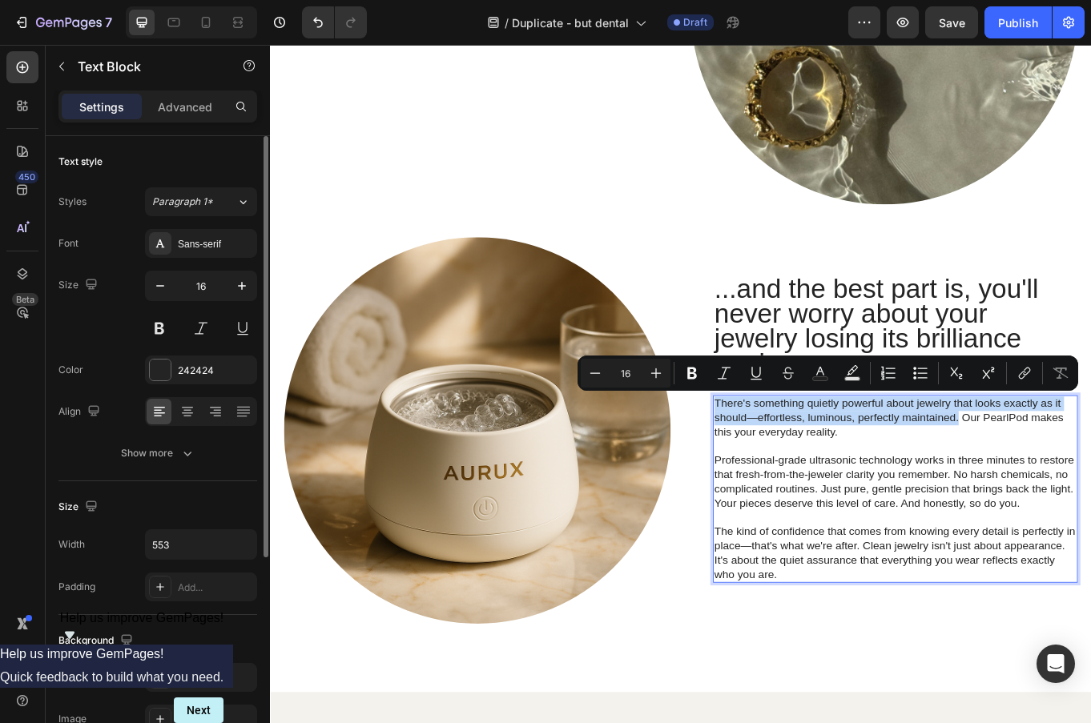
drag, startPoint x: 1076, startPoint y: 482, endPoint x: 790, endPoint y: 464, distance: 286.6
click at [790, 464] on p "There's something quietly powerful about jewelry that looks exactly as it shoul…" at bounding box center [1002, 482] width 424 height 50
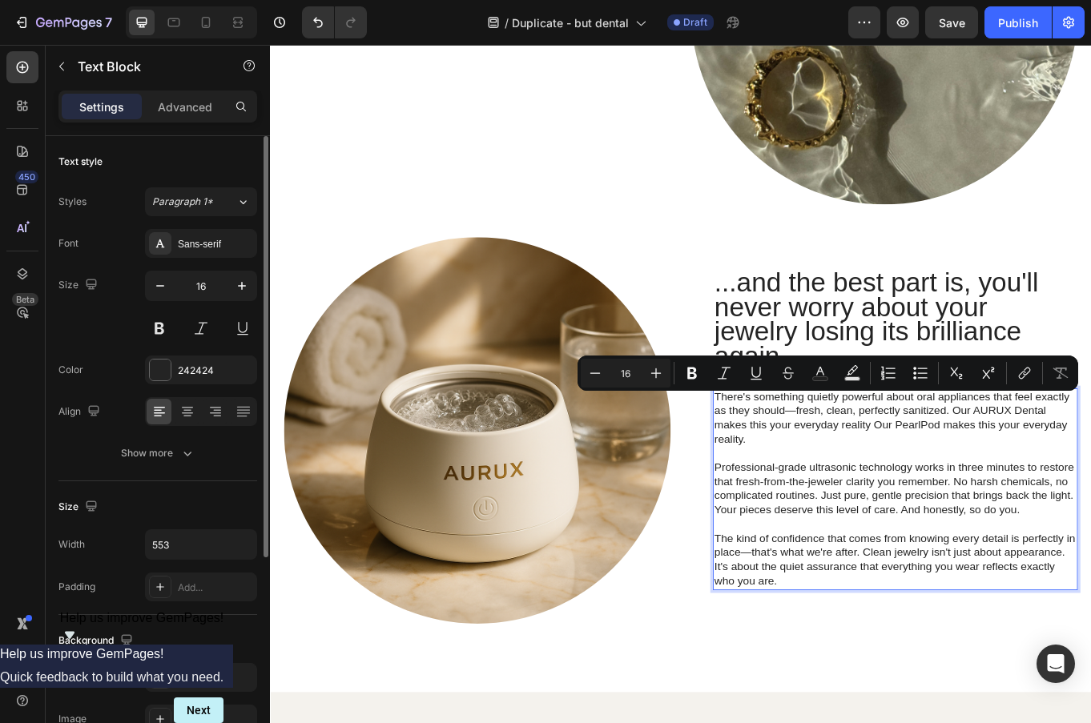
scroll to position [1416, 0]
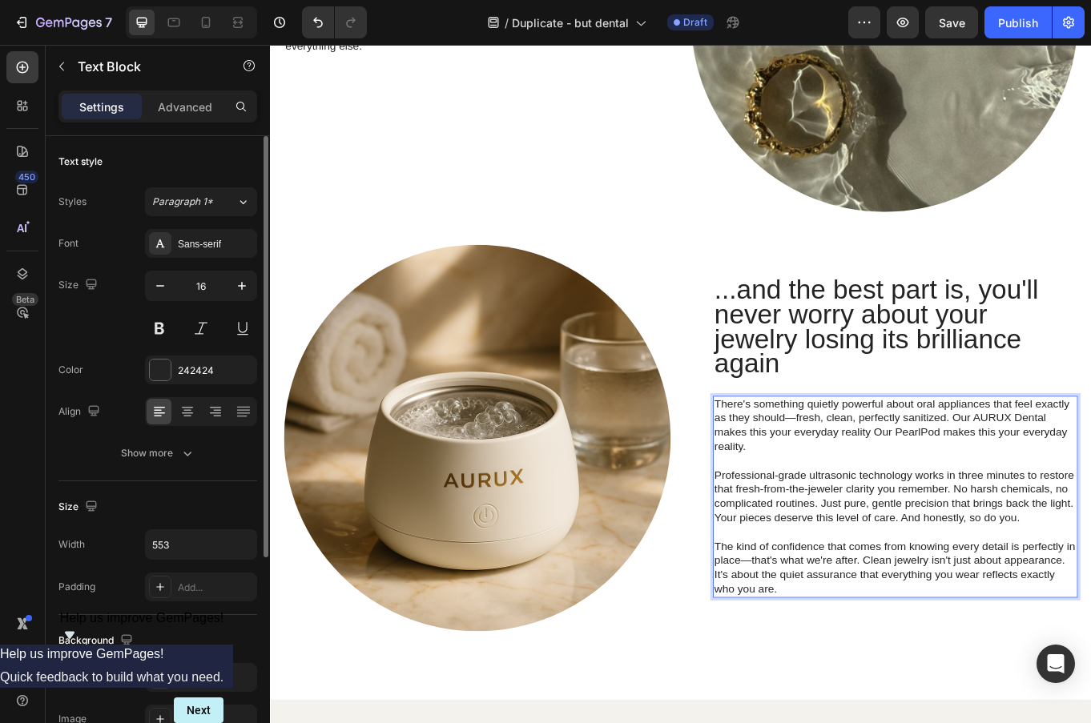
click at [794, 502] on p "There's something quietly powerful about oral appliances that feel exactly as t…" at bounding box center [1002, 490] width 424 height 66
drag, startPoint x: 1029, startPoint y: 493, endPoint x: 1050, endPoint y: 515, distance: 30.6
click at [1050, 515] on p "There's something quietly powerful about oral appliances that feel exactly as t…" at bounding box center [1002, 490] width 424 height 66
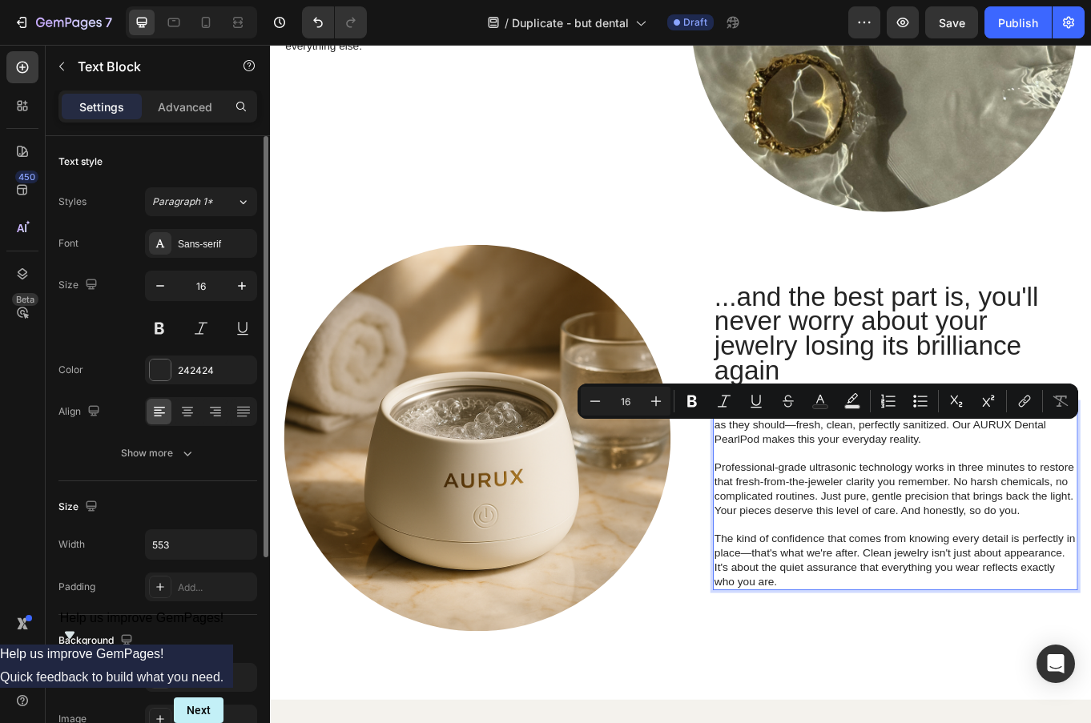
scroll to position [1425, 0]
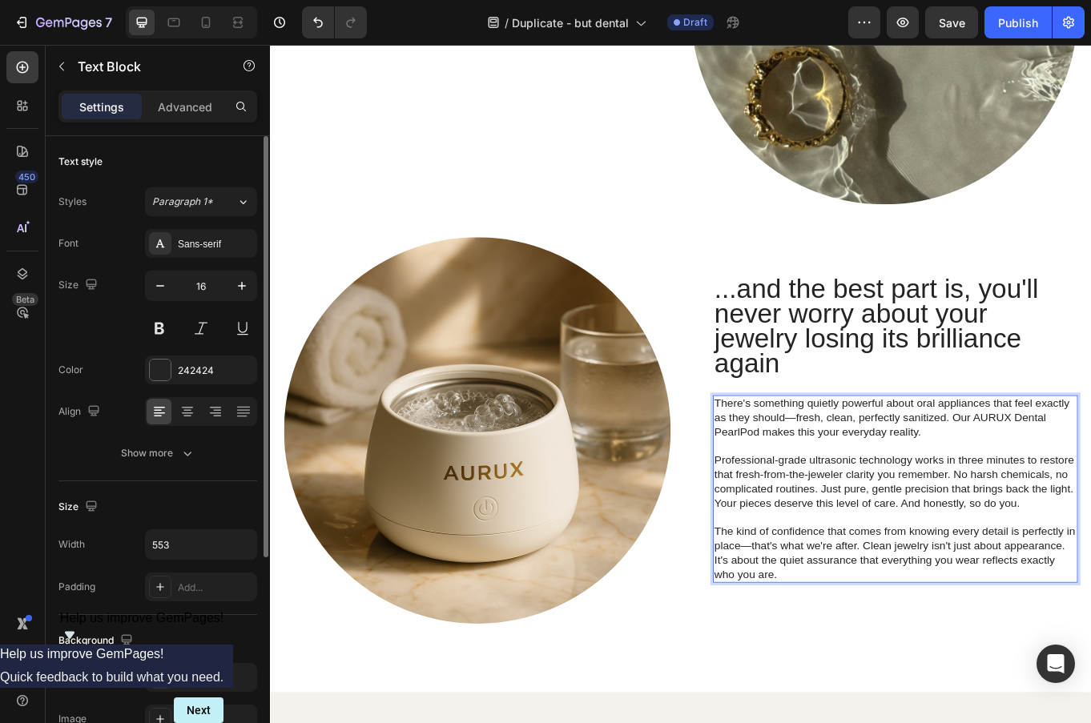
click at [1046, 481] on p "There's something quietly powerful about oral appliances that feel exactly as t…" at bounding box center [1002, 482] width 424 height 50
click at [910, 553] on p "Professional-grade ultrasonic technology works in three minutes to restore that…" at bounding box center [1002, 548] width 424 height 50
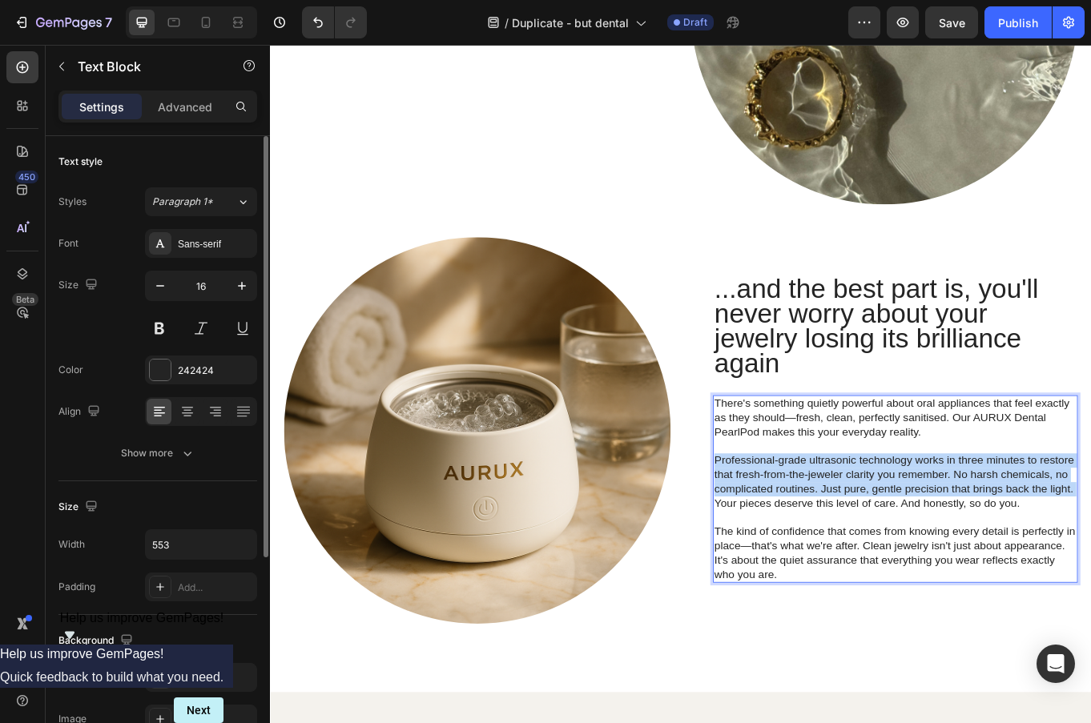
click at [910, 553] on p "Professional-grade ultrasonic technology works in three minutes to restore that…" at bounding box center [1002, 548] width 424 height 50
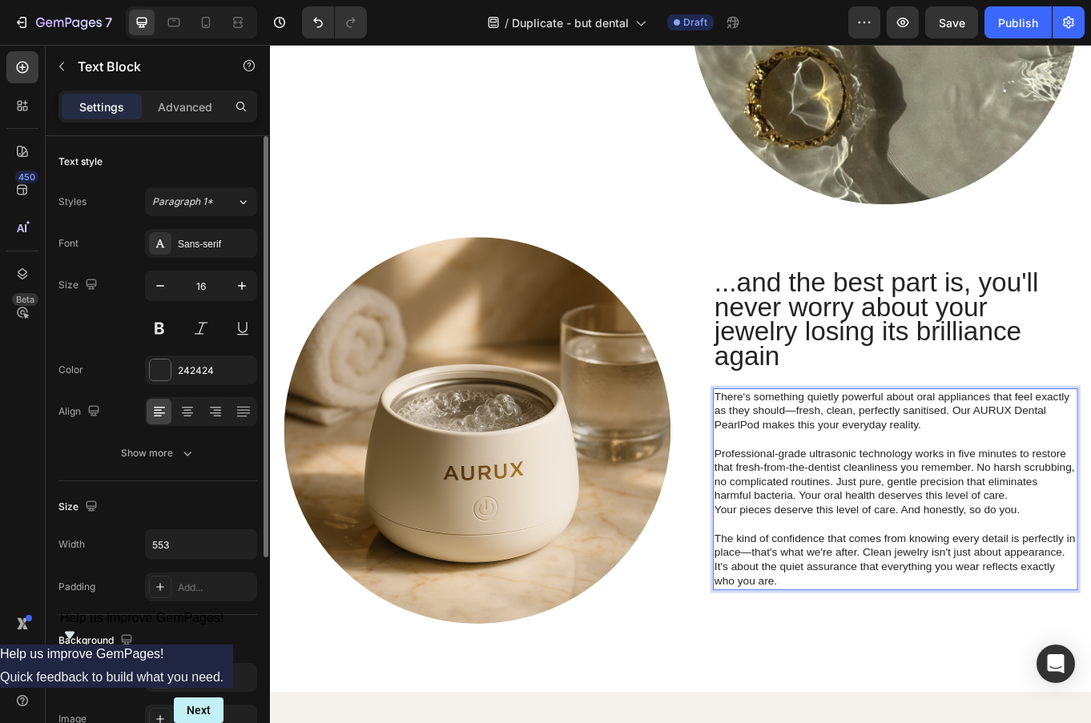
click at [918, 663] on p "The kind of confidence that comes from knowing every detail is perfectly in pla…" at bounding box center [1002, 648] width 424 height 66
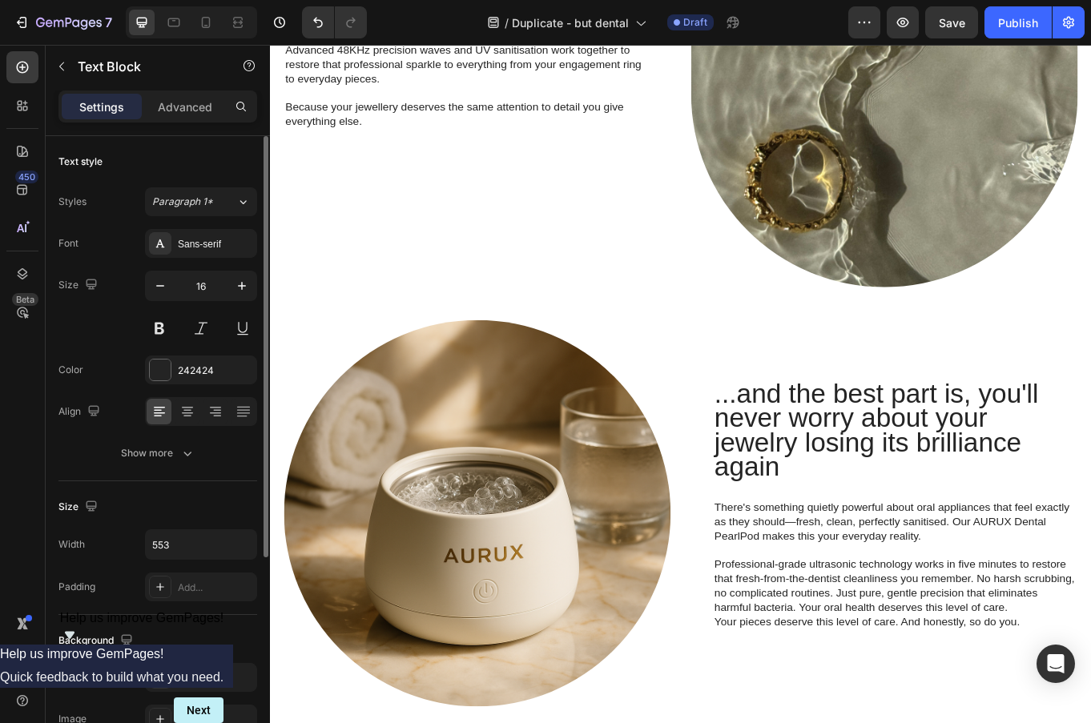
scroll to position [1524, 0]
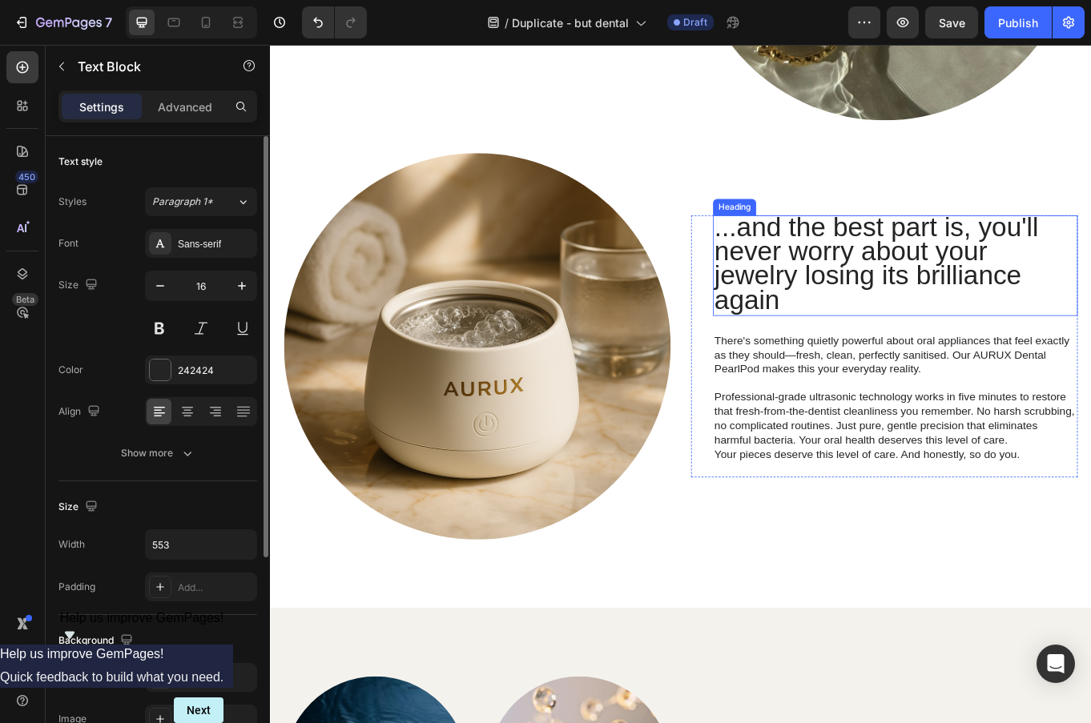
click at [924, 308] on span "...and the best part is, you'll never worry about your jewelry losing its brill…" at bounding box center [980, 300] width 380 height 121
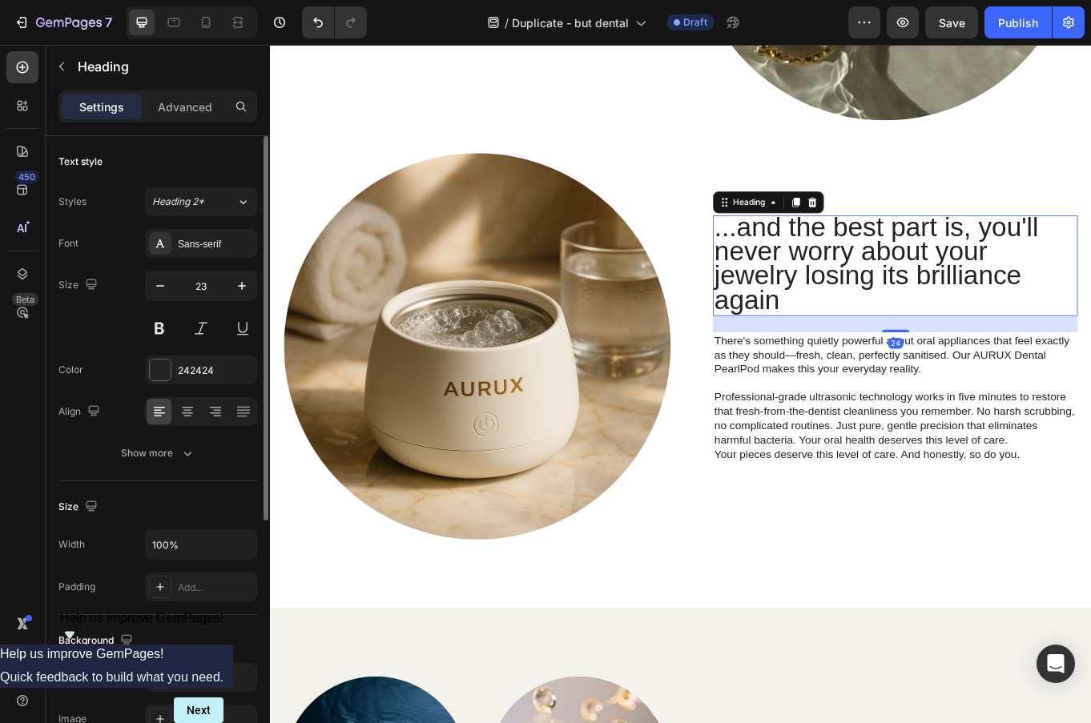
click at [924, 308] on span "...and the best part is, you'll never worry about your jewelry losing its brill…" at bounding box center [980, 300] width 380 height 121
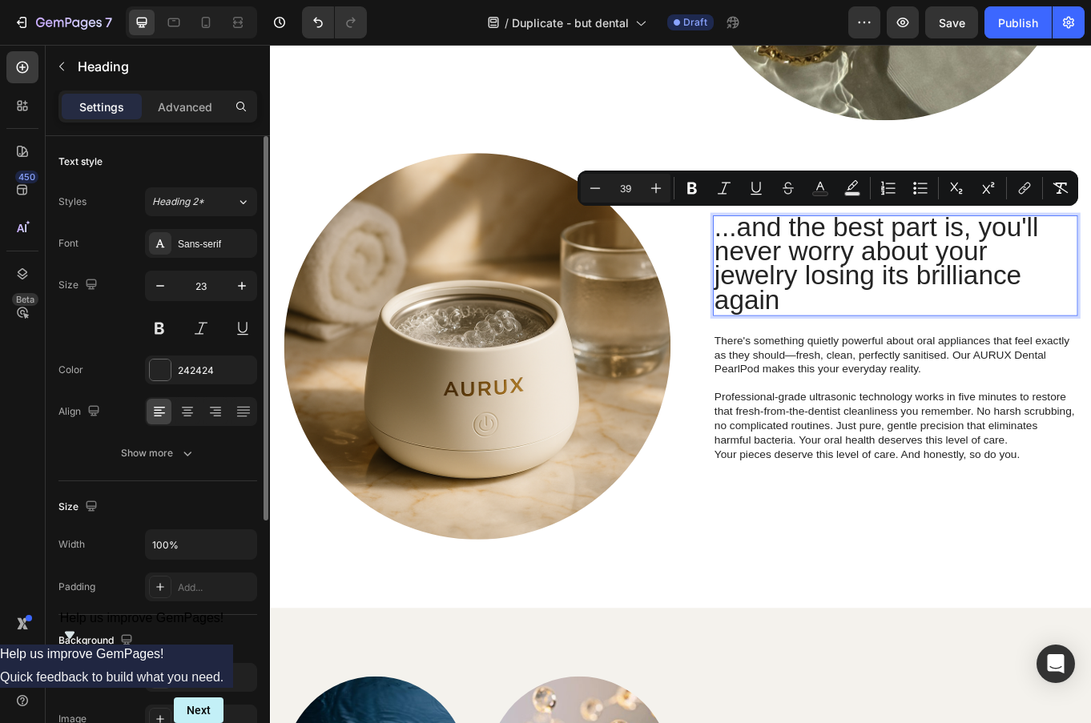
click at [889, 318] on span "...and the best part is, you'll never worry about your jewelry losing its brill…" at bounding box center [980, 300] width 380 height 121
click at [883, 363] on div "...and the best part is, you'll never worry about your jewelry losing its brill…" at bounding box center [1001, 398] width 427 height 308
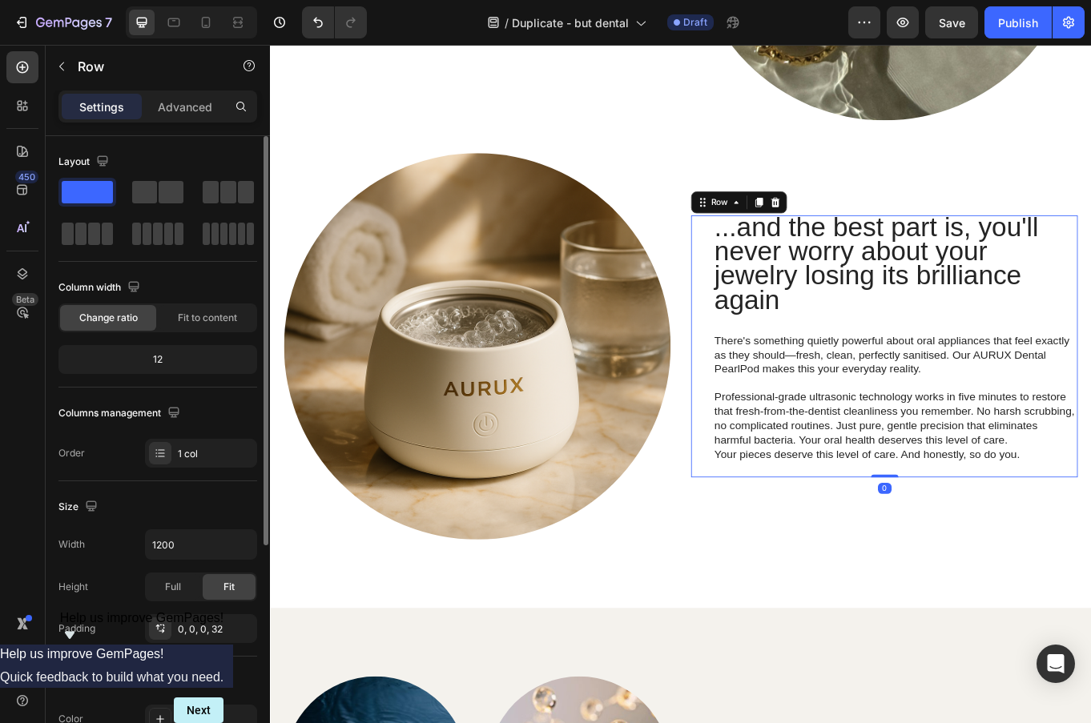
click at [883, 346] on p "⁠⁠⁠⁠⁠⁠⁠ ...and the best part is, you'll never worry about your jewelry losing i…" at bounding box center [1002, 303] width 424 height 115
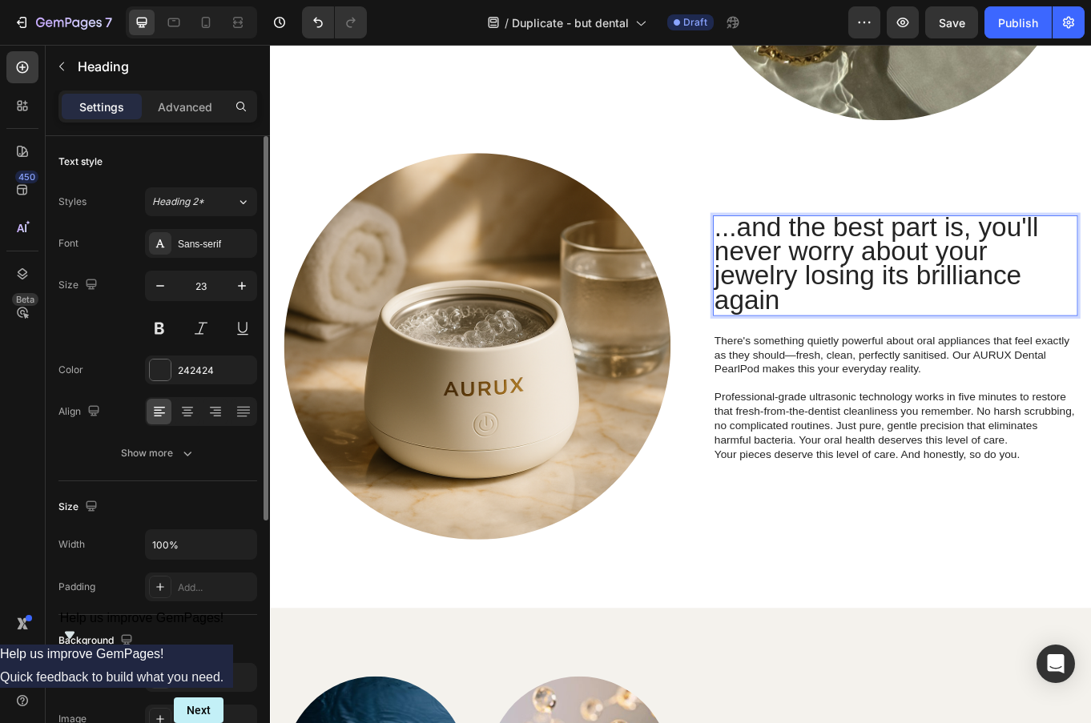
click at [883, 346] on p "...and the best part is, you'll never worry about your jewelry losing its brill…" at bounding box center [1002, 303] width 424 height 115
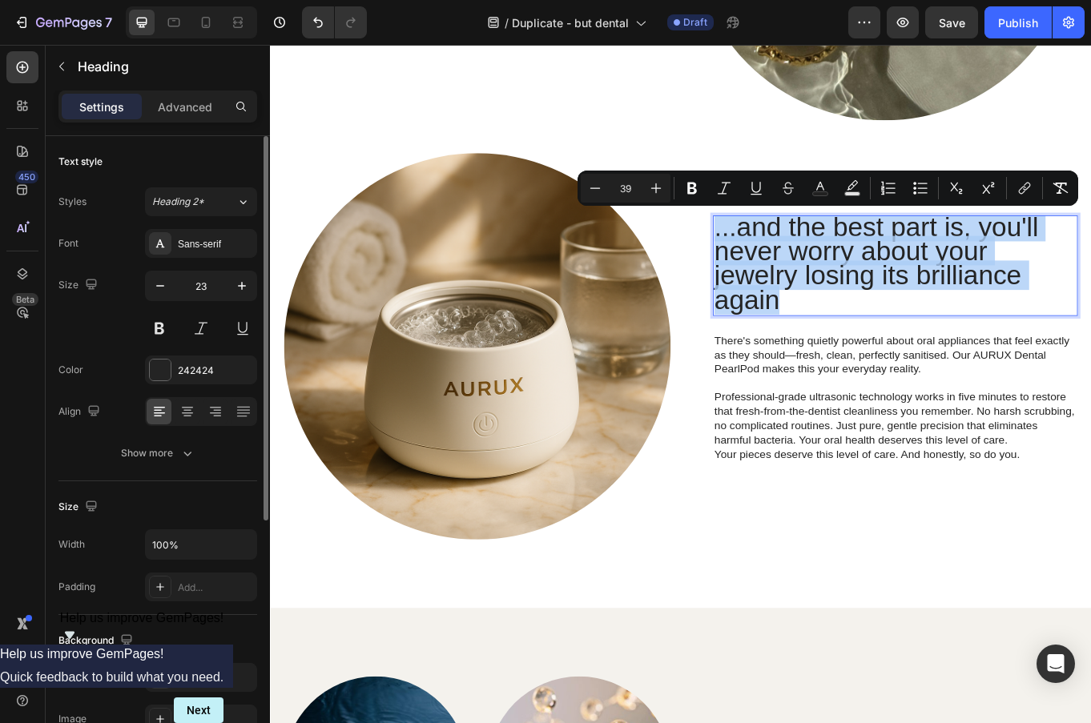
click at [883, 346] on p "...and the best part is, you'll never worry about your jewelry losing its brill…" at bounding box center [1002, 303] width 424 height 115
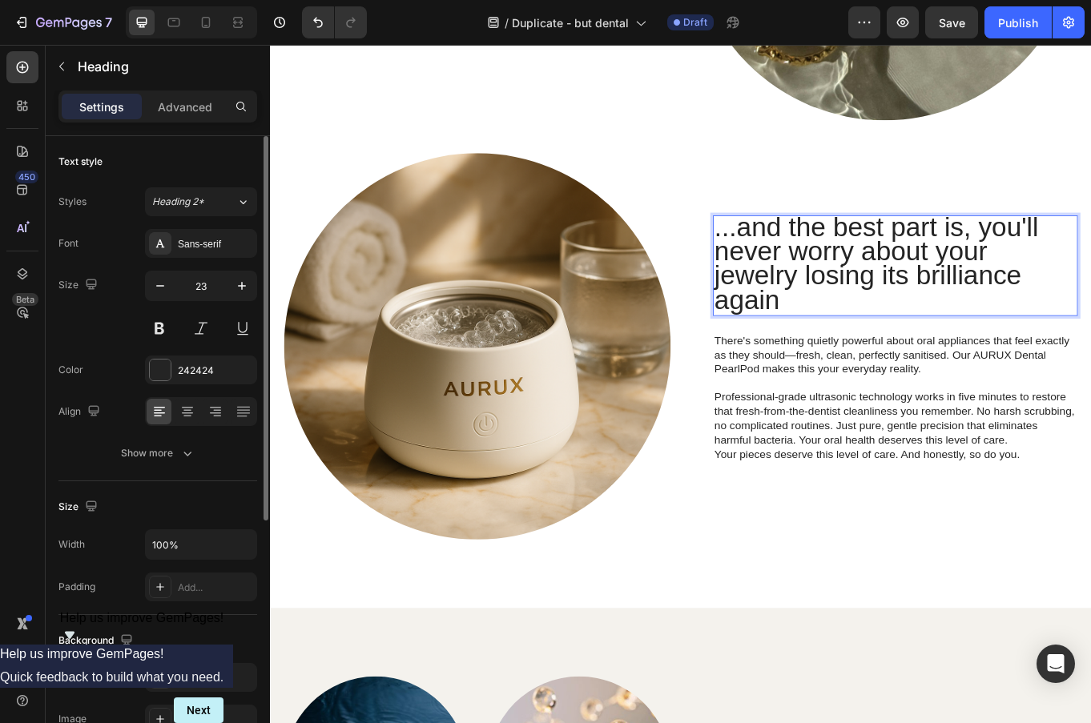
scroll to position [1493, 0]
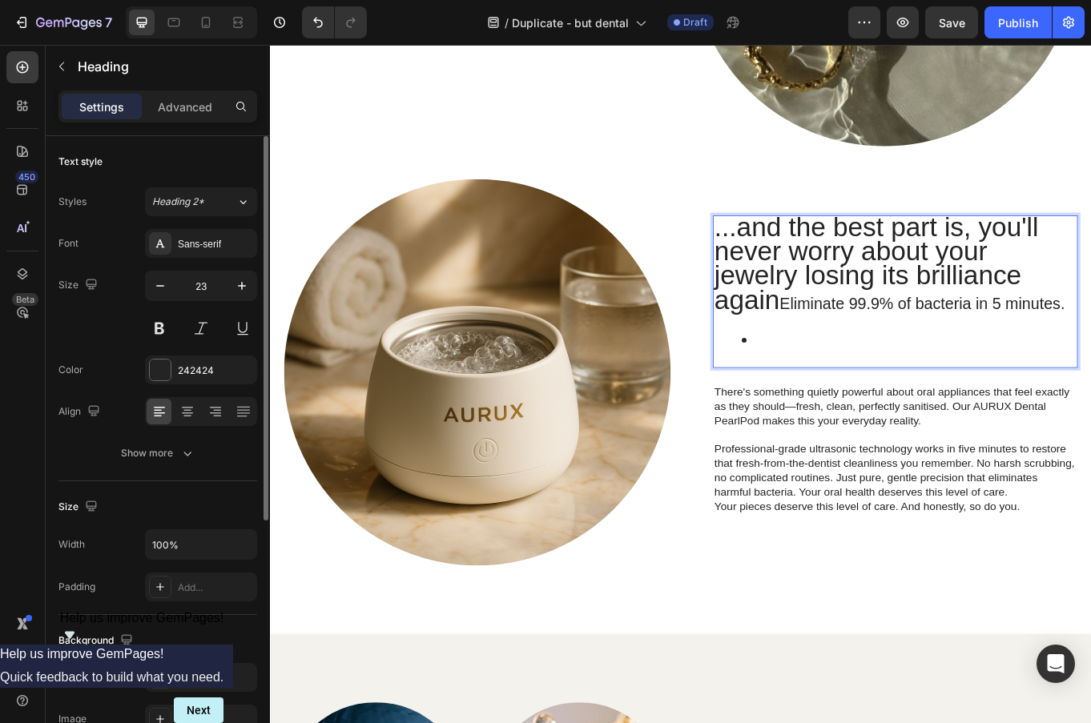
click at [832, 257] on span "...and the best part is, you'll never worry about your jewelry losing its brill…" at bounding box center [980, 300] width 380 height 121
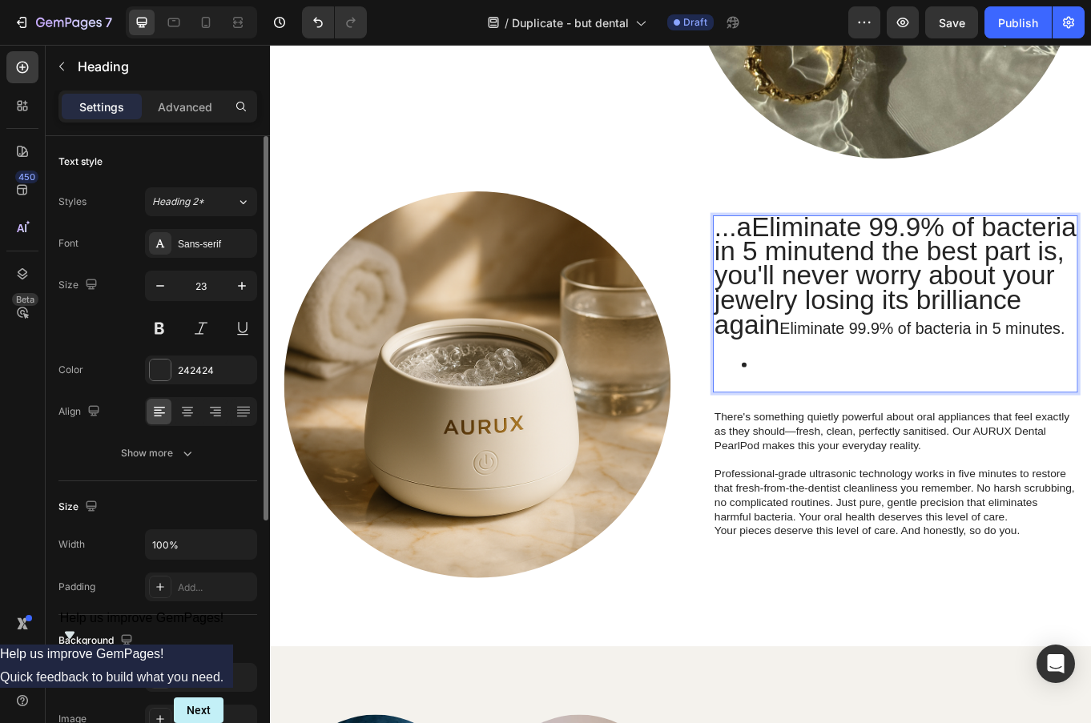
scroll to position [1467, 0]
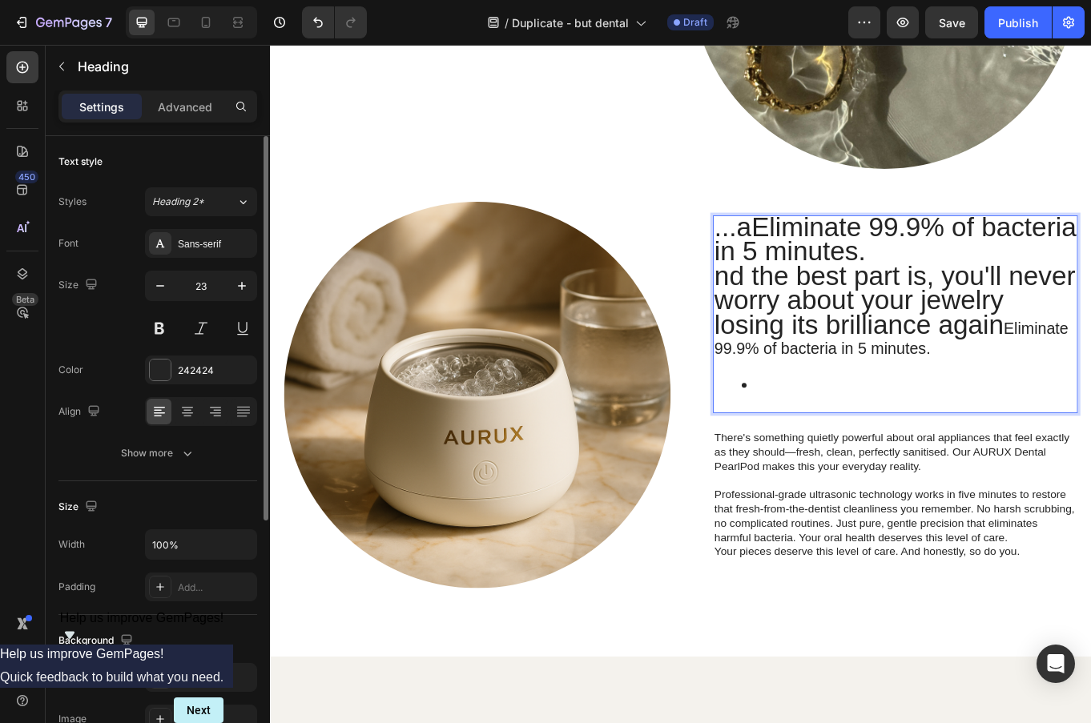
click at [886, 394] on p "...aEliminate 99.9% of bacteria in 5 minutes. nd the best part is, you'll never…" at bounding box center [1002, 329] width 424 height 167
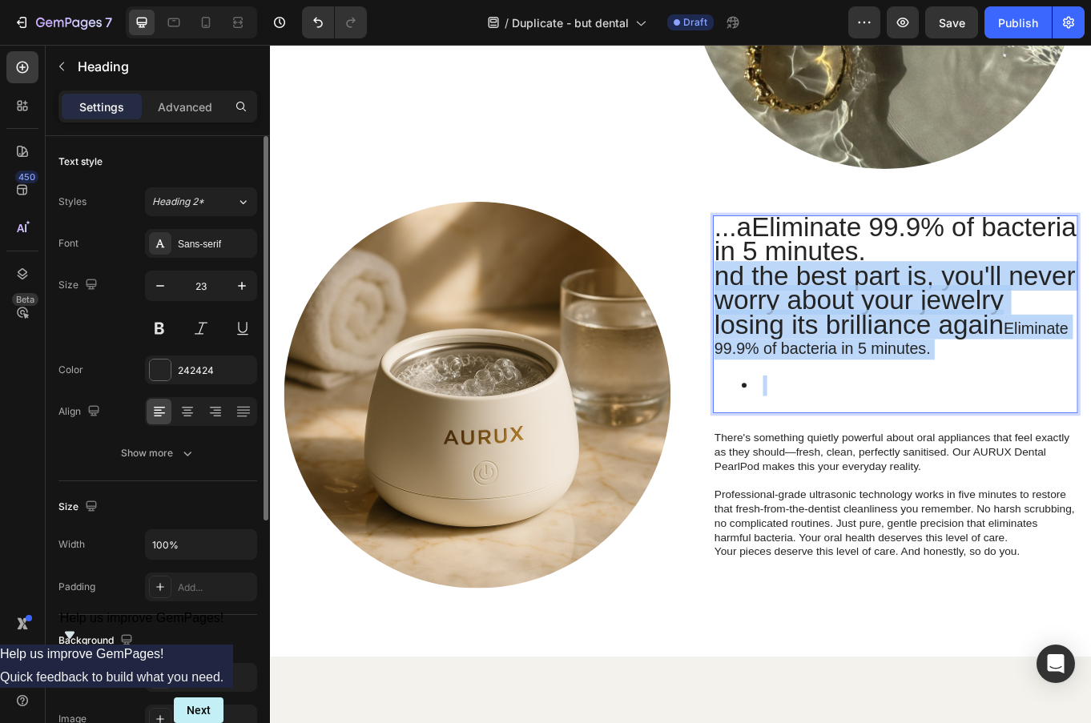
click at [886, 394] on p "...aEliminate 99.9% of bacteria in 5 minutes. nd the best part is, you'll never…" at bounding box center [1002, 329] width 424 height 167
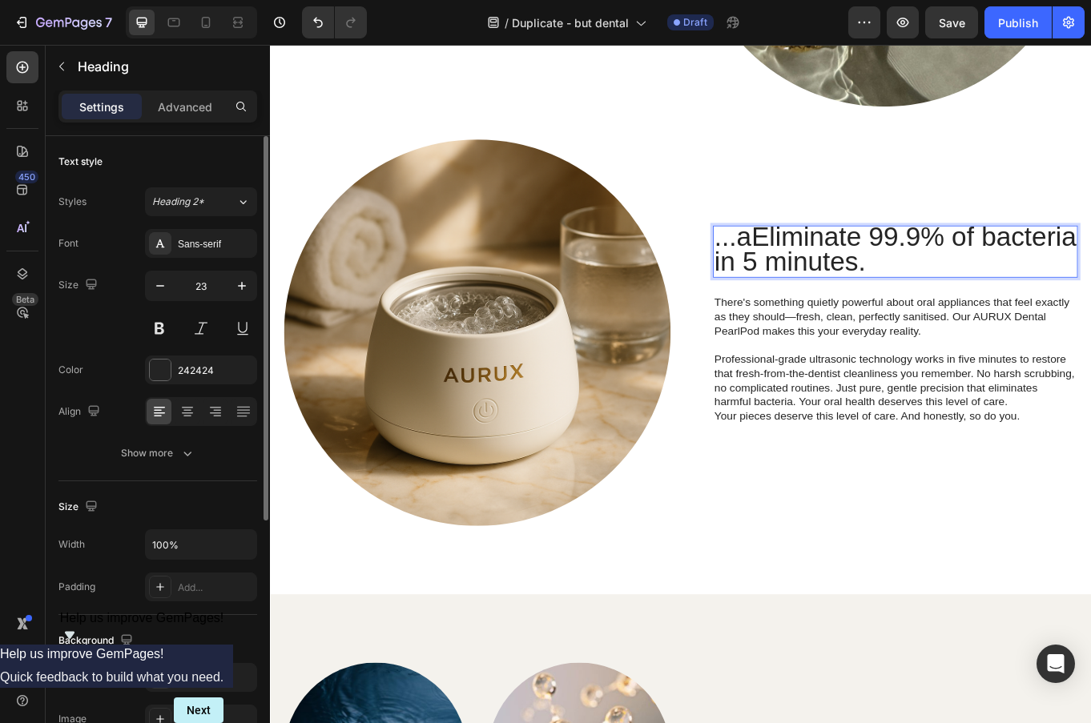
scroll to position [1552, 0]
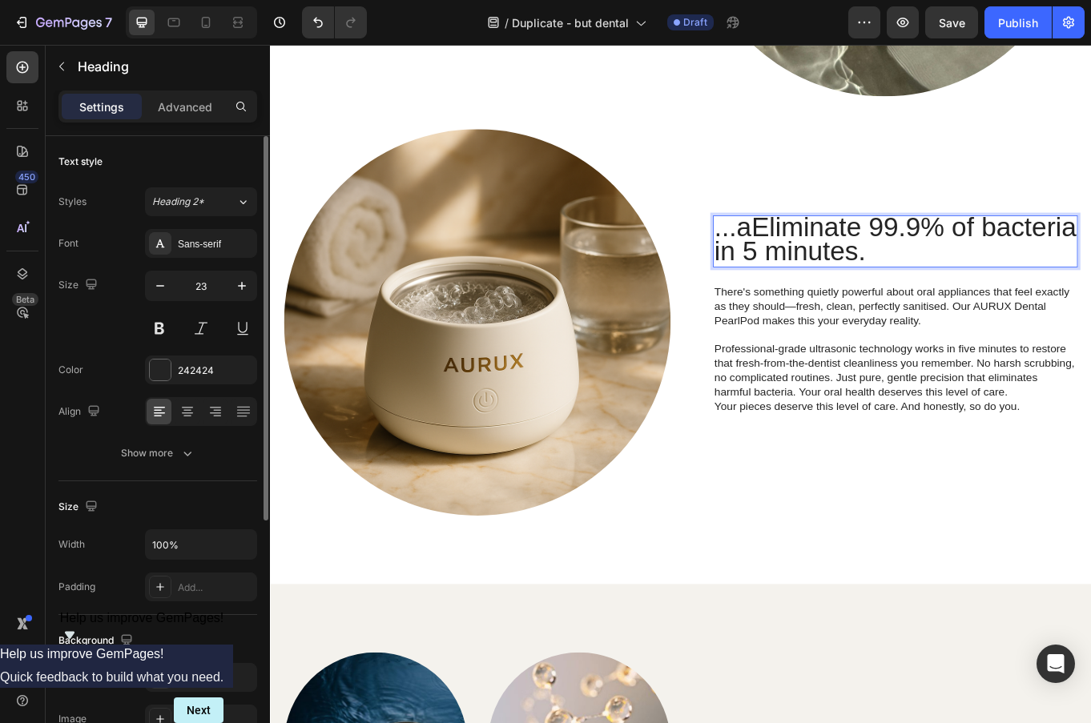
click at [834, 263] on span "...aEliminate 99.9% of bacteria in 5 minutes." at bounding box center [1002, 271] width 424 height 63
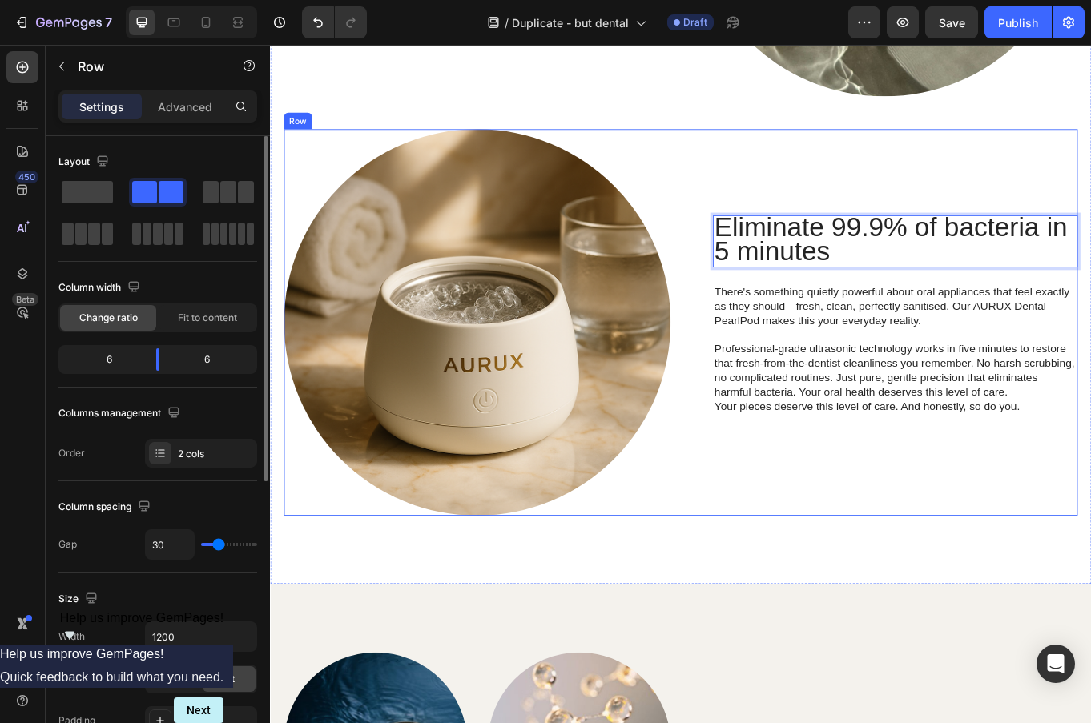
click at [852, 529] on div "Eliminate 99.9% of bacteria in 5 minutes Heading 24 There's something quietly p…" at bounding box center [989, 369] width 453 height 453
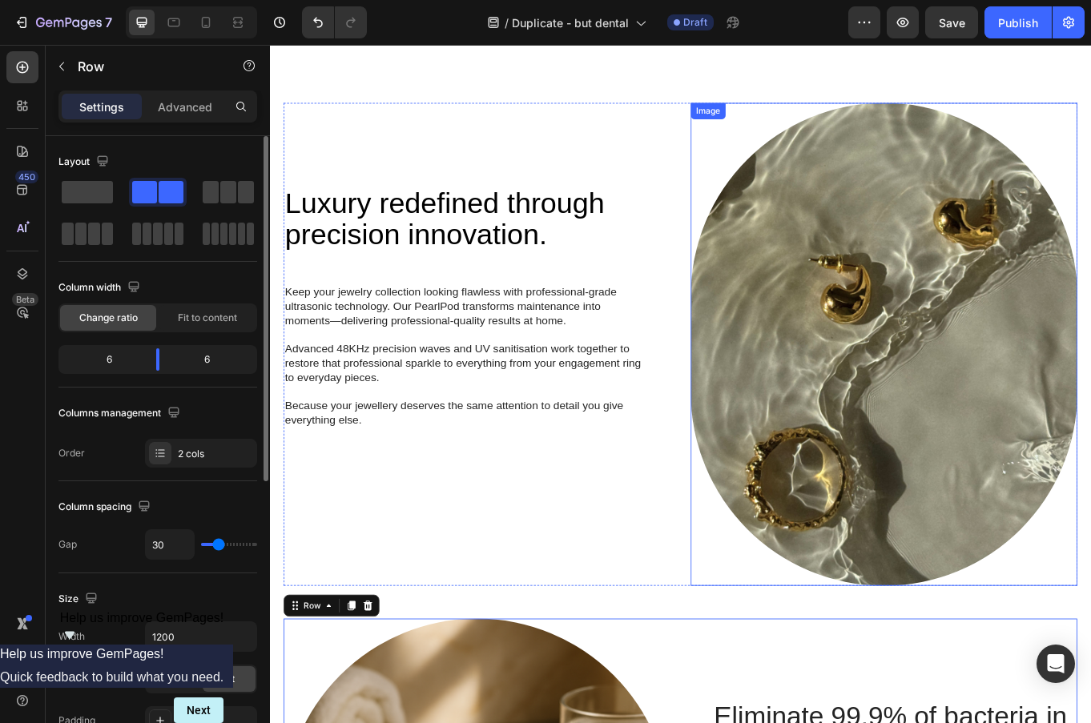
scroll to position [847, 0]
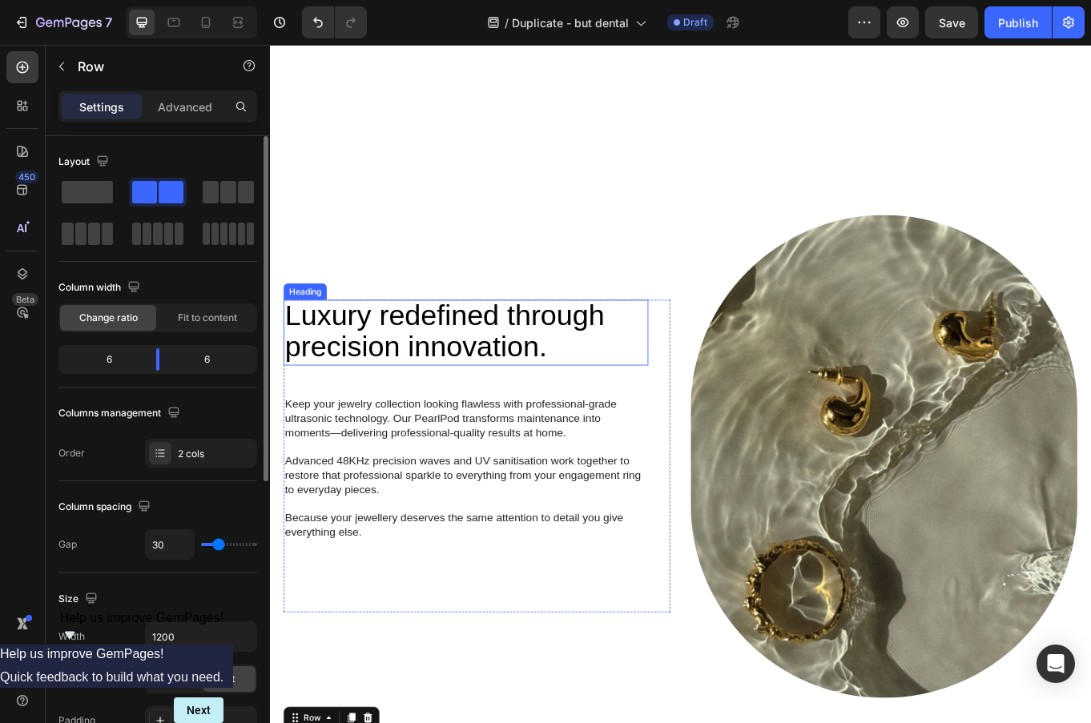
click at [458, 378] on span "Luxury redefined through" at bounding box center [475, 362] width 374 height 38
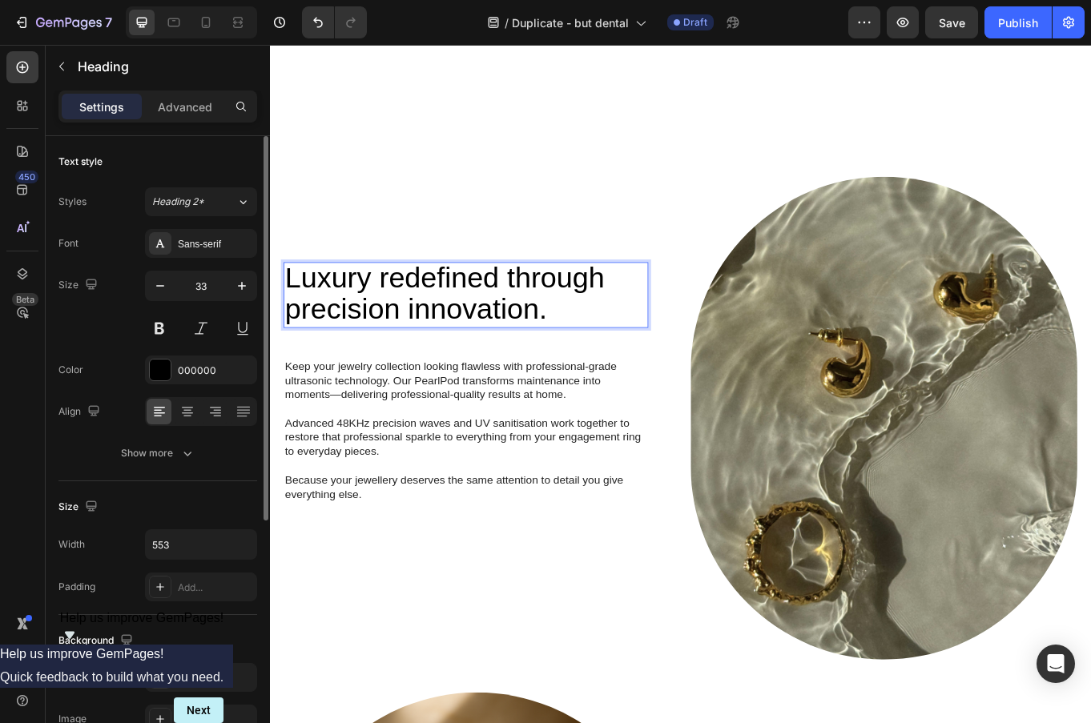
click at [484, 373] on span "precision innovation." at bounding box center [441, 355] width 307 height 38
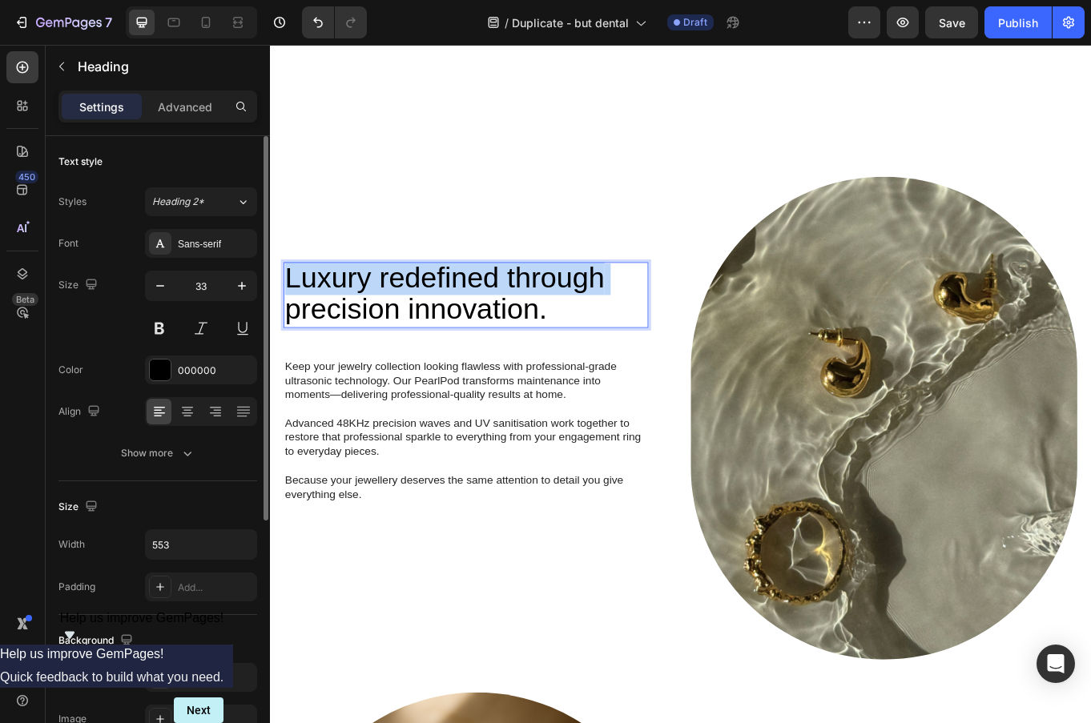
copy p "Luxury redefined through"
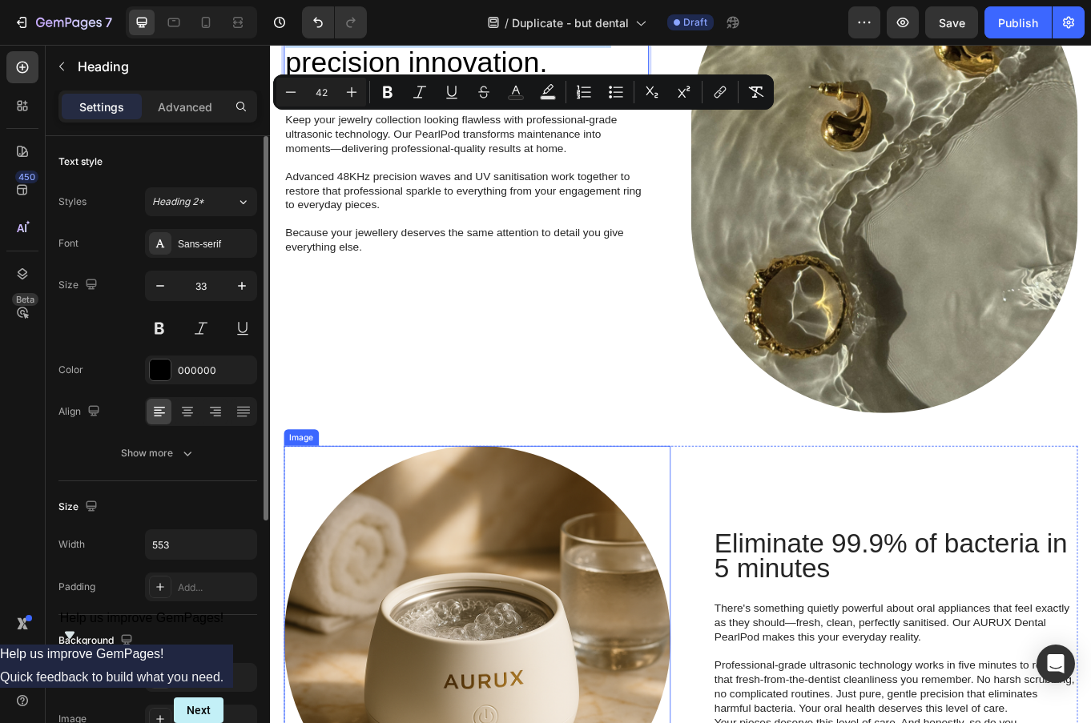
scroll to position [1633, 0]
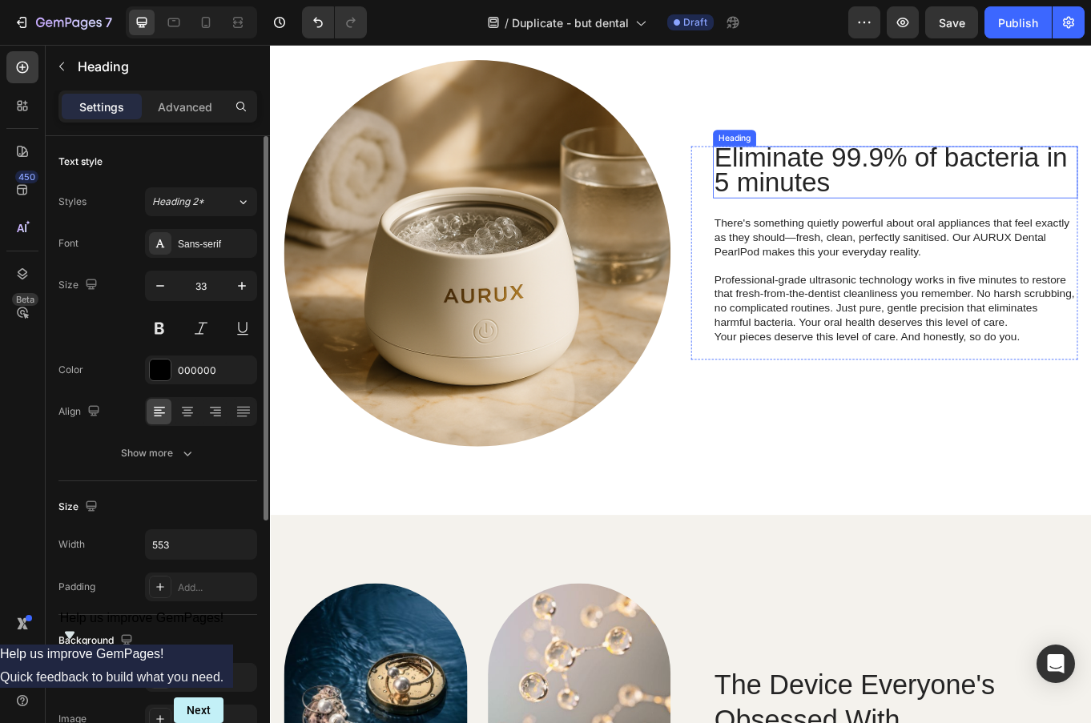
click at [925, 171] on span "Eliminate 99.9% of bacteria in 5 minutes" at bounding box center [996, 190] width 413 height 63
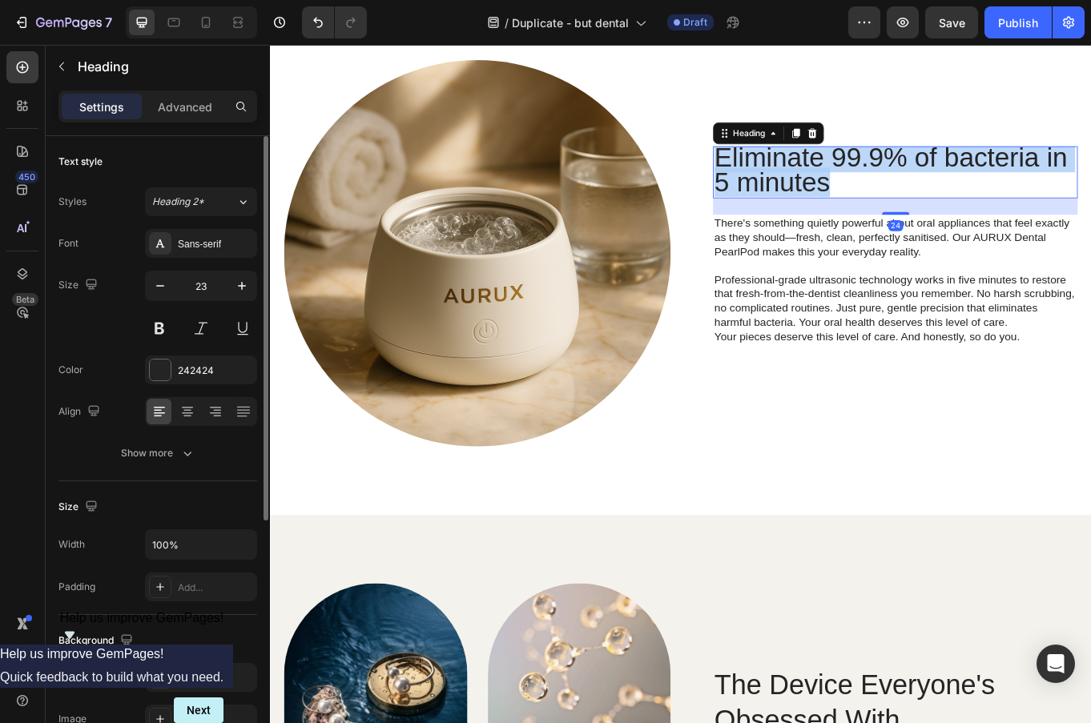
click at [925, 171] on span "Eliminate 99.9% of bacteria in 5 minutes" at bounding box center [996, 190] width 413 height 63
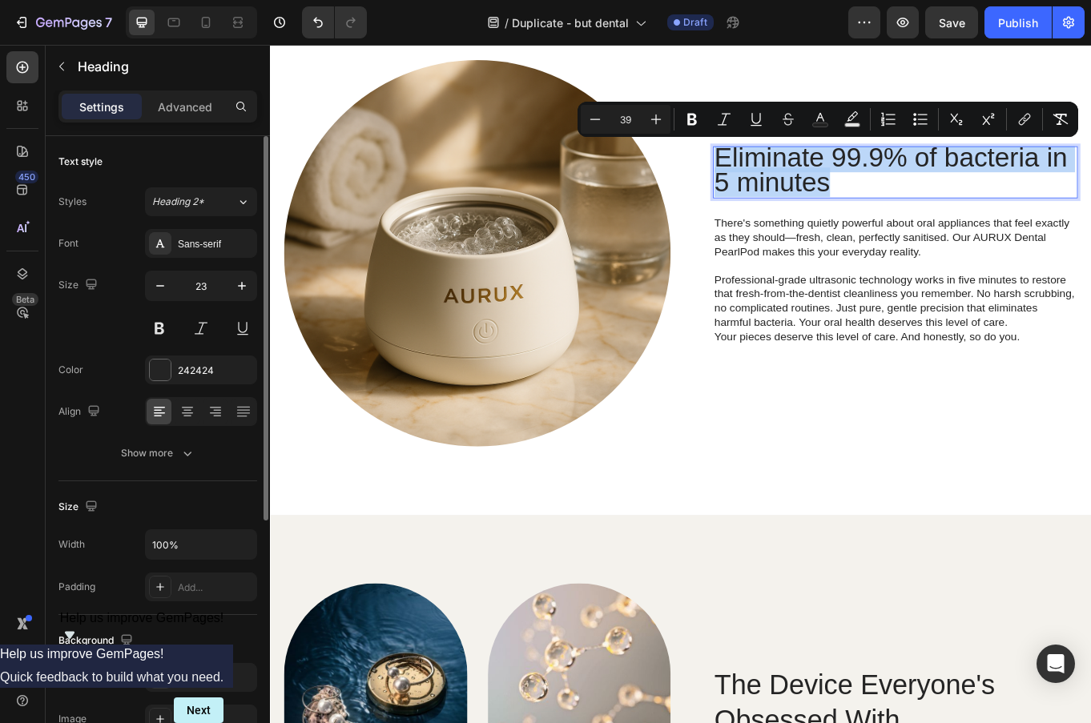
scroll to position [1632, 0]
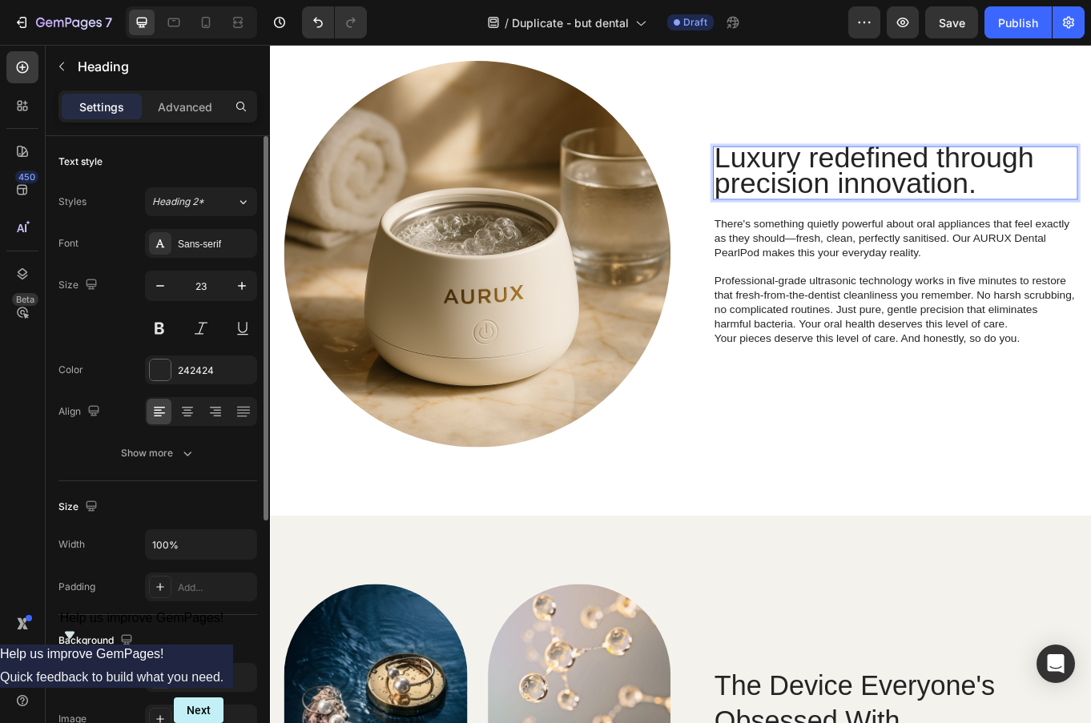
click at [852, 181] on span "Luxury redefined through" at bounding box center [977, 177] width 374 height 38
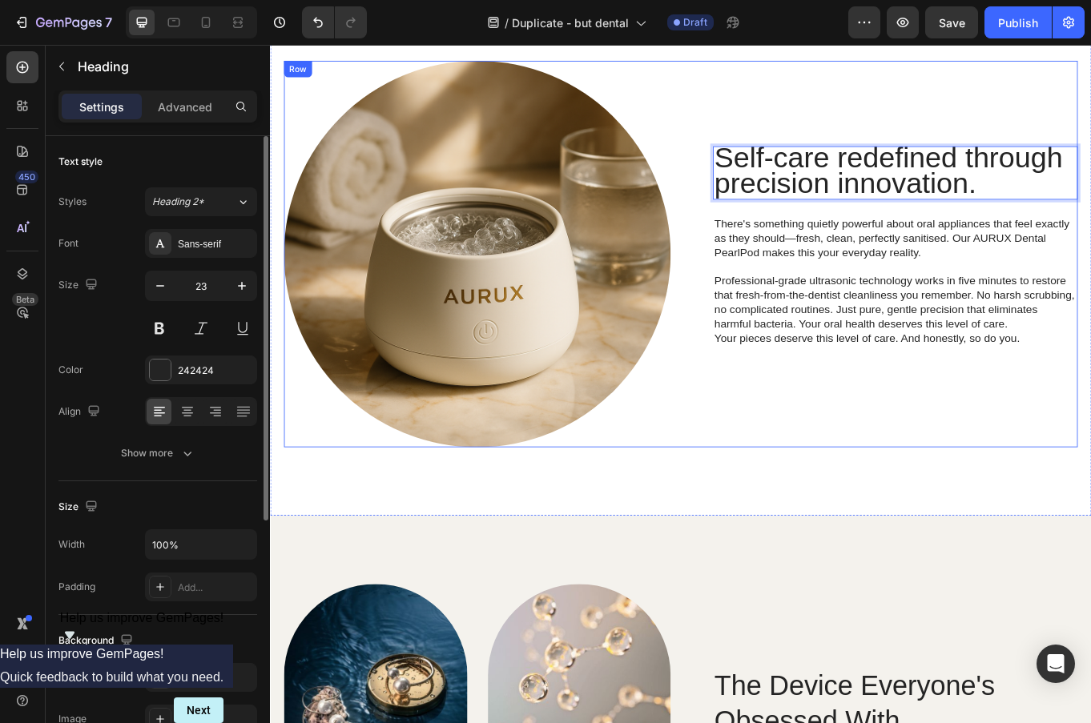
click at [926, 494] on div "Self-care redefined through precision innovation. Heading 24 There's something …" at bounding box center [989, 289] width 453 height 453
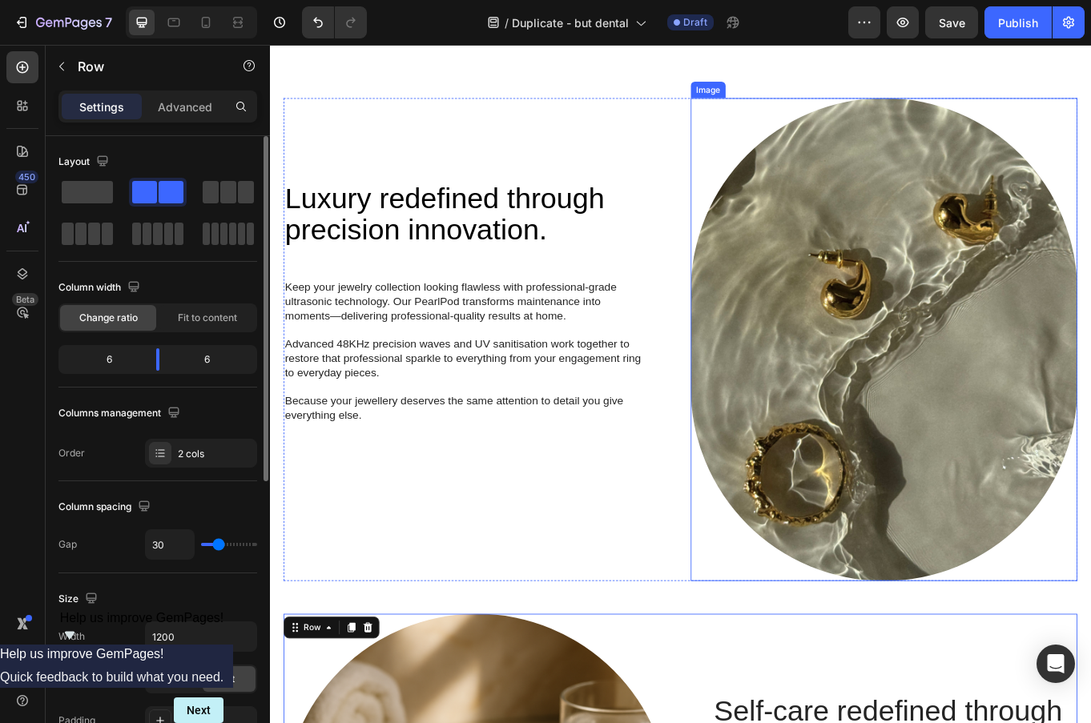
scroll to position [881, 0]
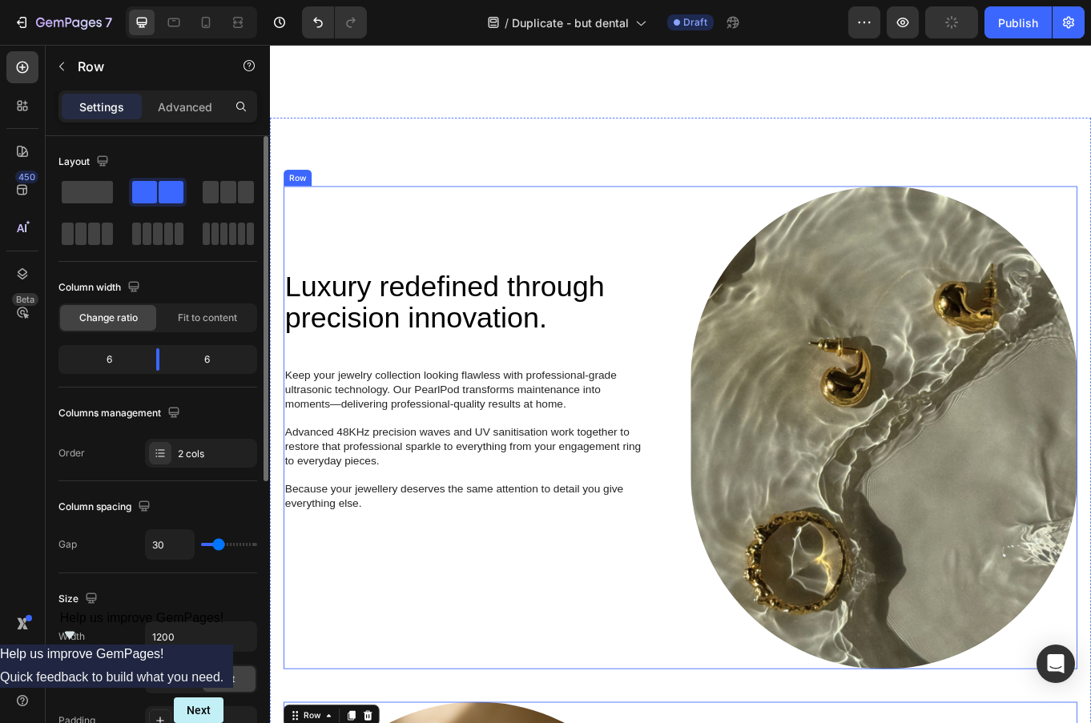
click at [604, 273] on div "⁠⁠⁠⁠⁠⁠⁠ Luxury redefined through precision innovation. Heading Keep your jewelr…" at bounding box center [512, 493] width 453 height 566
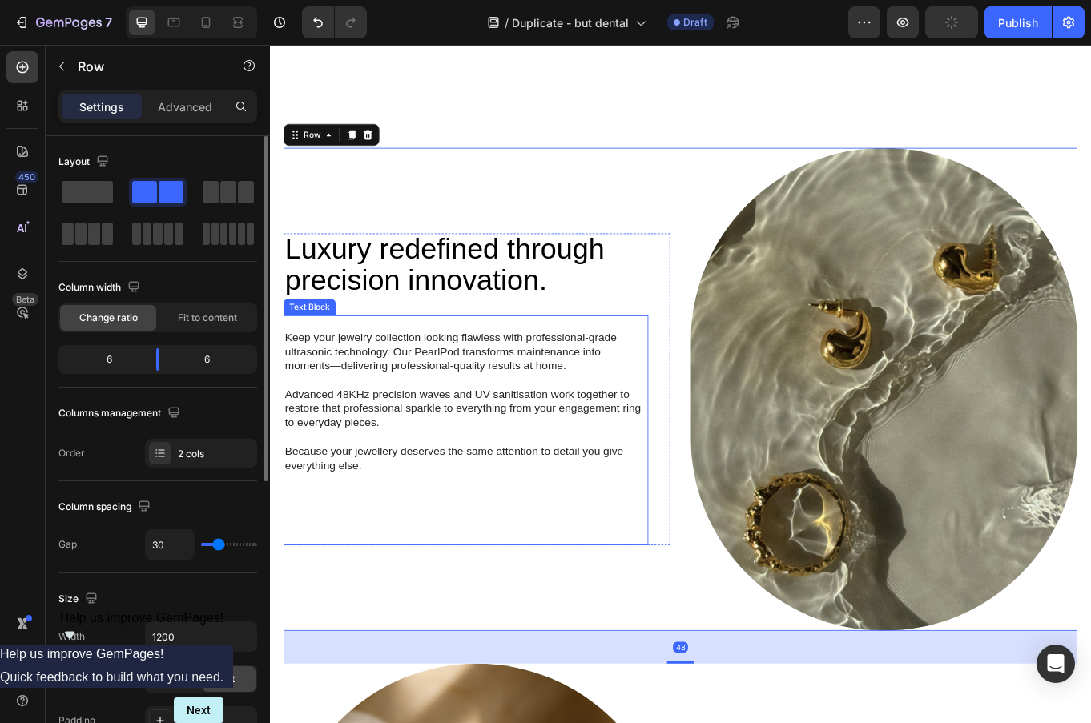
click at [538, 496] on p "Advanced 48KHz precision waves and UV sanitisation work together to restore tha…" at bounding box center [500, 471] width 424 height 50
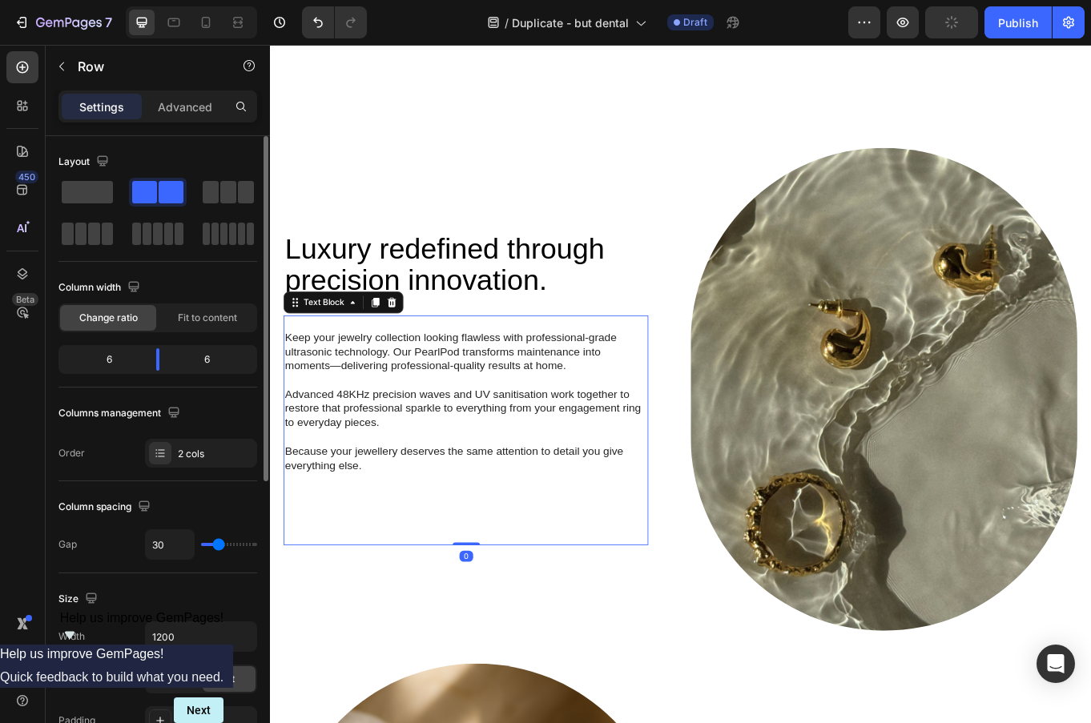
click at [538, 496] on p "Advanced 48KHz precision waves and UV sanitisation work together to restore tha…" at bounding box center [500, 471] width 424 height 50
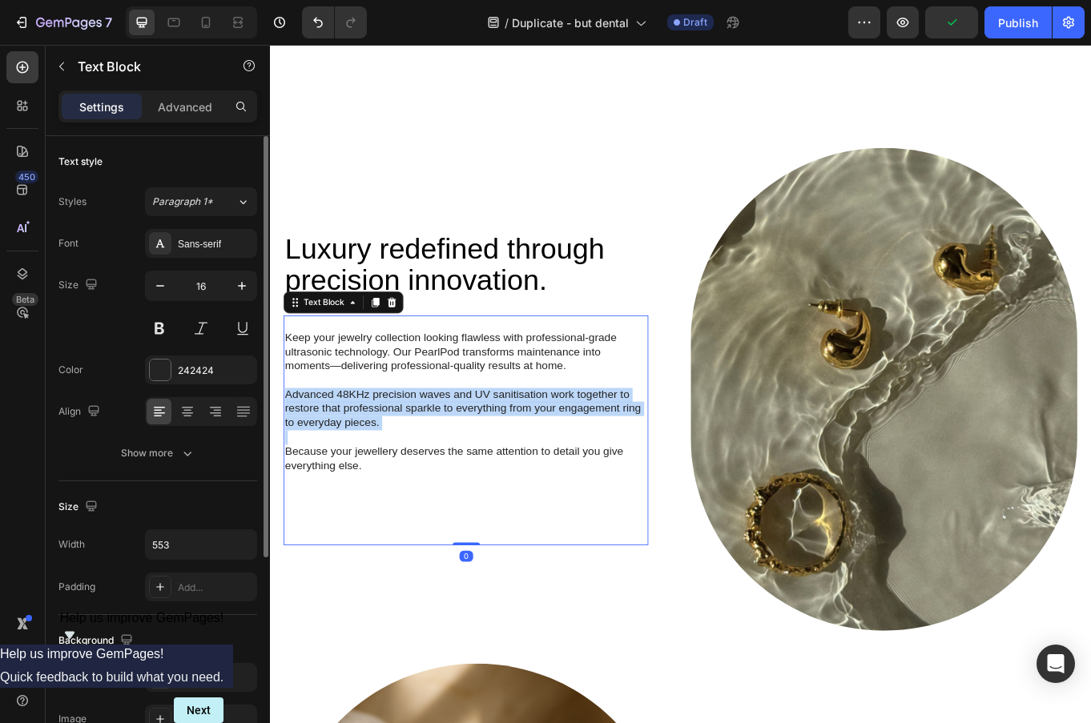
click at [538, 496] on p "Advanced 48KHz precision waves and UV sanitisation work together to restore tha…" at bounding box center [500, 471] width 424 height 50
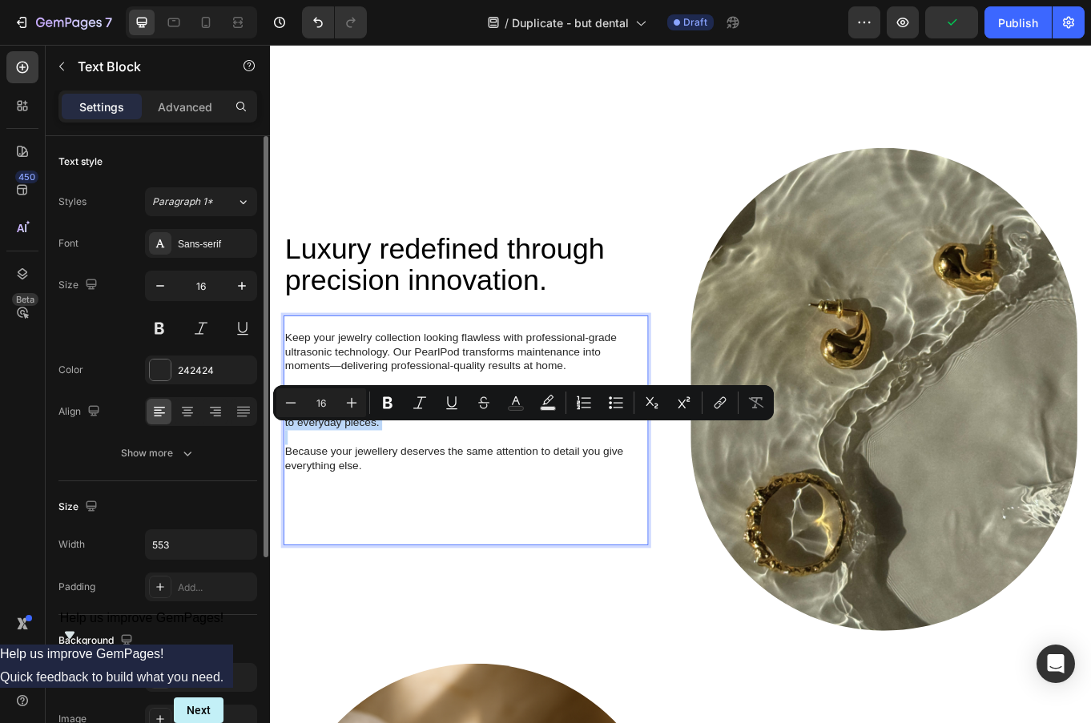
copy p "Advanced 48KHz precision waves and UV sanitisation work together to restore tha…"
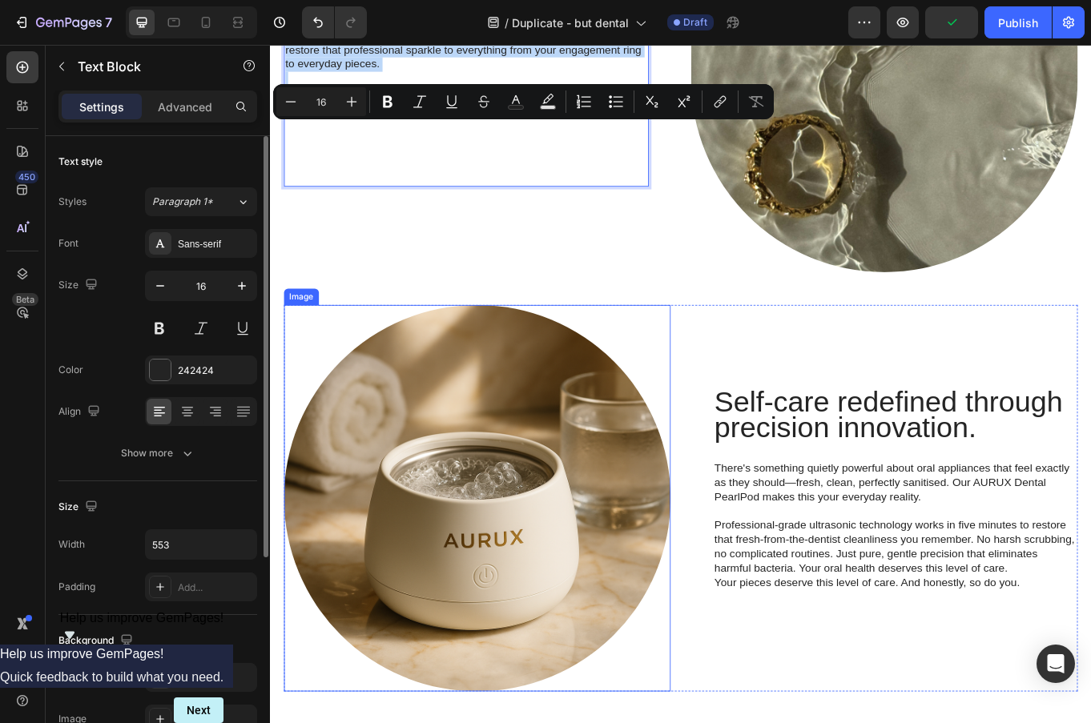
scroll to position [1402, 0]
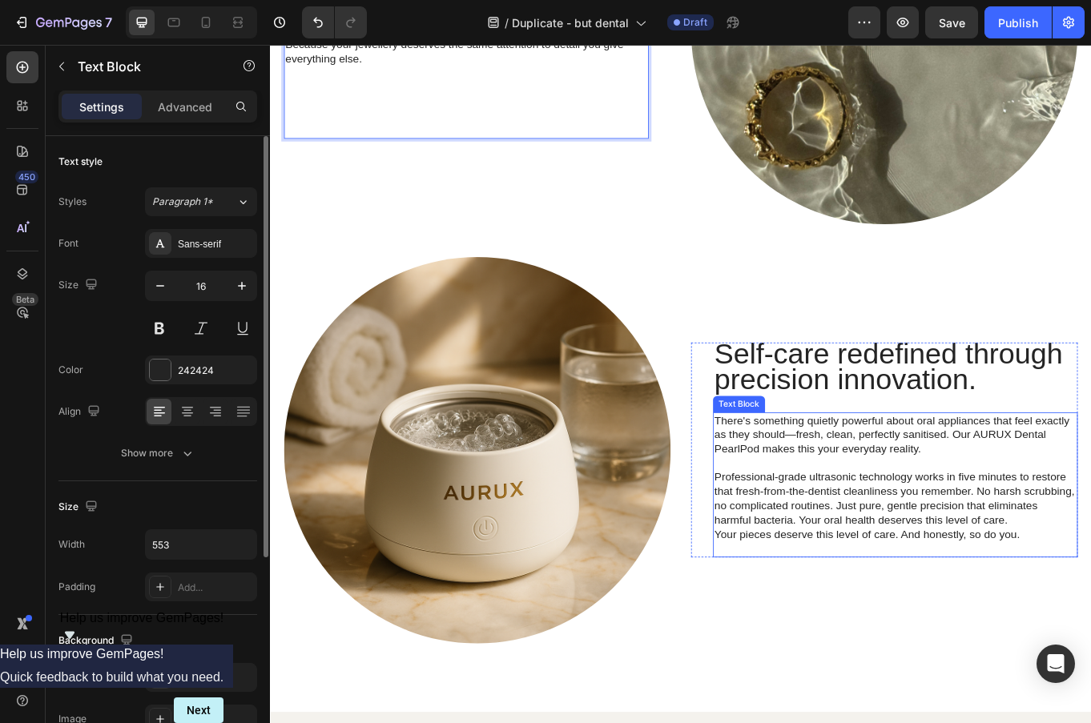
click at [942, 488] on p "There's something quietly powerful about oral appliances that feel exactly as t…" at bounding box center [1002, 502] width 424 height 50
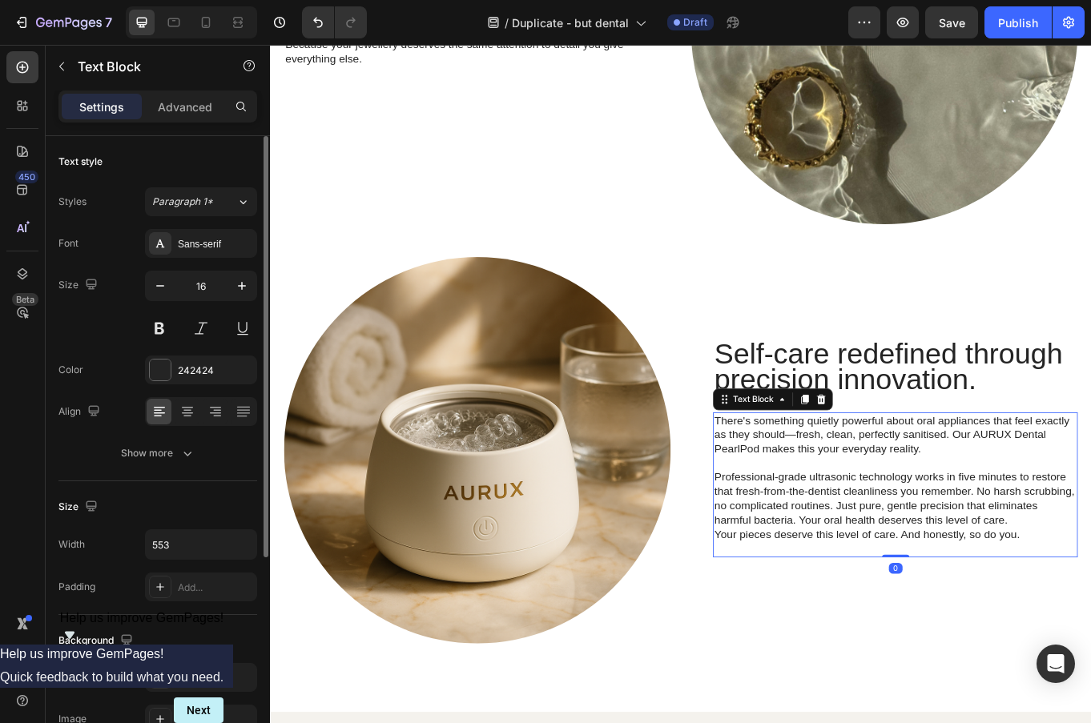
click at [942, 488] on p "There's something quietly powerful about oral appliances that feel exactly as t…" at bounding box center [1002, 502] width 424 height 50
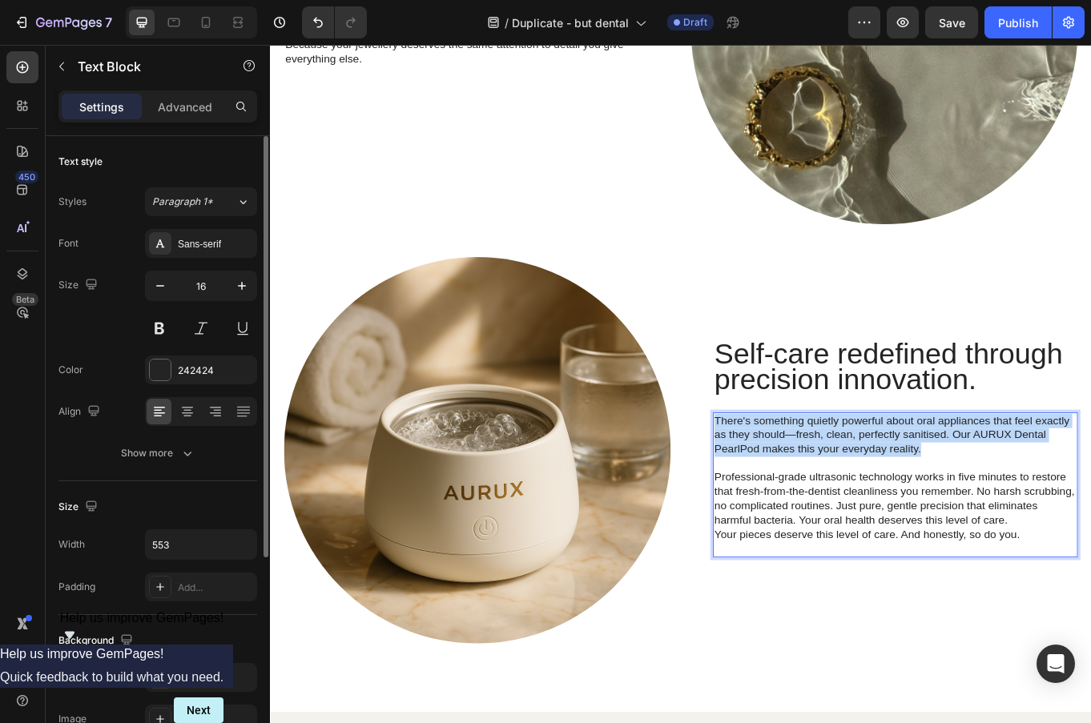
click at [942, 488] on p "There's something quietly powerful about oral appliances that feel exactly as t…" at bounding box center [1002, 502] width 424 height 50
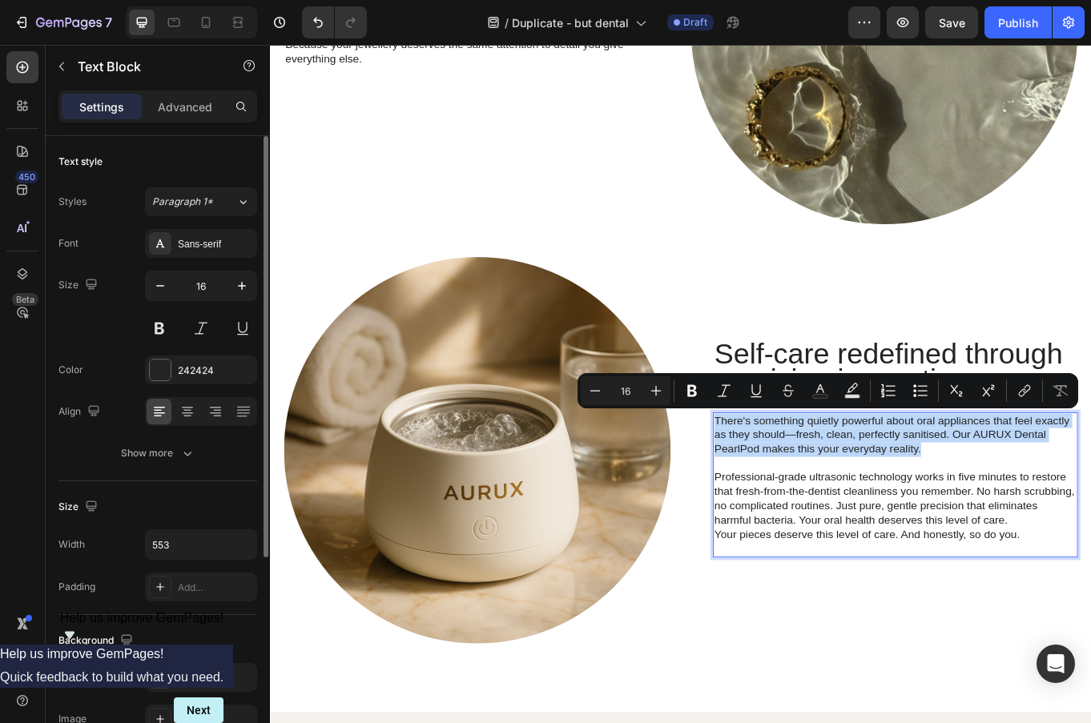
click at [1090, 529] on p "Rich Text Editor. Editing area: main" at bounding box center [1002, 535] width 424 height 17
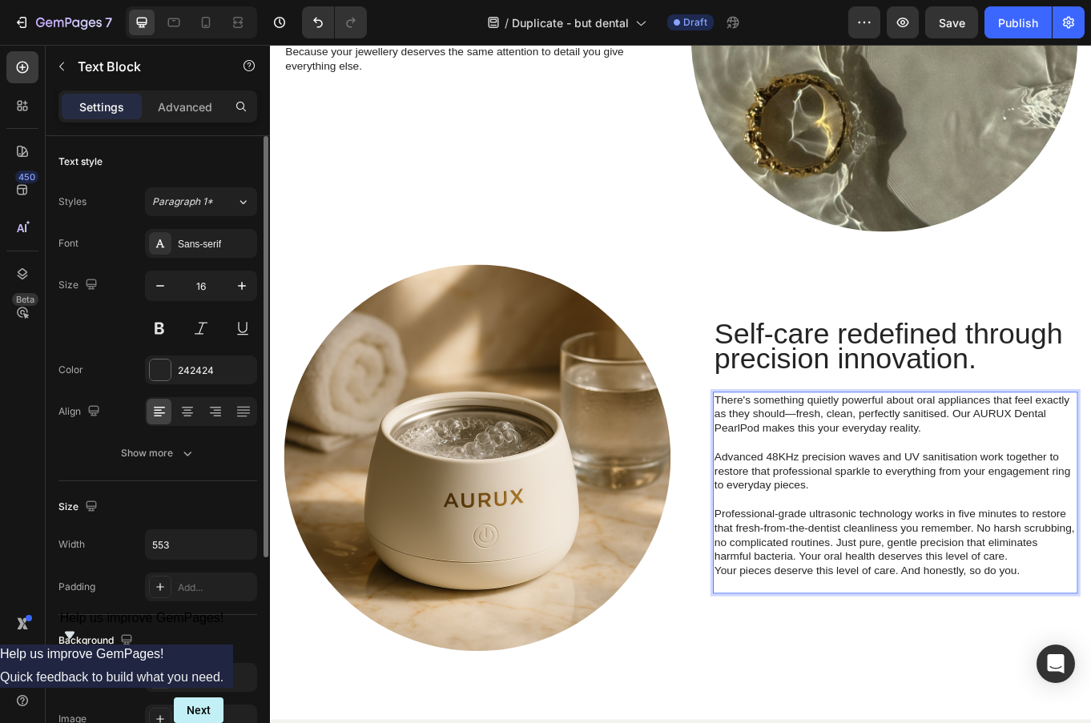
scroll to position [1368, 0]
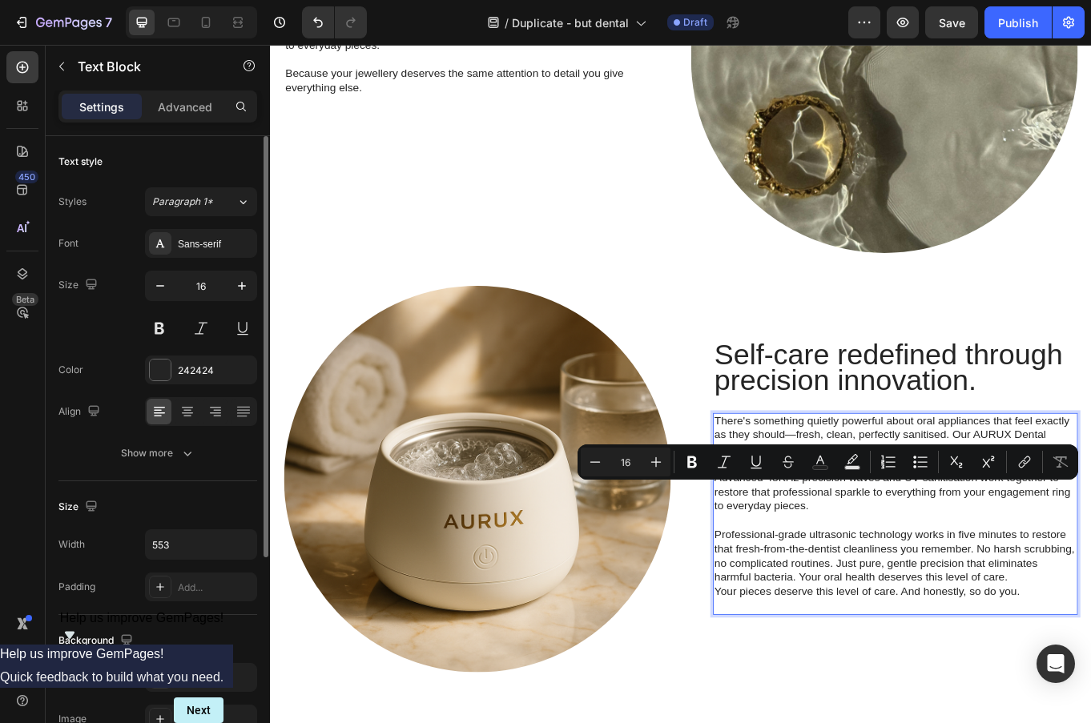
drag, startPoint x: 973, startPoint y: 572, endPoint x: 1006, endPoint y: 591, distance: 38.8
click at [1006, 591] on p "Advanced 48KHz precision waves and UV sanitisation work together to restore tha…" at bounding box center [1002, 569] width 424 height 50
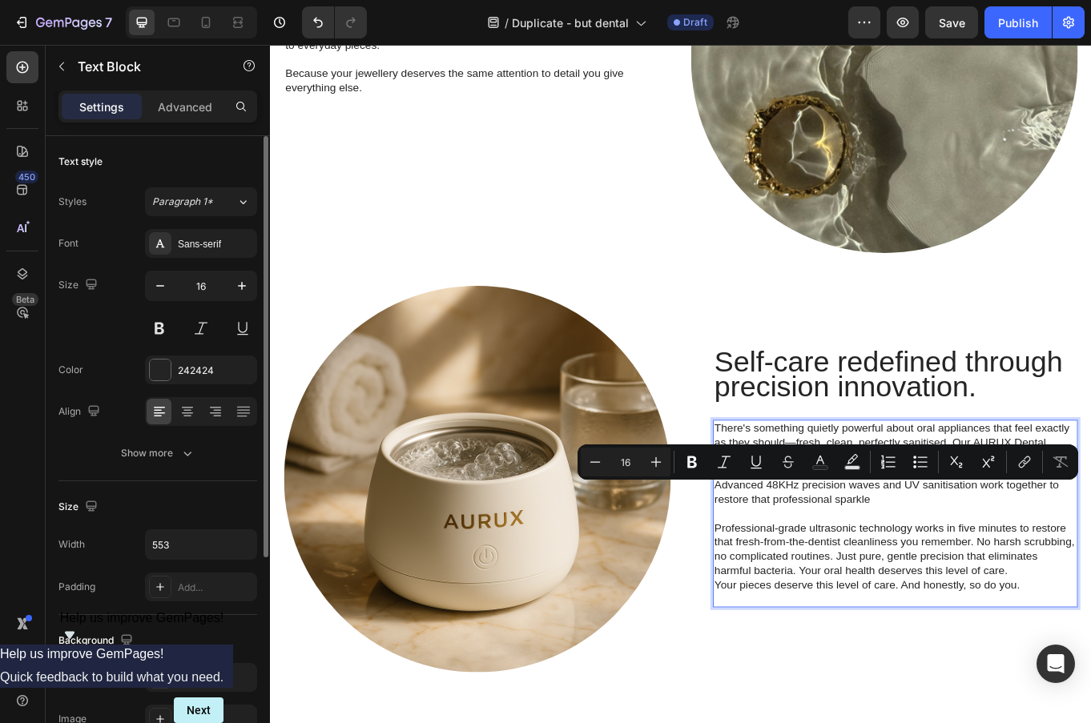
scroll to position [1376, 0]
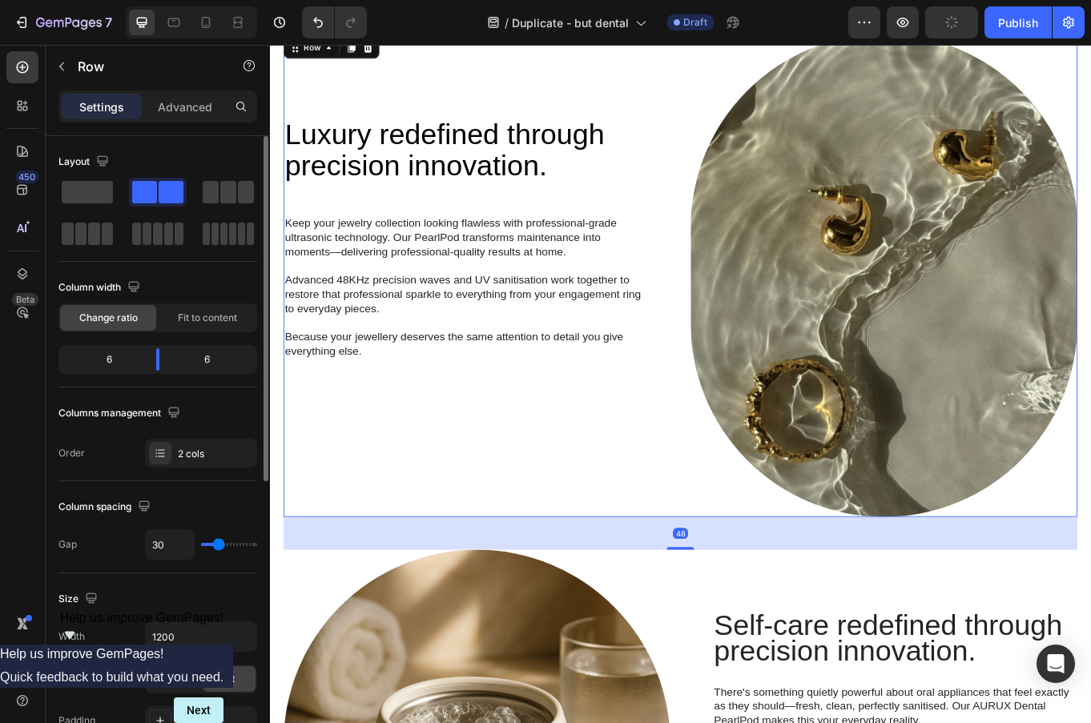
scroll to position [912, 0]
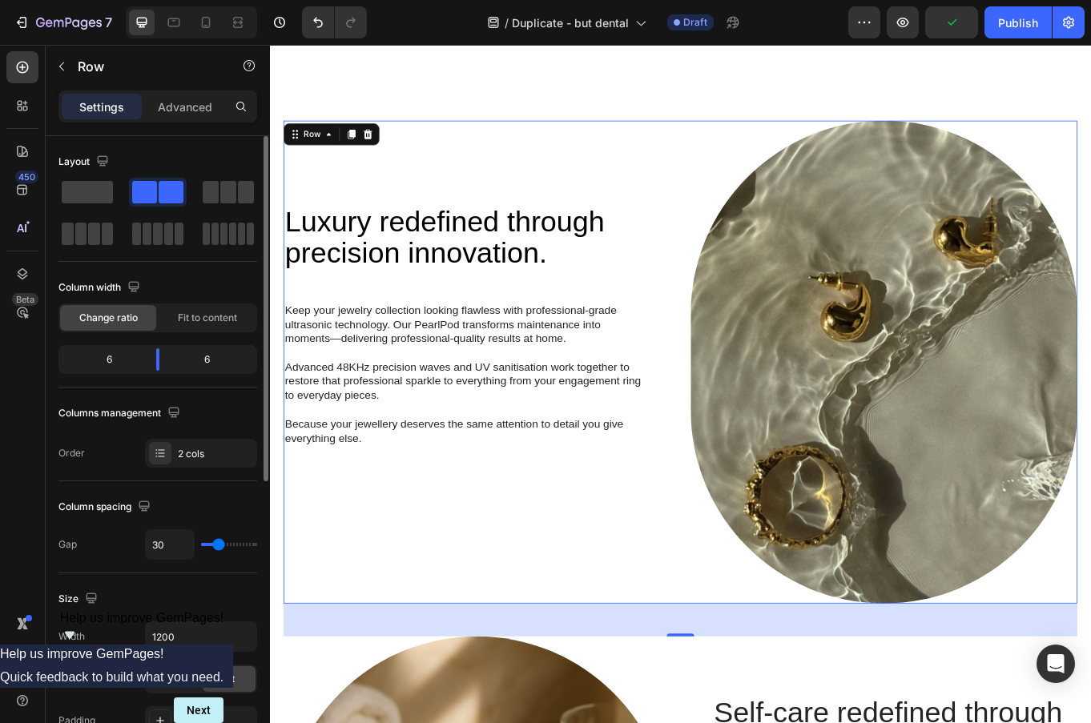
click at [699, 222] on div "⁠⁠⁠⁠⁠⁠⁠ Luxury redefined through precision innovation. Heading Keep your jewelr…" at bounding box center [512, 417] width 453 height 566
click at [385, 155] on icon at bounding box center [385, 149] width 10 height 11
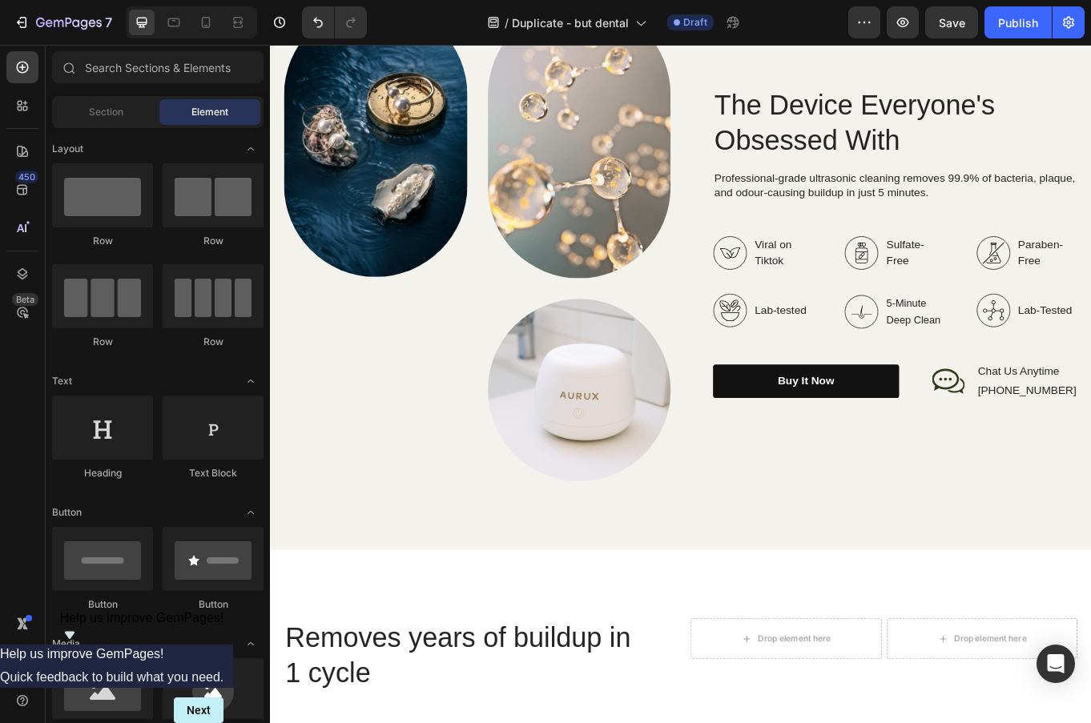
scroll to position [1686, 0]
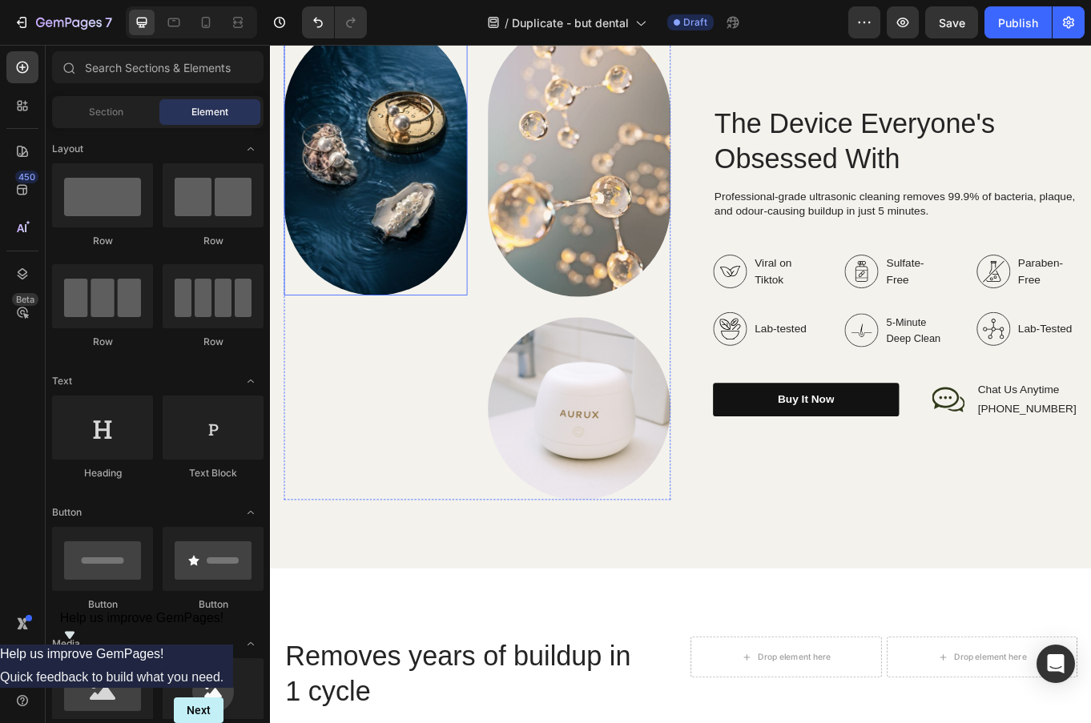
click at [395, 211] on img at bounding box center [393, 178] width 215 height 321
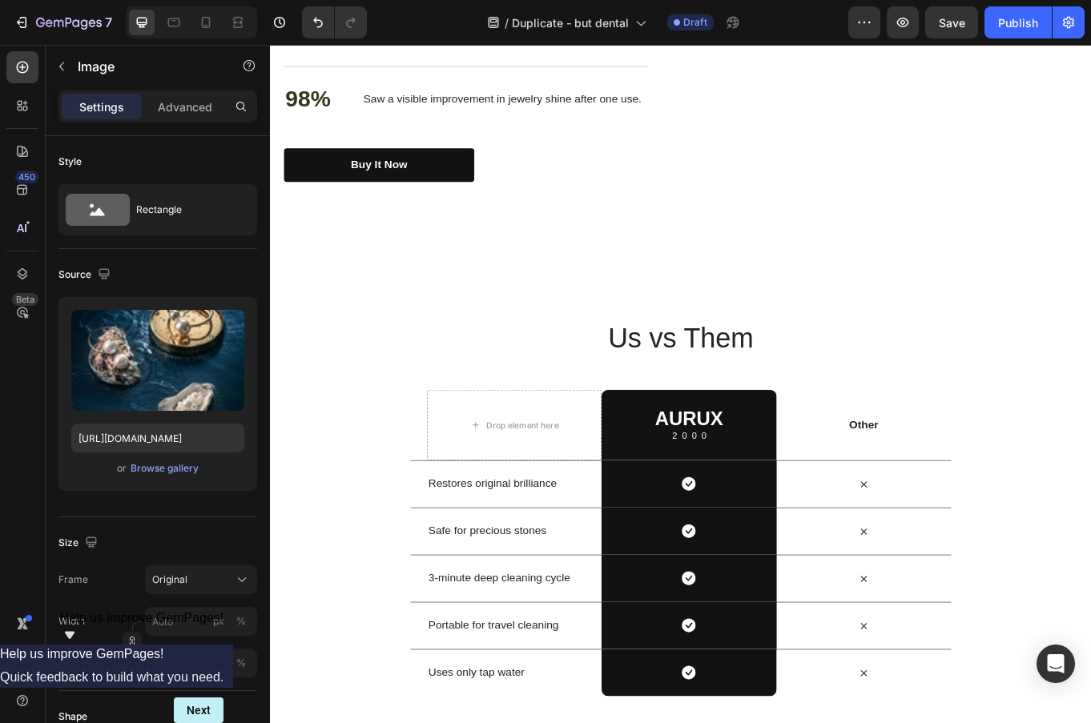
scroll to position [3415, 0]
